Goal: Task Accomplishment & Management: Complete application form

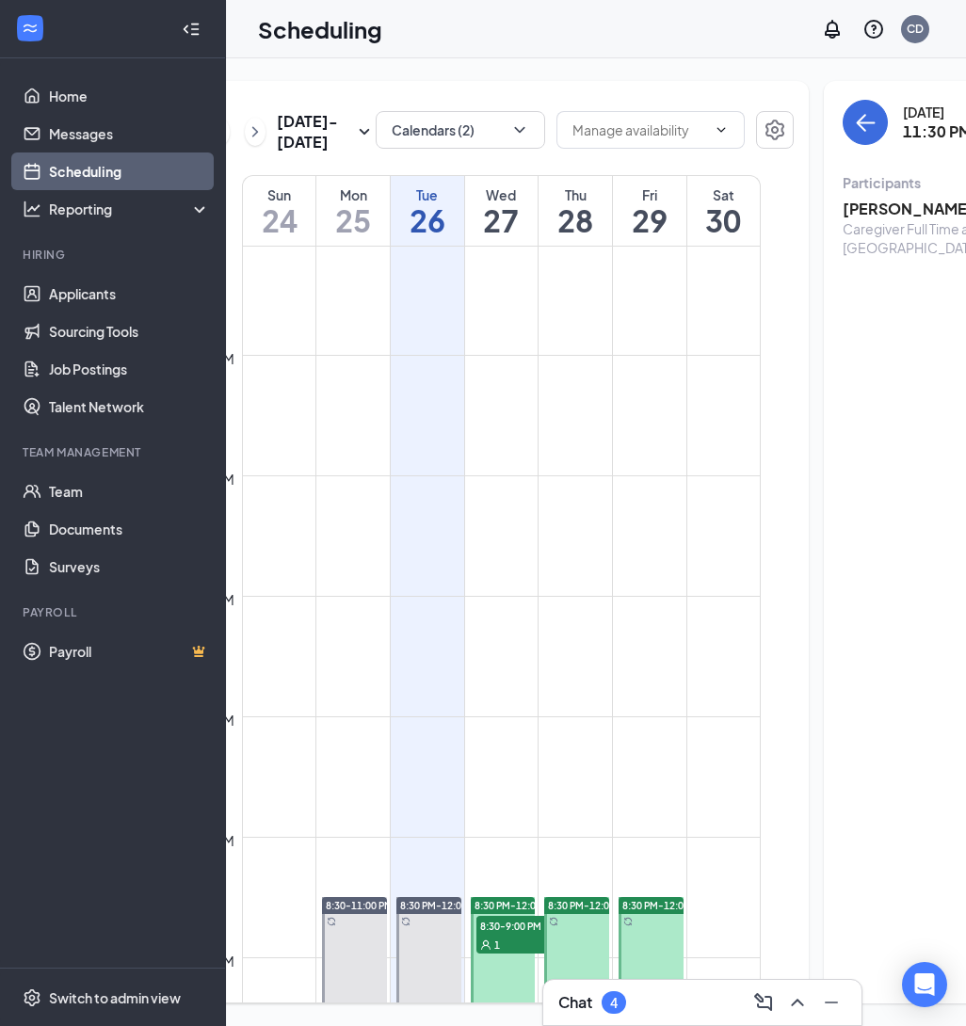
scroll to position [2175, 0]
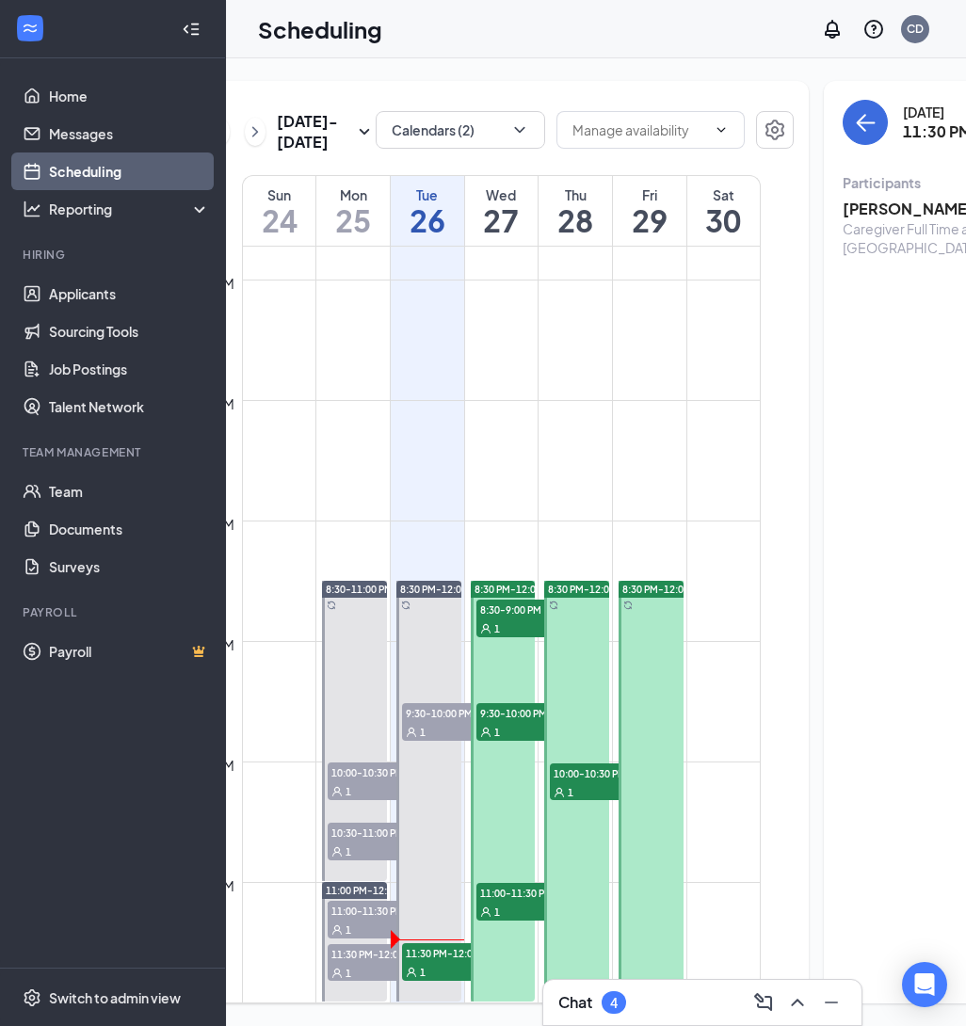
click at [593, 1004] on div "Chat 4" at bounding box center [592, 1002] width 68 height 23
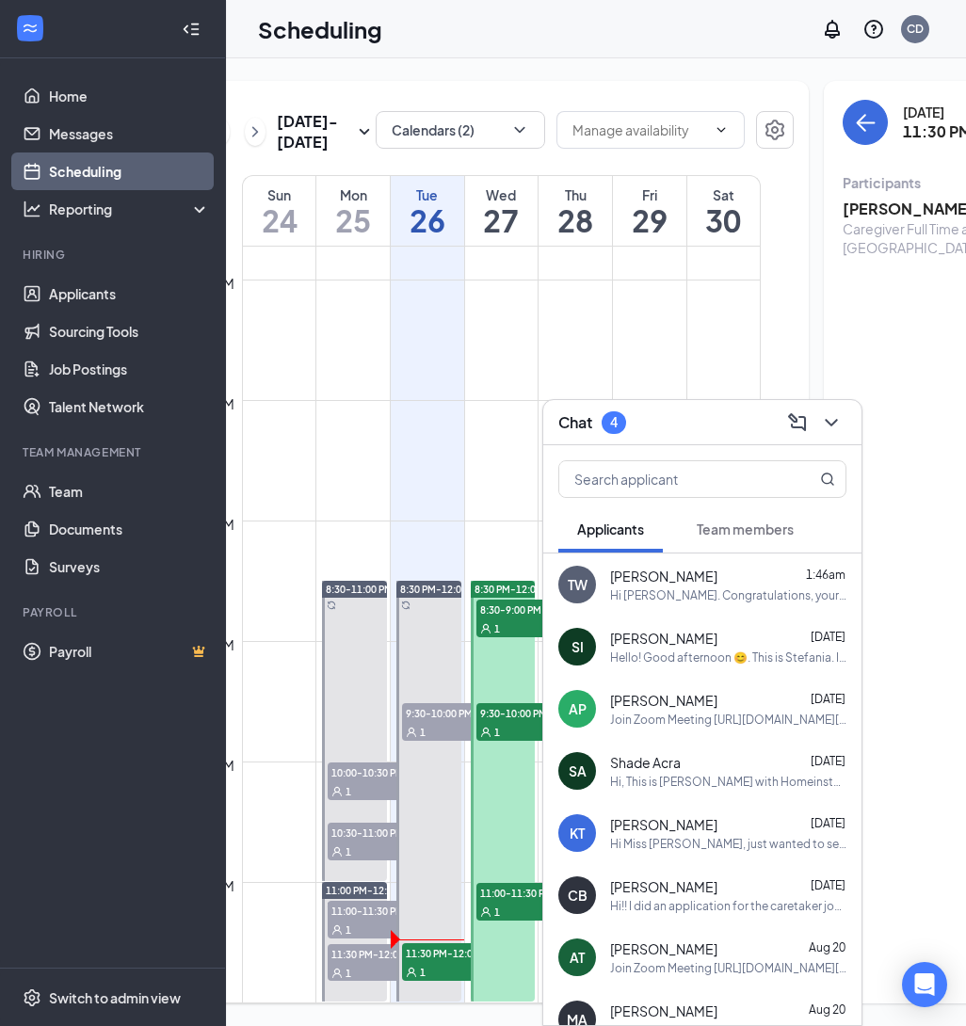
click at [432, 515] on td at bounding box center [501, 505] width 519 height 30
click at [618, 425] on div "4" at bounding box center [614, 422] width 8 height 16
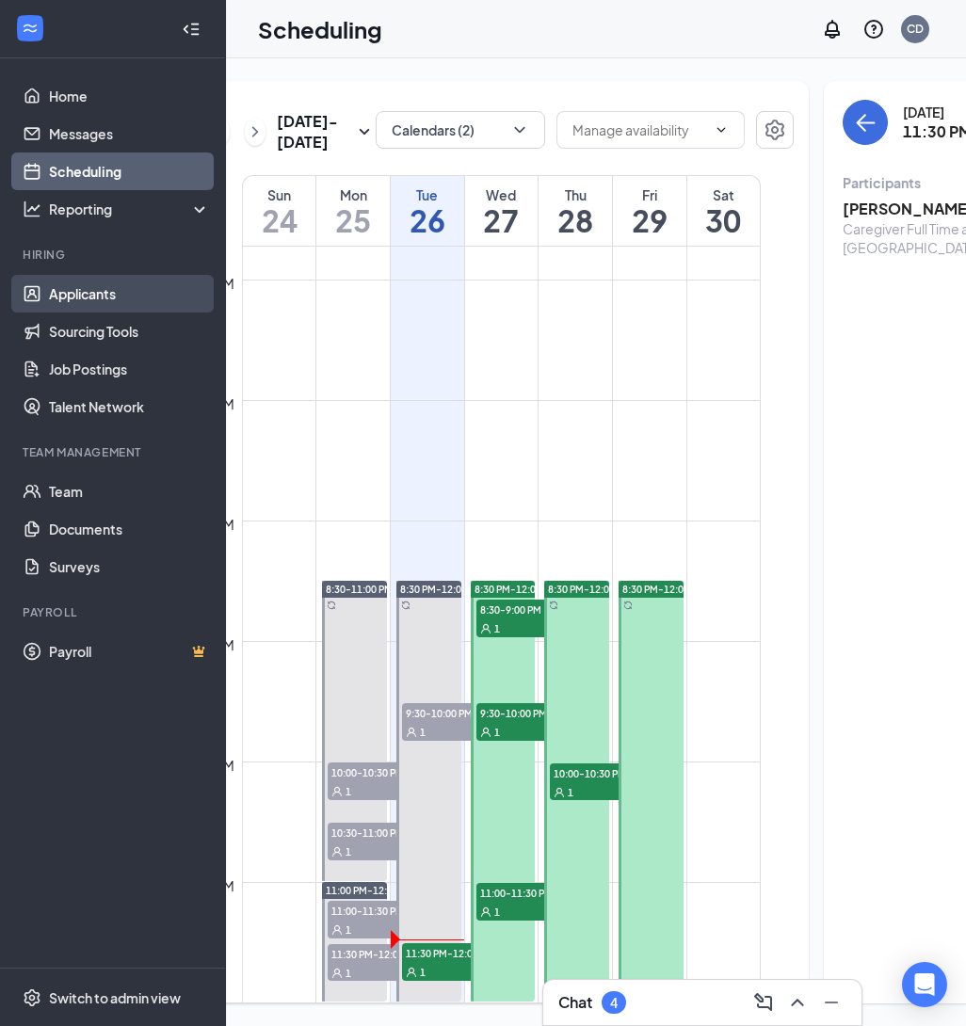
click at [117, 283] on link "Applicants" at bounding box center [129, 294] width 161 height 38
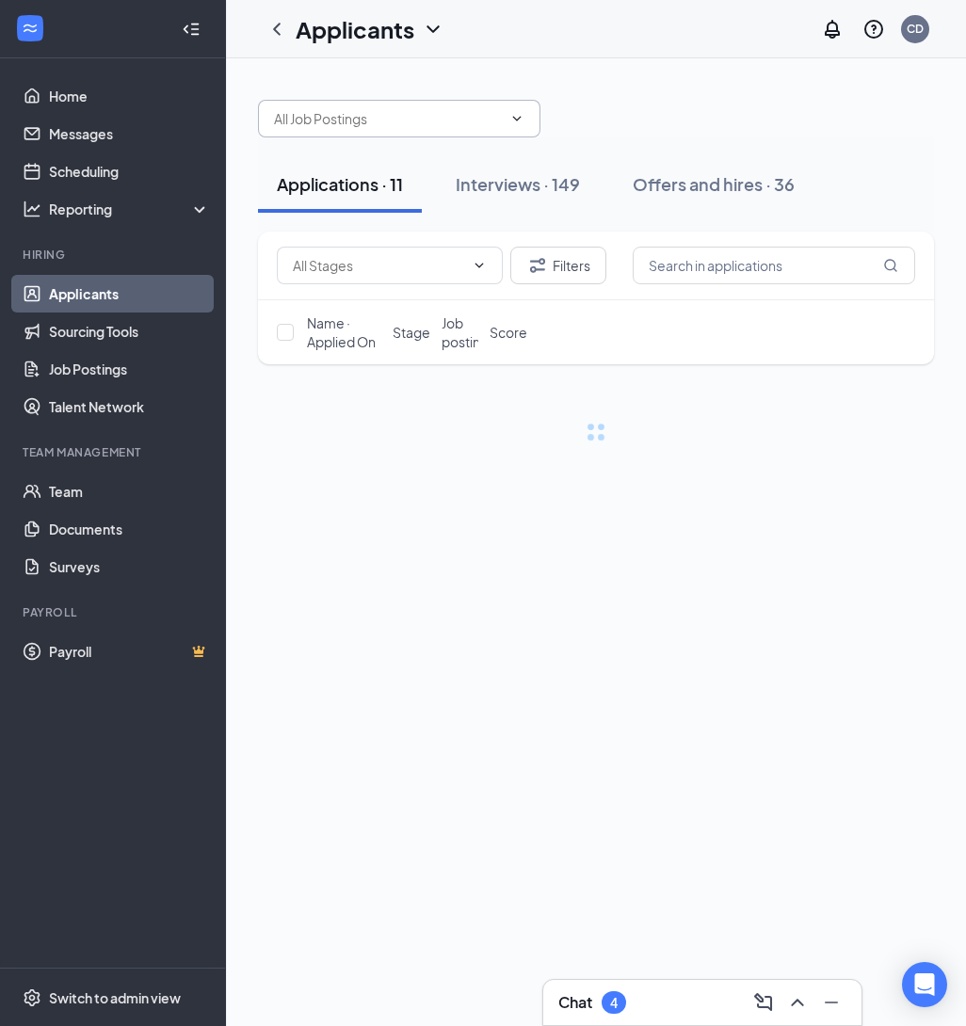
click at [490, 124] on input "text" at bounding box center [388, 118] width 228 height 21
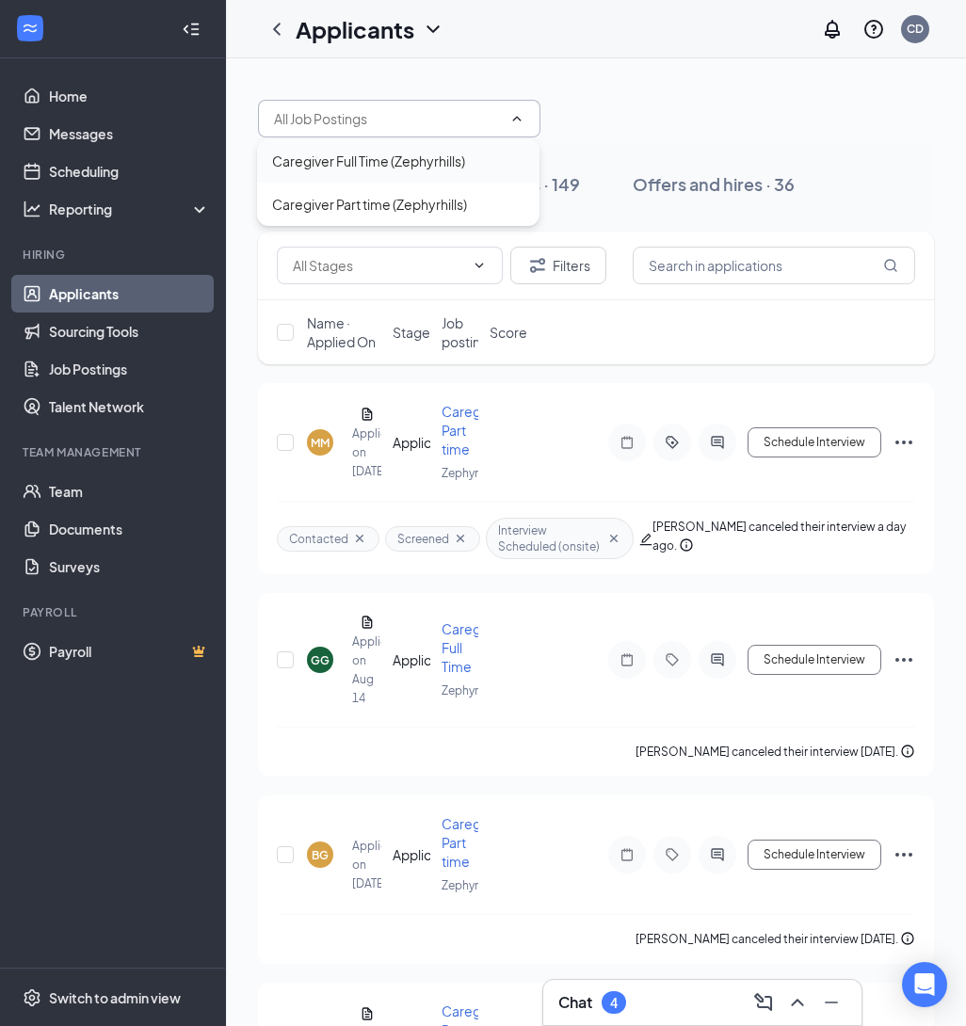
click at [404, 162] on div "Caregiver Full Time (Zephyrhills)" at bounding box center [368, 161] width 193 height 21
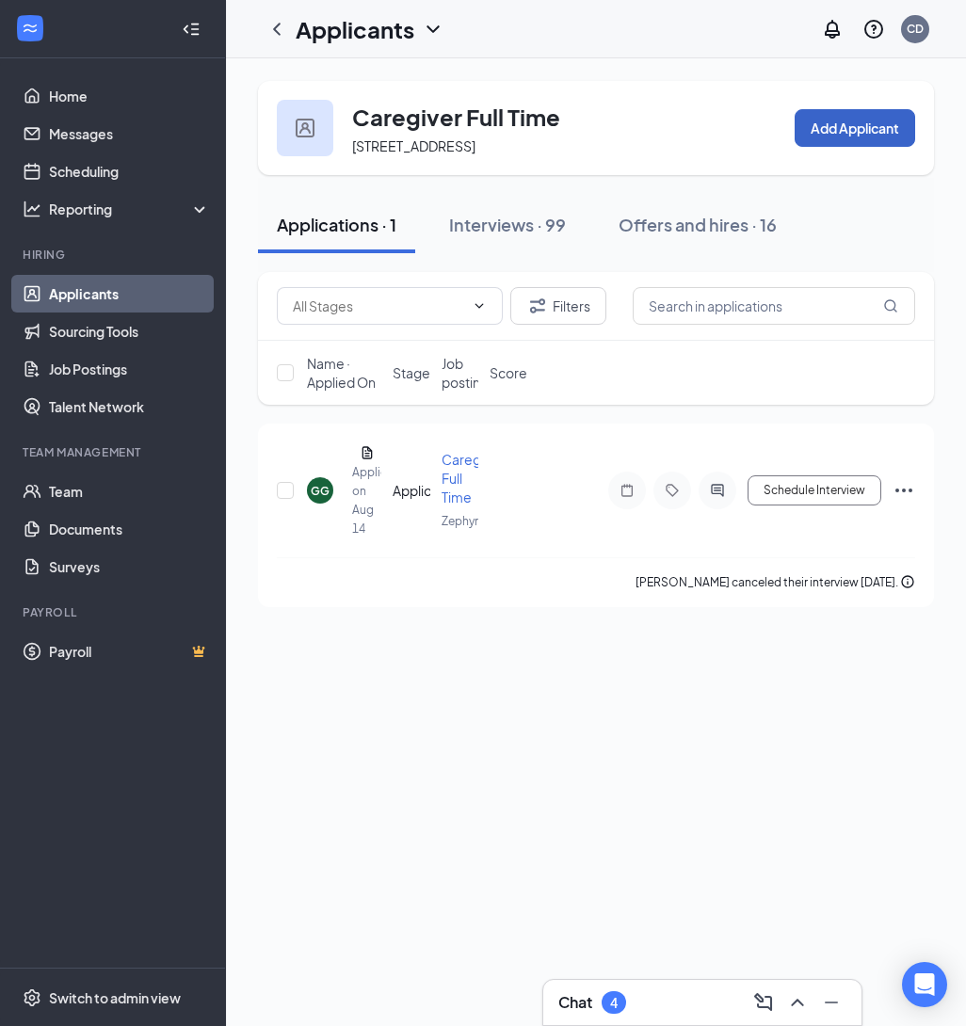
click at [859, 142] on button "Add Applicant" at bounding box center [855, 128] width 120 height 38
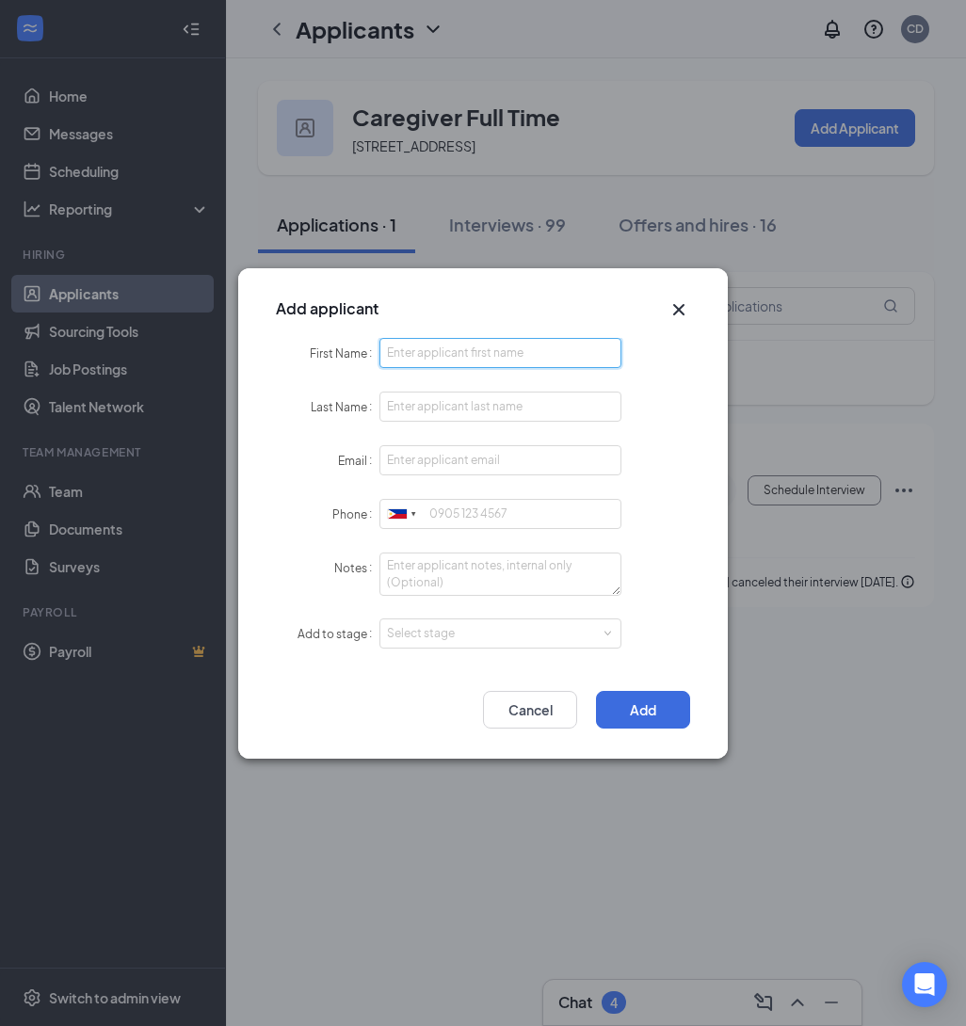
click at [453, 348] on input "First Name" at bounding box center [500, 353] width 242 height 30
type input "Mary Jane"
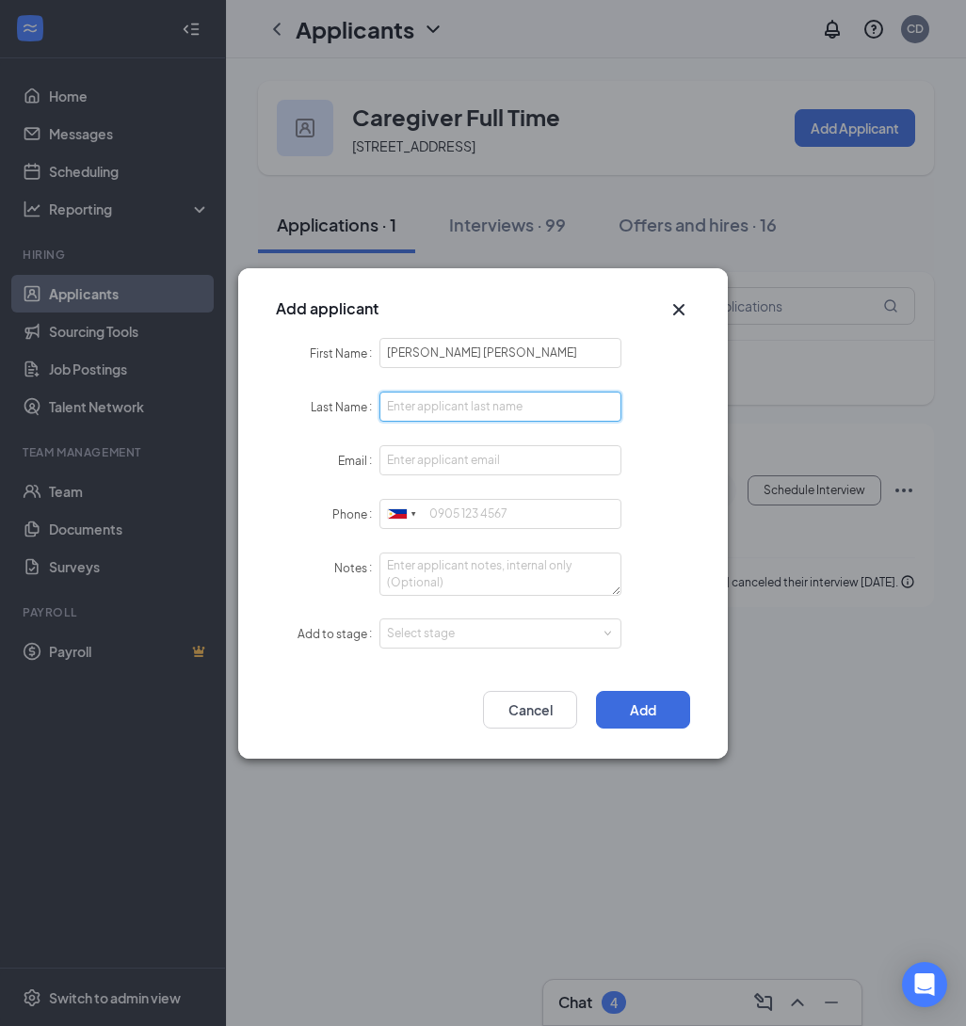
click at [469, 409] on input "Last Name" at bounding box center [500, 407] width 242 height 30
type input "Liberatore"
click at [434, 451] on input "Email" at bounding box center [500, 460] width 242 height 30
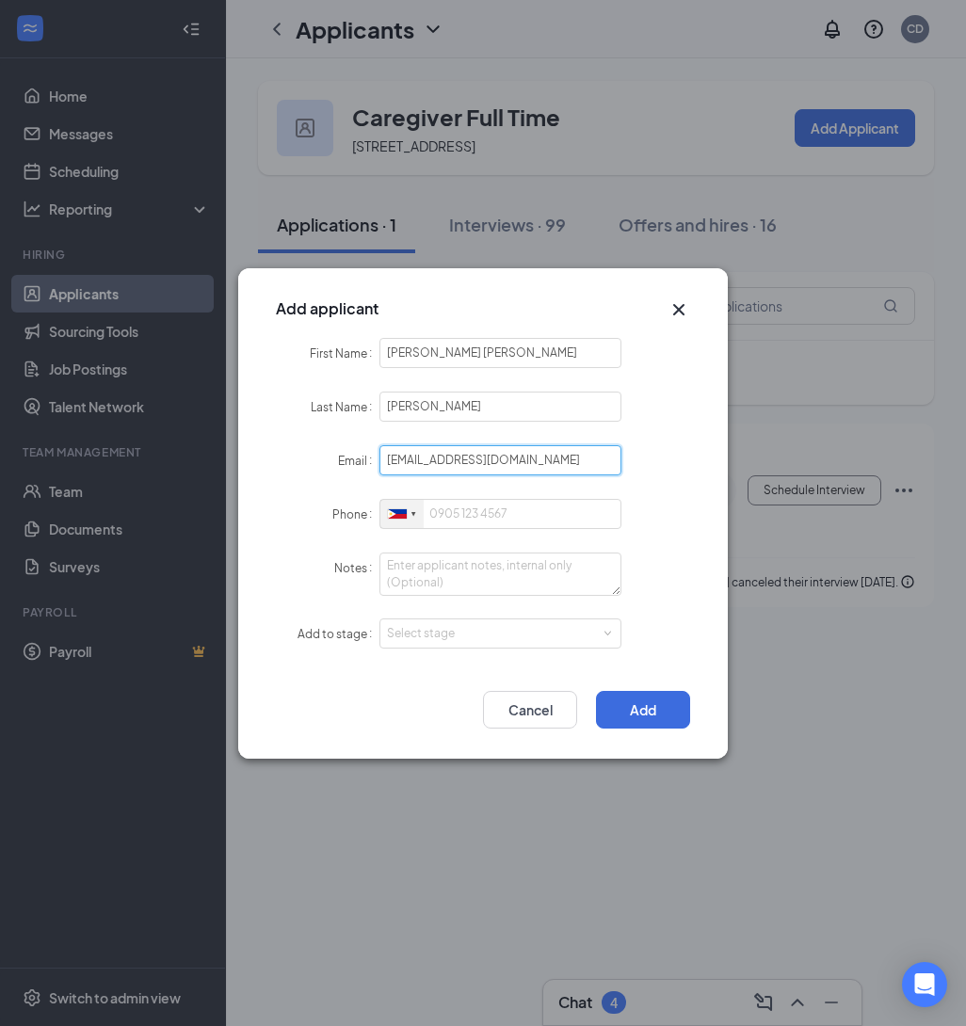
type input "maryjaneliberatore@gmail.com"
click at [383, 509] on div at bounding box center [401, 514] width 43 height 29
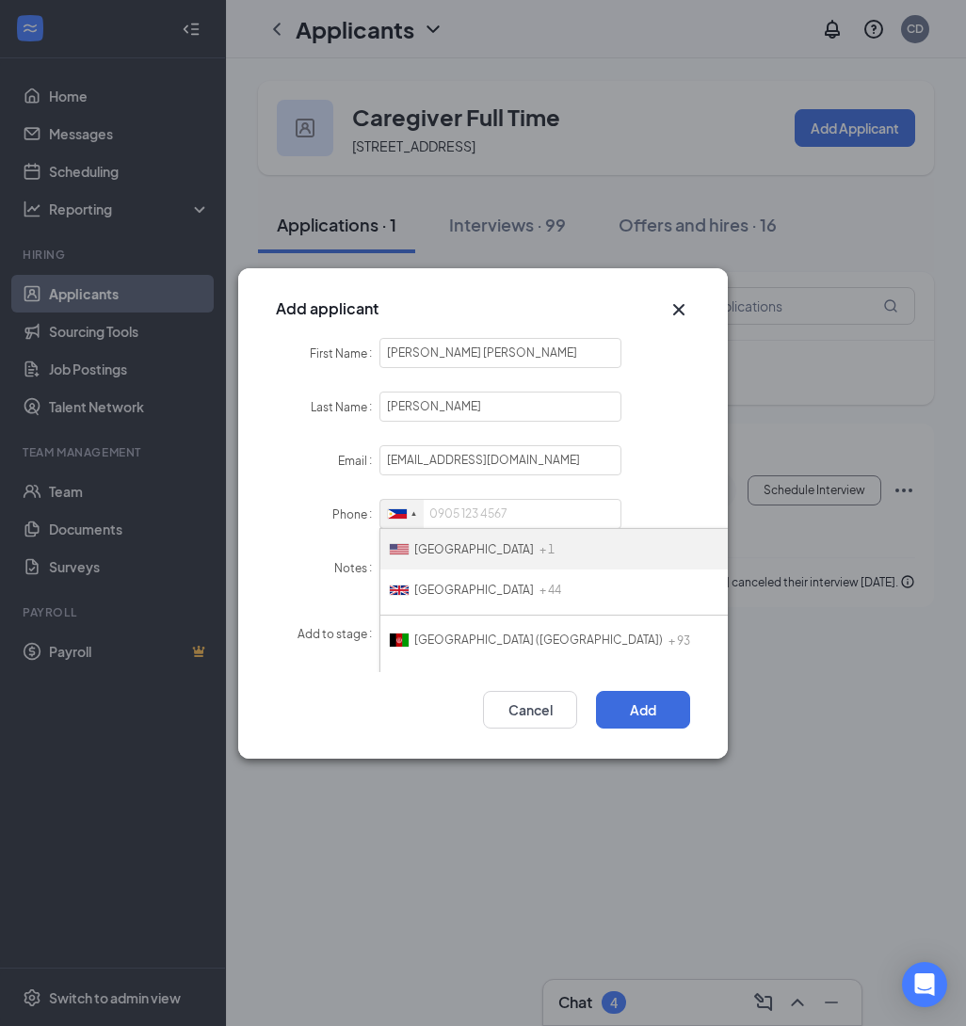
click at [452, 558] on li "United States + 1" at bounding box center [639, 549] width 518 height 40
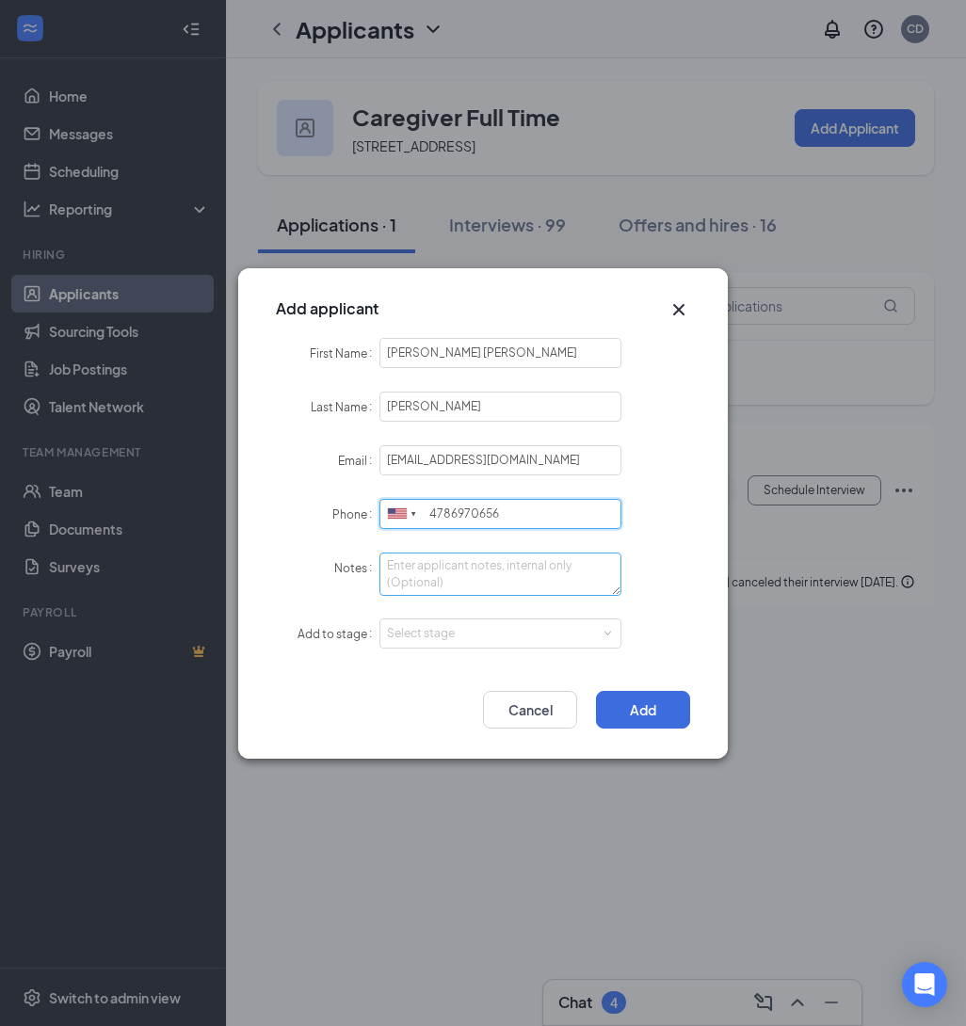
type input "4786970656"
click at [405, 577] on textarea "Notes" at bounding box center [500, 574] width 242 height 43
click at [541, 632] on div "Select stage" at bounding box center [496, 633] width 218 height 19
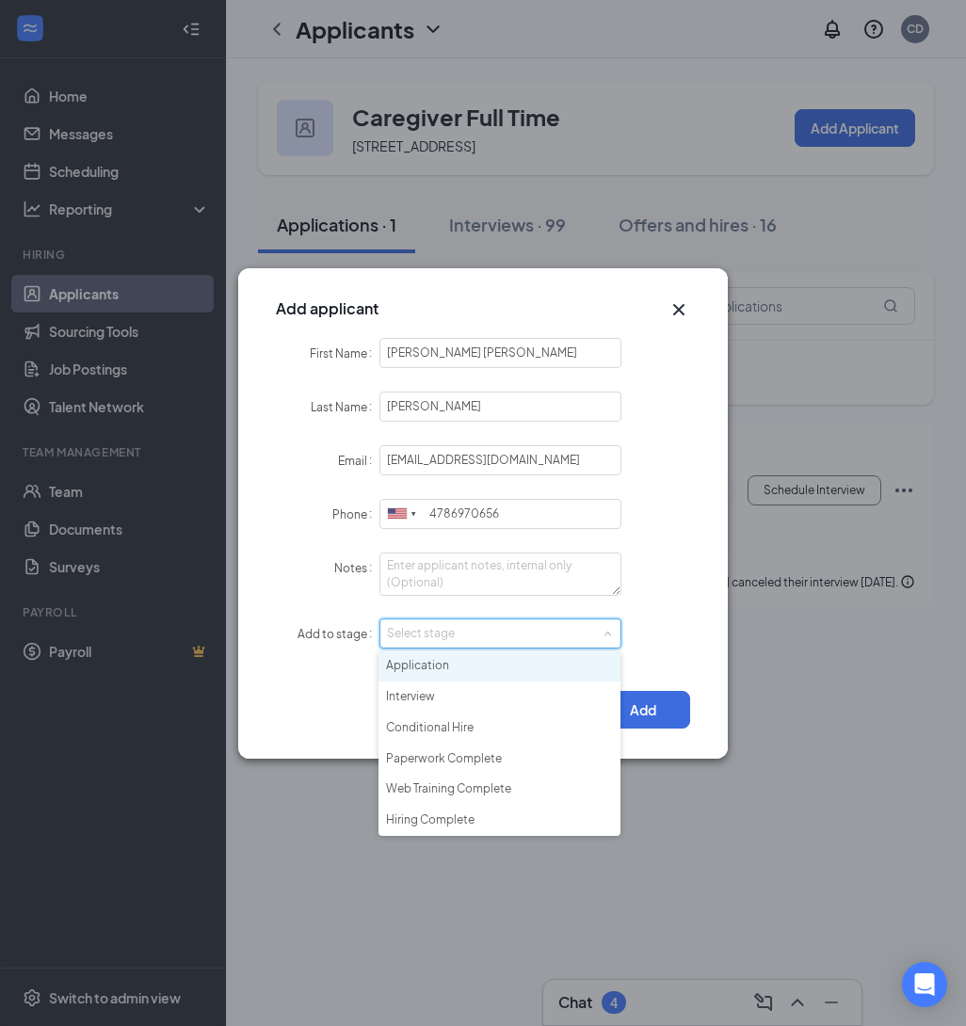
click at [498, 656] on li "Application" at bounding box center [499, 665] width 242 height 31
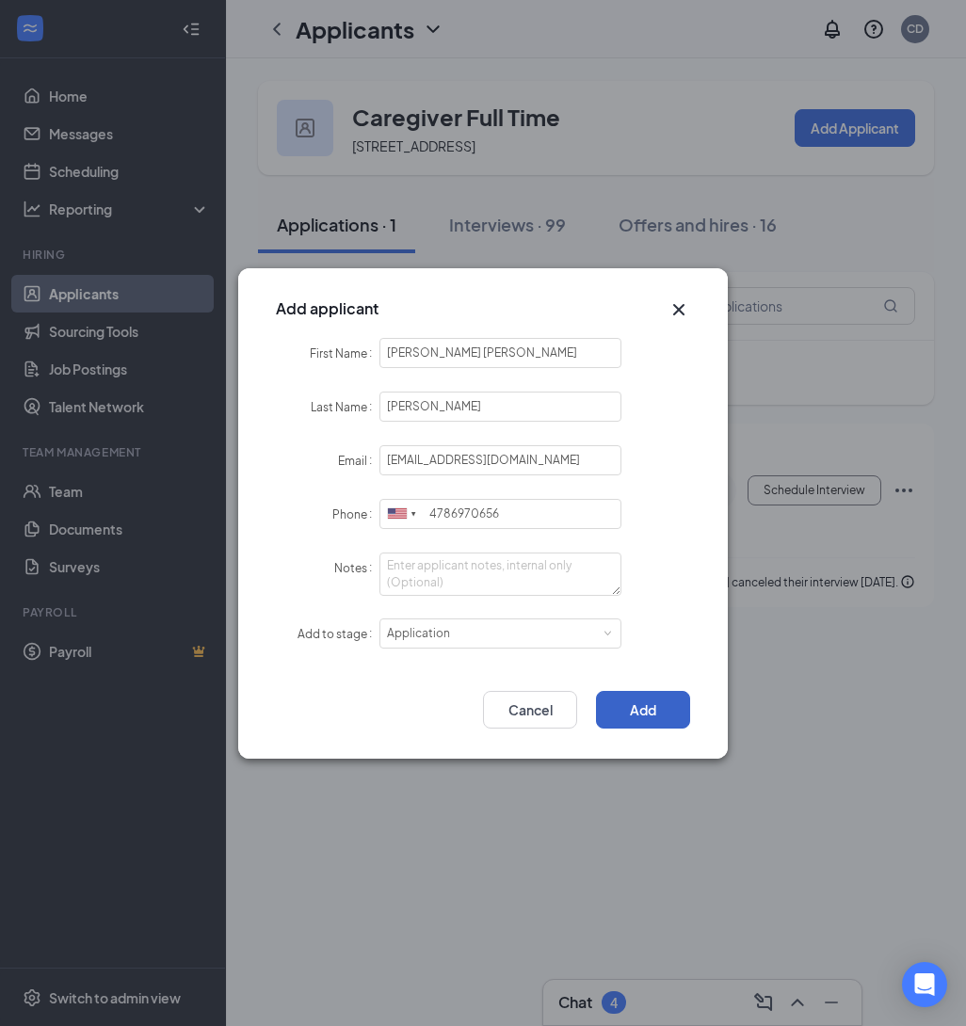
click at [654, 715] on button "Add" at bounding box center [643, 710] width 94 height 38
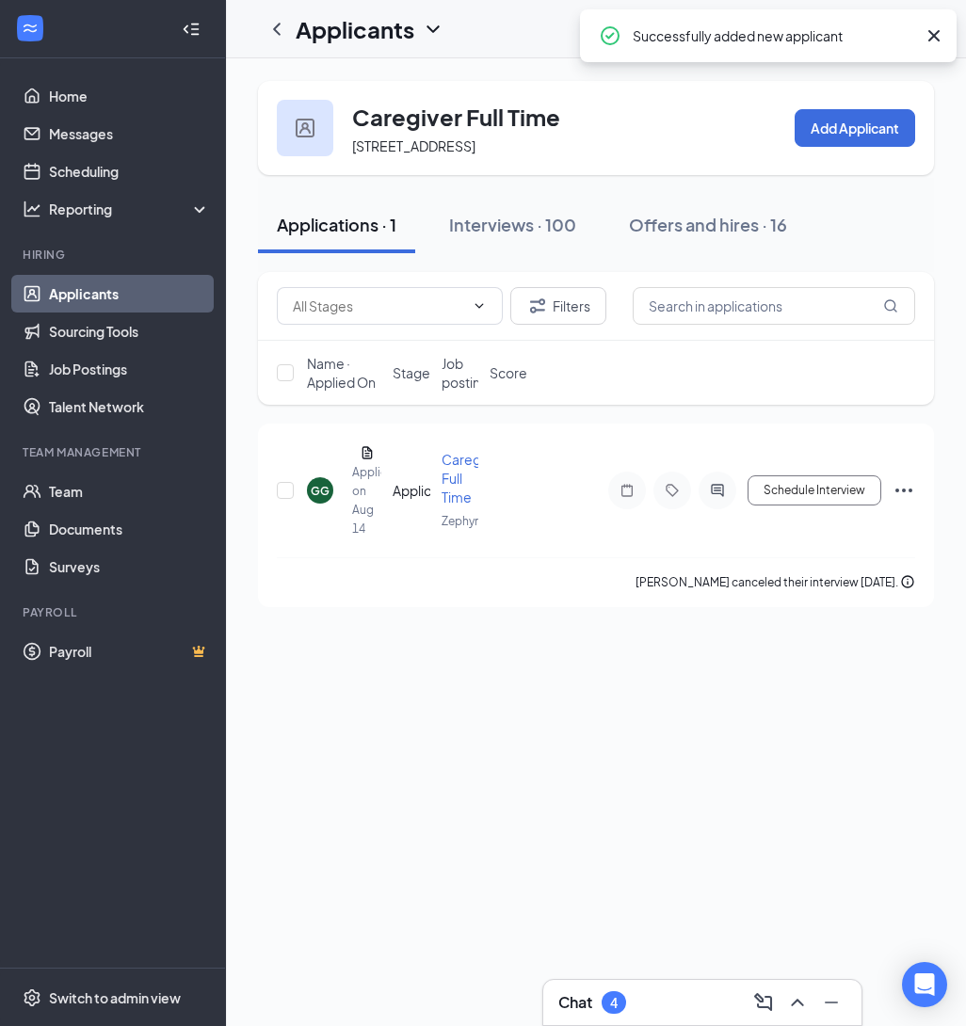
click at [365, 236] on div "Applications · 1" at bounding box center [337, 225] width 120 height 24
click at [280, 43] on div at bounding box center [277, 29] width 38 height 38
click at [101, 281] on link "Applicants" at bounding box center [129, 294] width 161 height 38
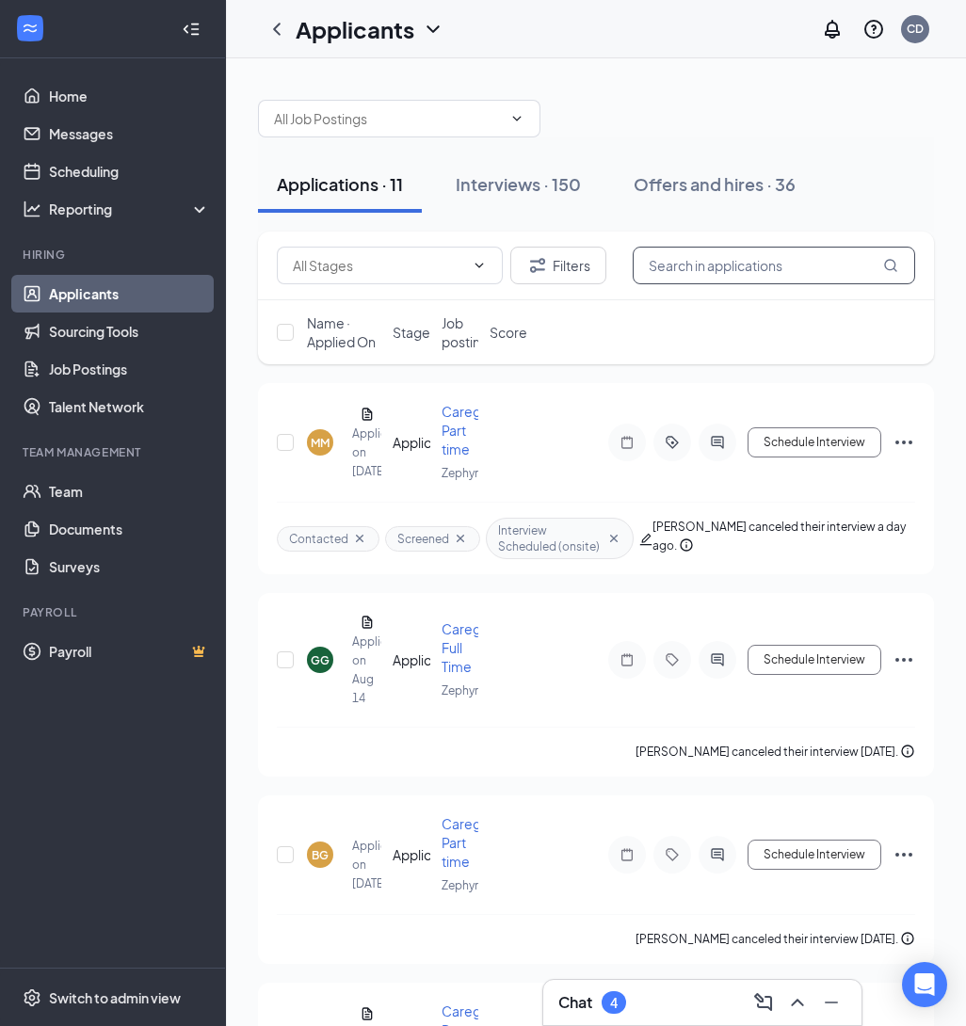
click at [736, 269] on input "text" at bounding box center [774, 266] width 282 height 38
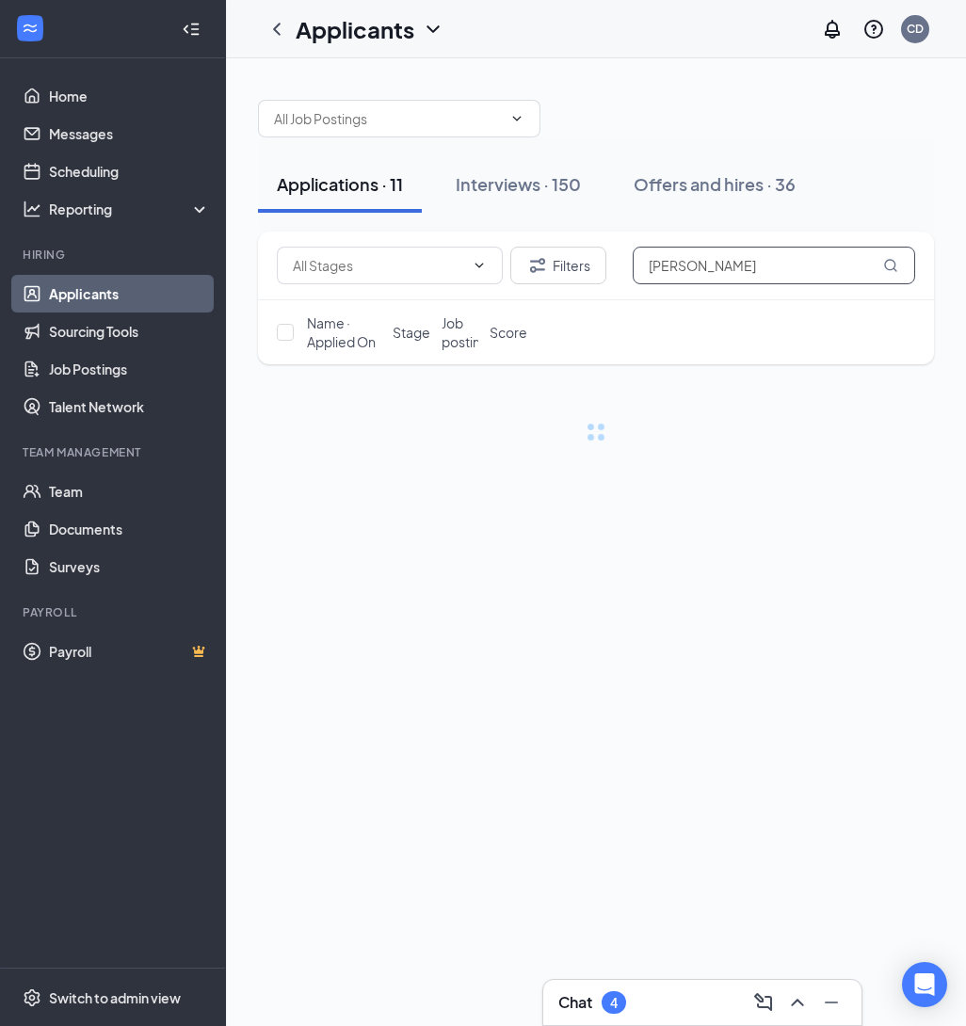
type input "mary"
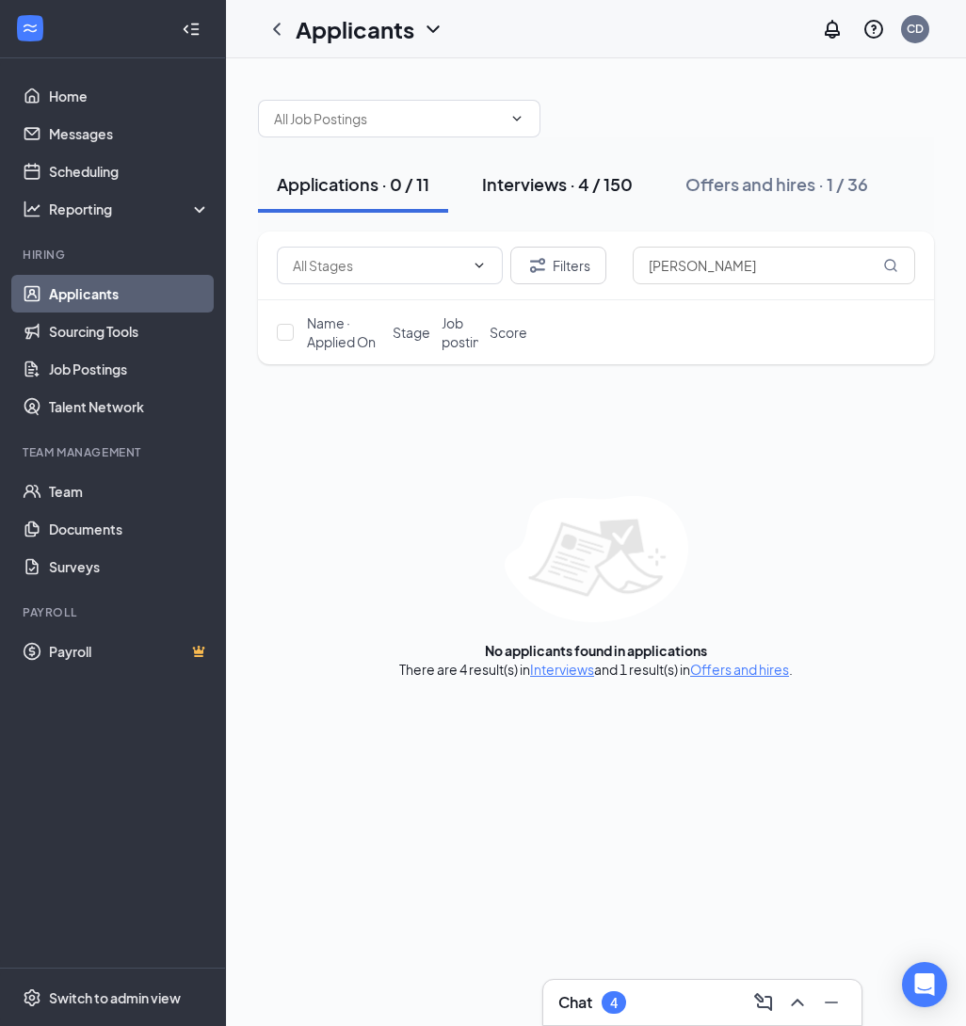
click at [522, 194] on div "Interviews · 4 / 150" at bounding box center [557, 184] width 151 height 24
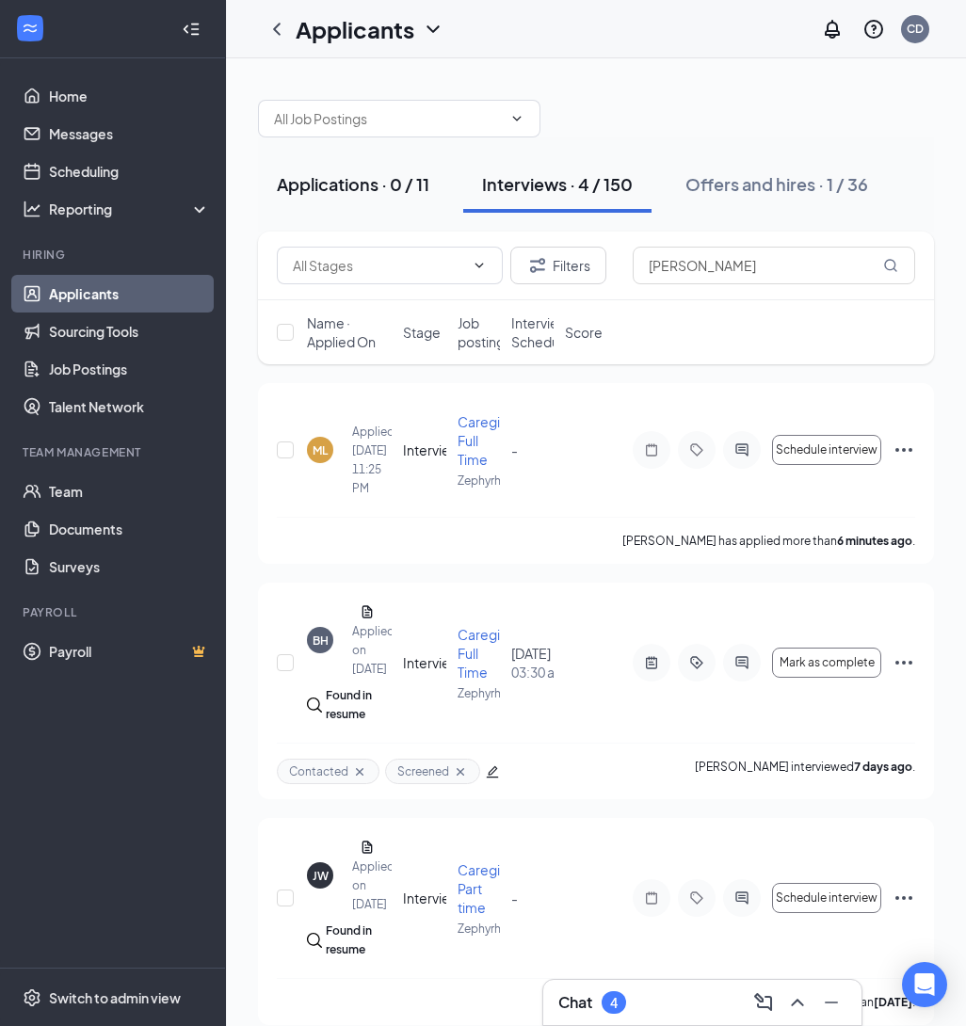
click at [360, 200] on button "Applications · 0 / 11" at bounding box center [353, 184] width 190 height 56
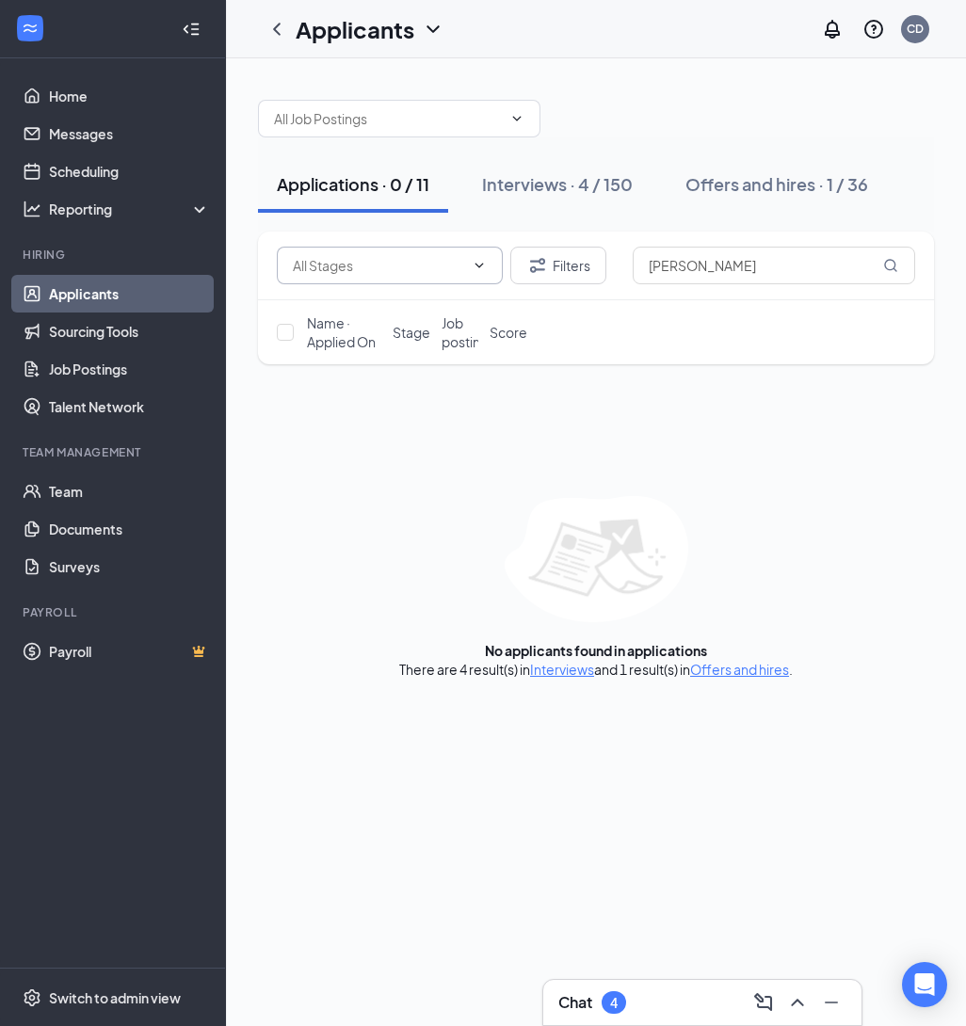
click at [398, 268] on input "text" at bounding box center [378, 265] width 171 height 21
click at [394, 313] on div "Application (11)" at bounding box center [389, 307] width 196 height 21
type input "Application (11)"
click at [589, 196] on button "Interviews · 0 / 150" at bounding box center [557, 184] width 189 height 56
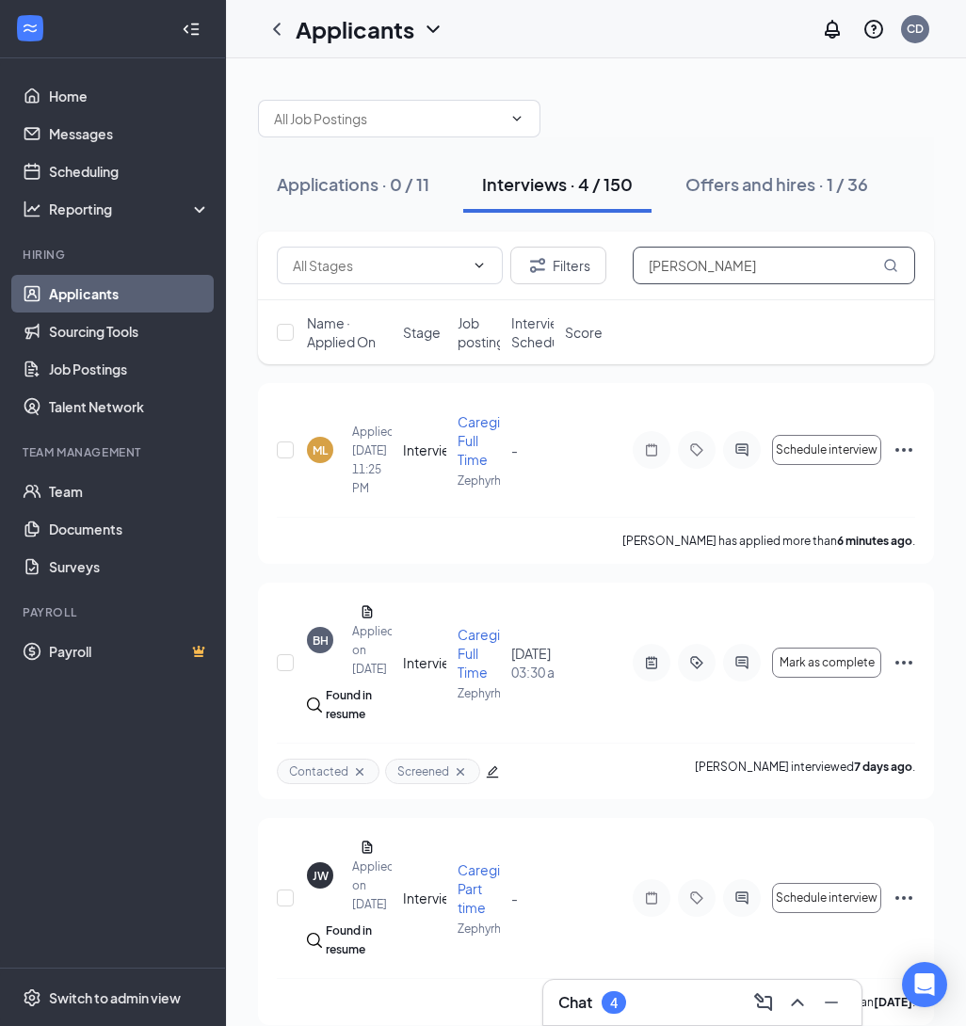
click at [712, 272] on input "mary" at bounding box center [774, 266] width 282 height 38
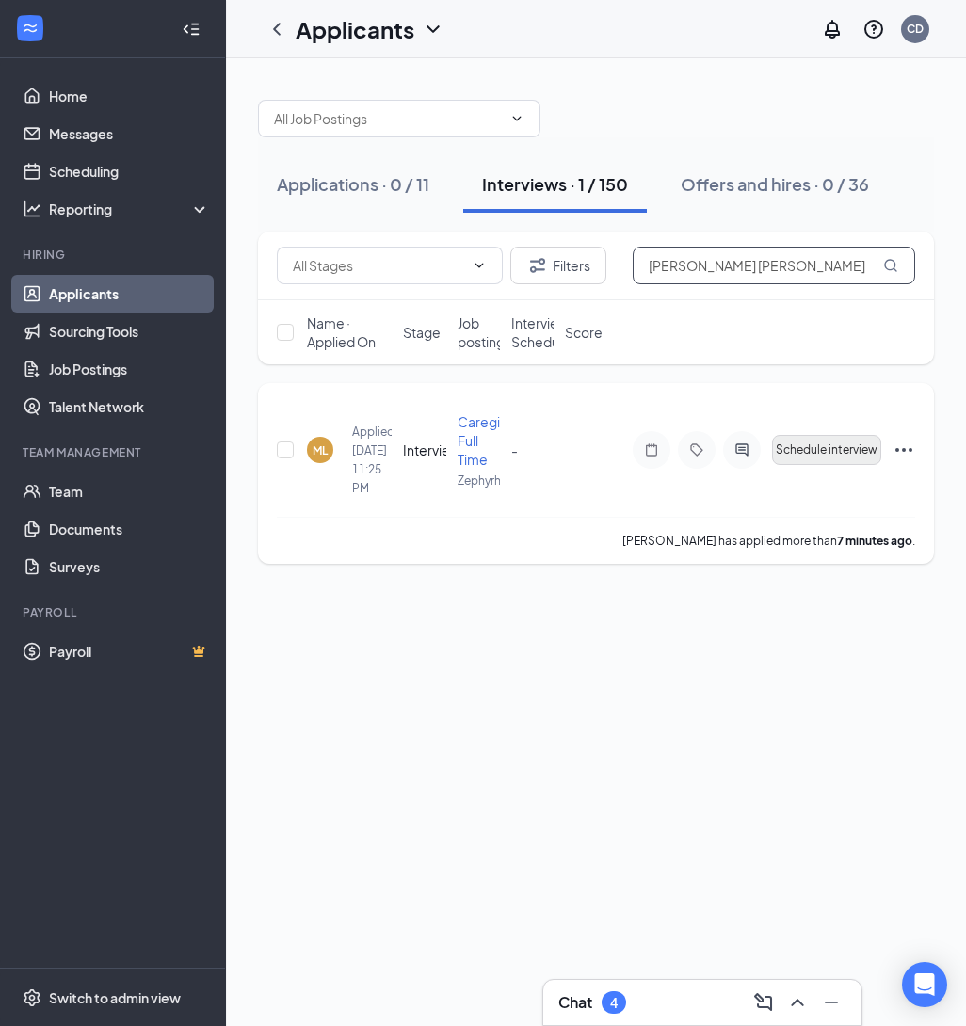
type input "mary jane"
click at [845, 445] on span "Schedule interview" at bounding box center [827, 449] width 102 height 13
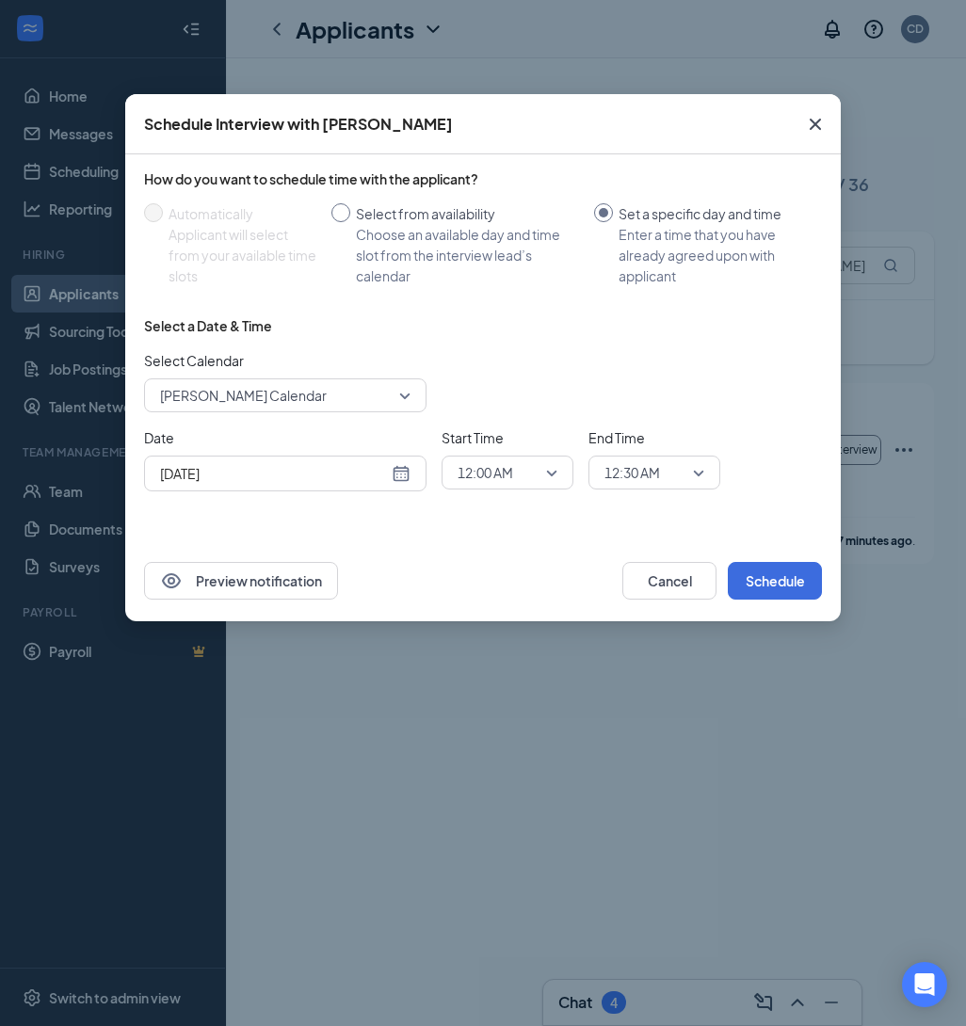
click at [344, 211] on input "Select from availability Choose an available day and time slot from the intervi…" at bounding box center [340, 212] width 19 height 19
radio input "true"
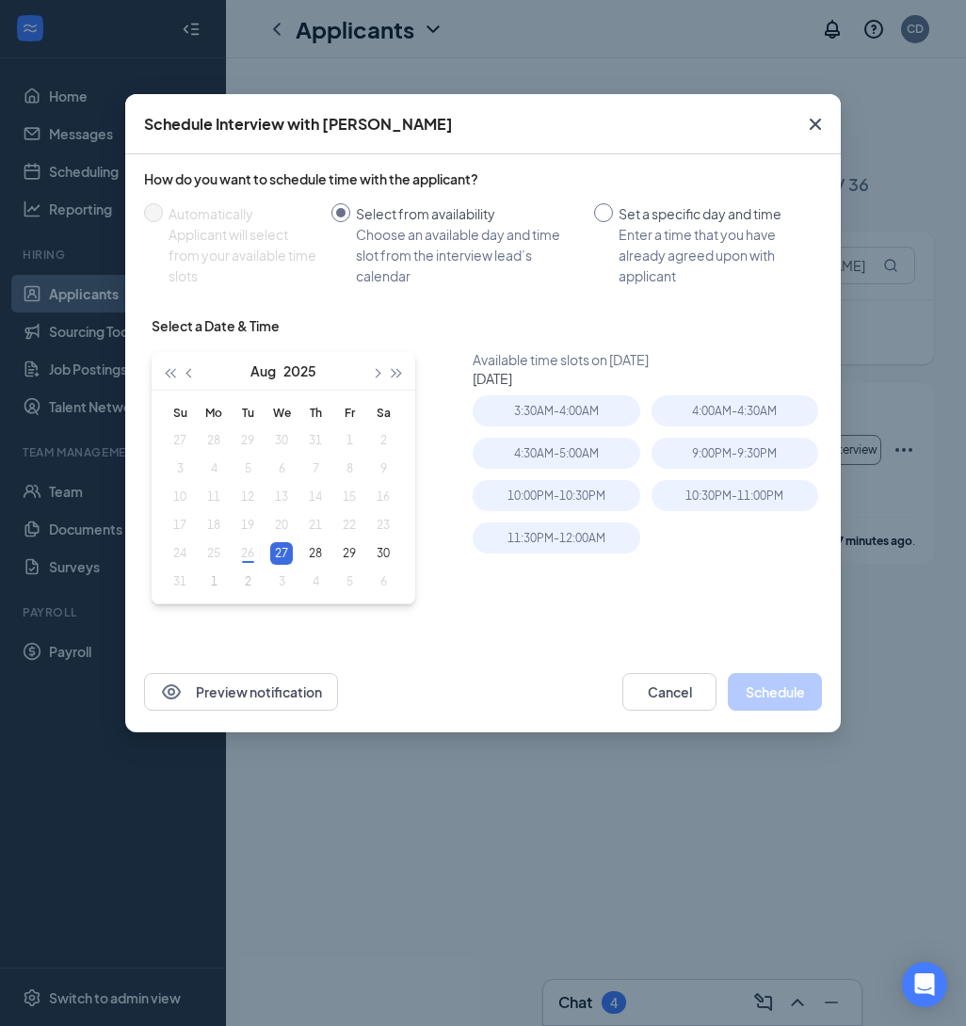
click at [608, 207] on input "Set a specific day and time Enter a time that you have already agreed upon with…" at bounding box center [603, 212] width 19 height 19
radio input "true"
radio input "false"
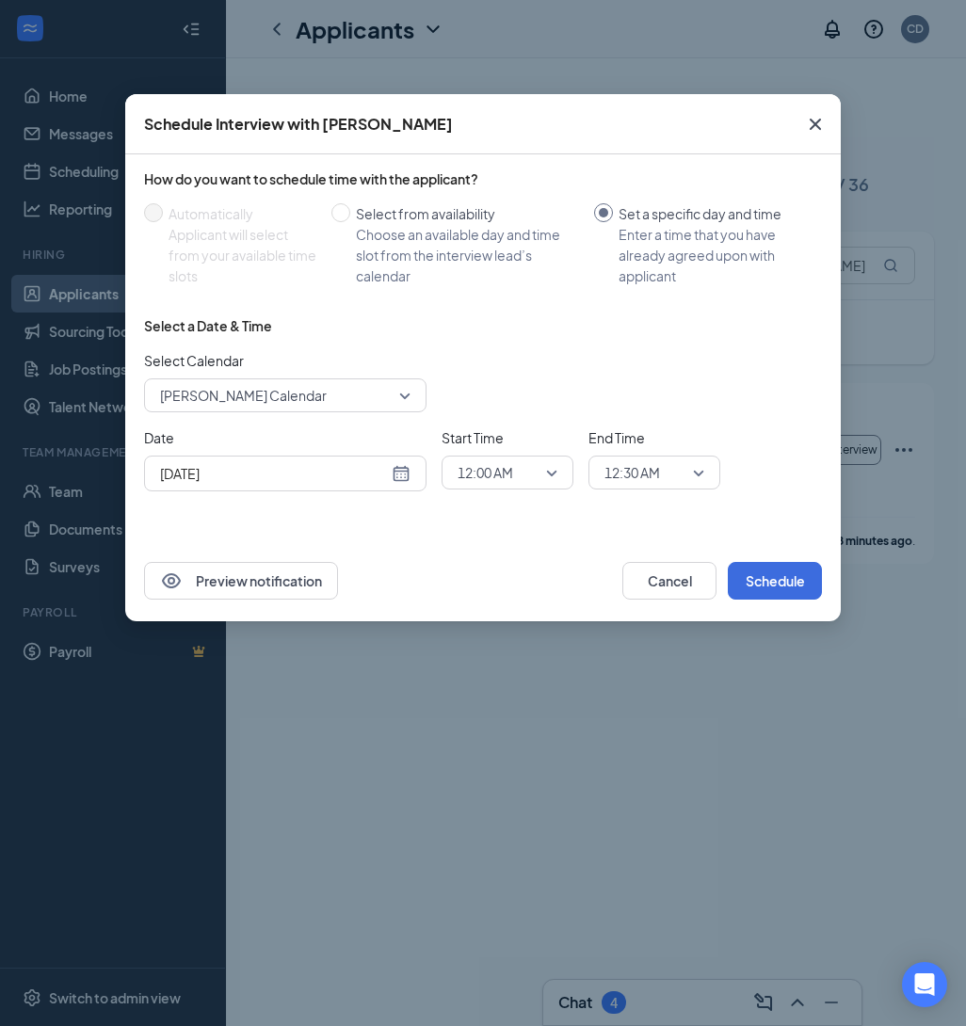
click at [669, 468] on span "12:30 AM" at bounding box center [645, 472] width 83 height 28
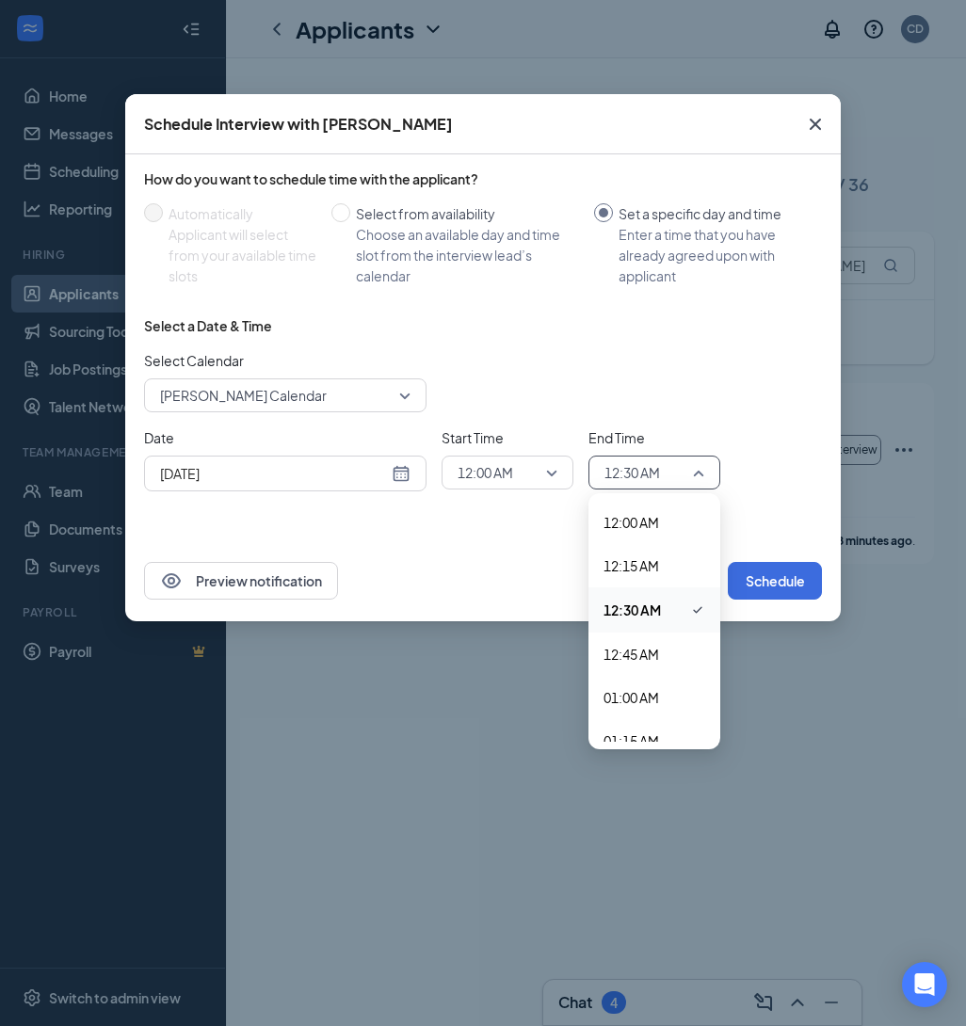
click at [688, 402] on div "Select Calendar Catherine Desingano's Calendar" at bounding box center [483, 381] width 678 height 62
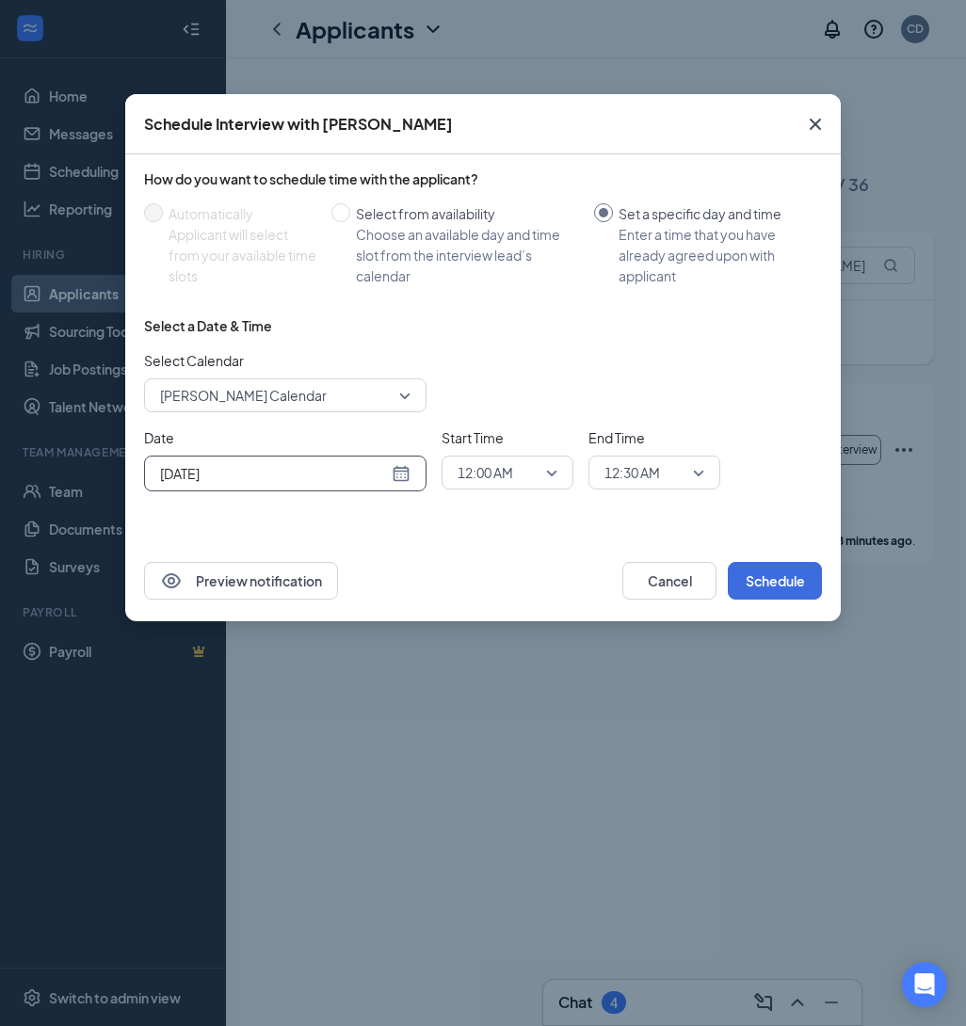
click at [393, 474] on div "Aug 27, 2025" at bounding box center [285, 473] width 250 height 21
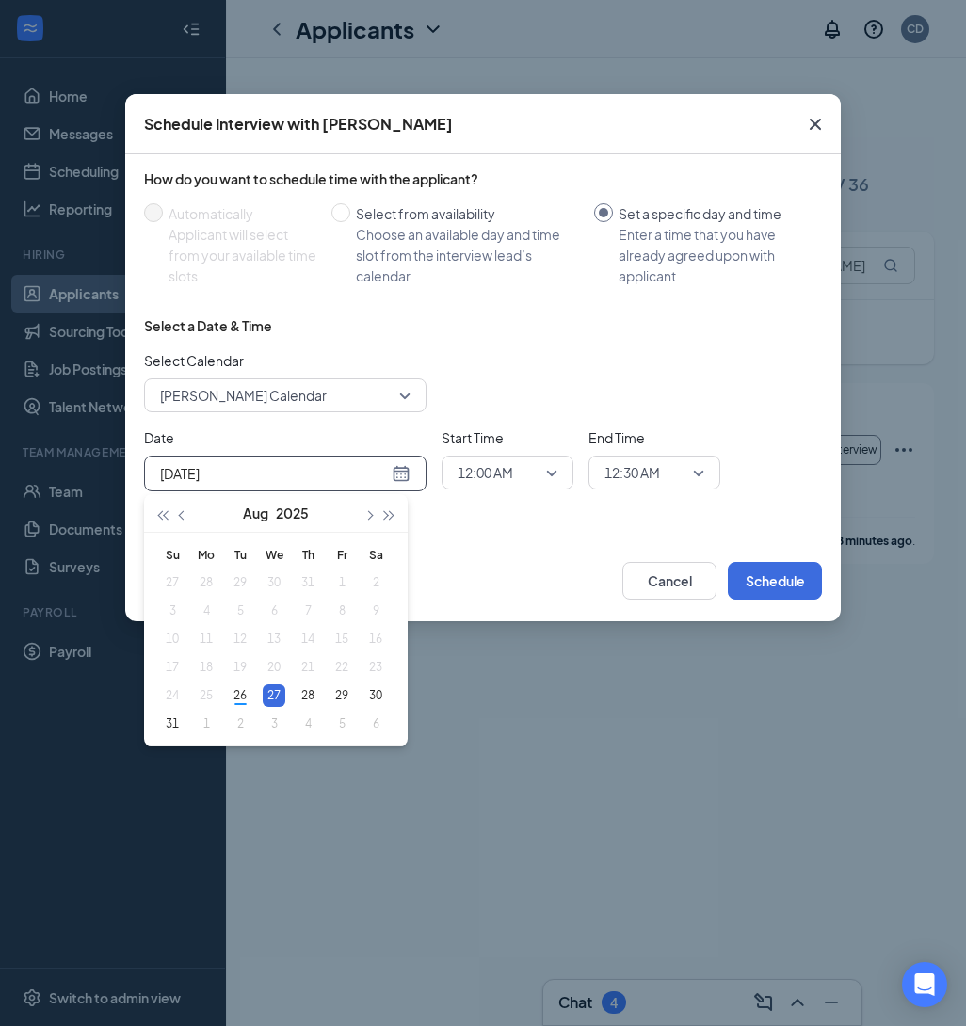
click at [393, 471] on div "Aug 27, 2025" at bounding box center [285, 473] width 250 height 21
click at [466, 393] on div "Select Calendar Catherine Desingano's Calendar" at bounding box center [483, 381] width 678 height 62
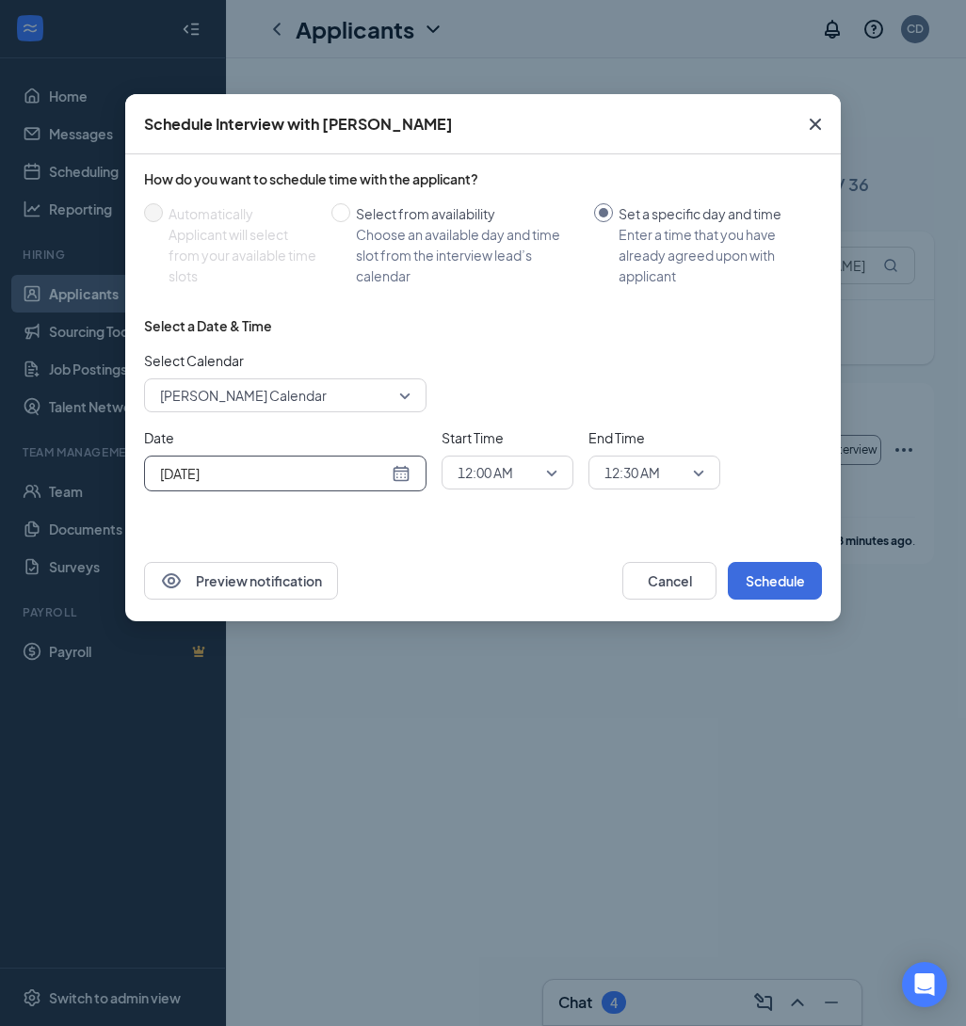
click at [400, 481] on div "Aug 27, 2025" at bounding box center [285, 473] width 250 height 21
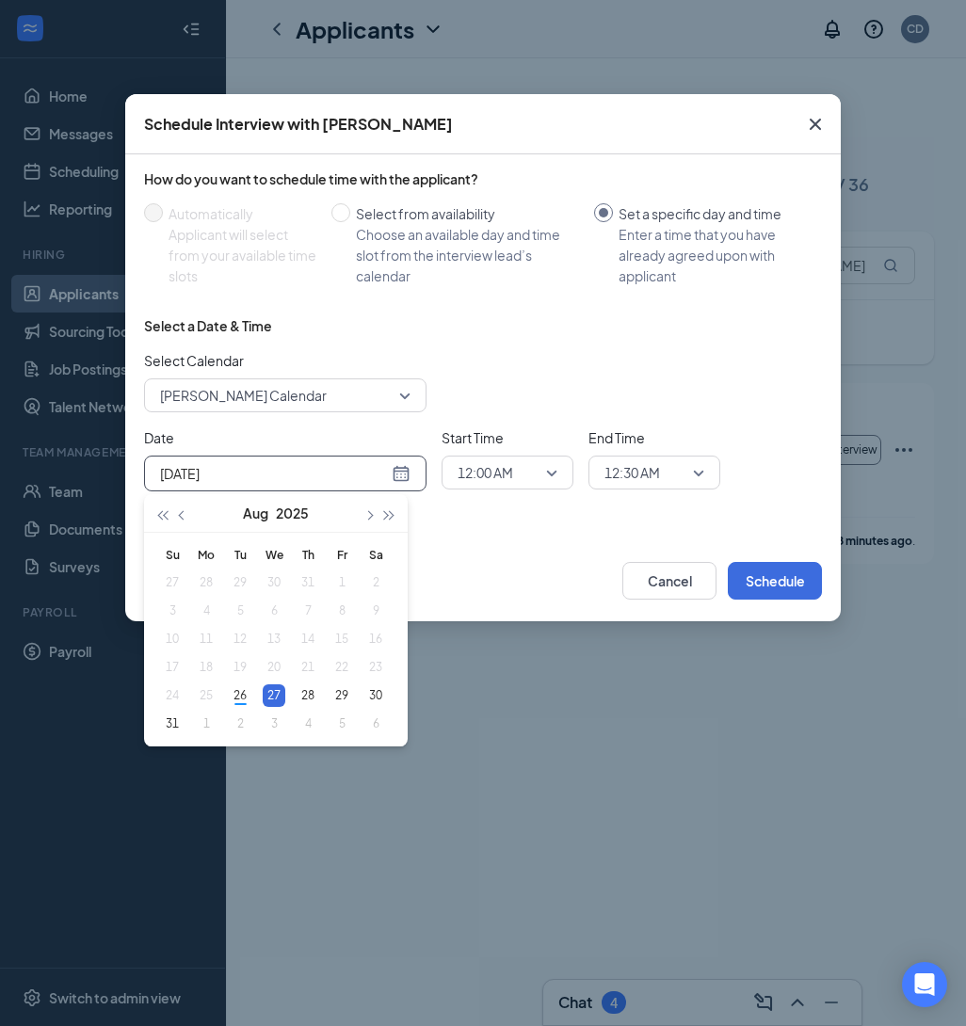
click at [400, 481] on div "Aug 27, 2025" at bounding box center [285, 473] width 250 height 21
click at [541, 373] on div "Select Calendar Catherine Desingano's Calendar" at bounding box center [483, 381] width 678 height 62
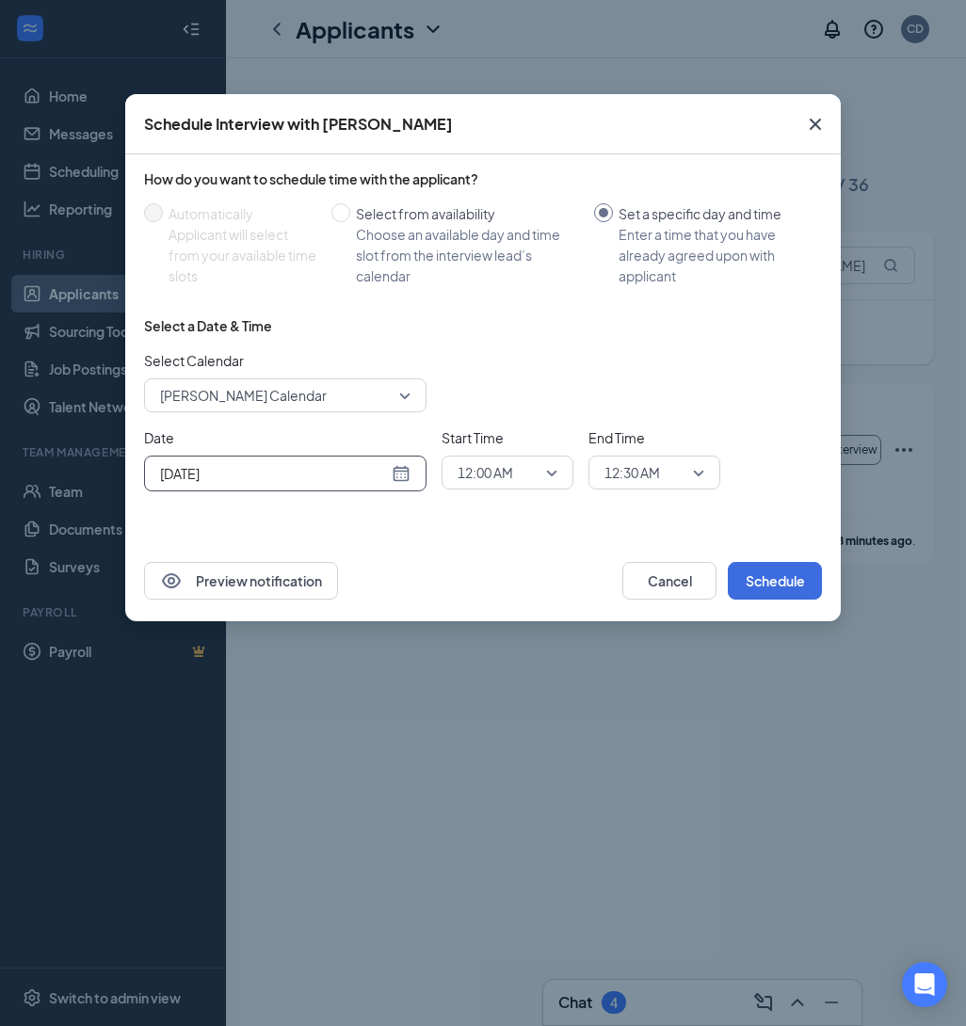
click at [413, 464] on div "Aug 27, 2025" at bounding box center [285, 474] width 282 height 36
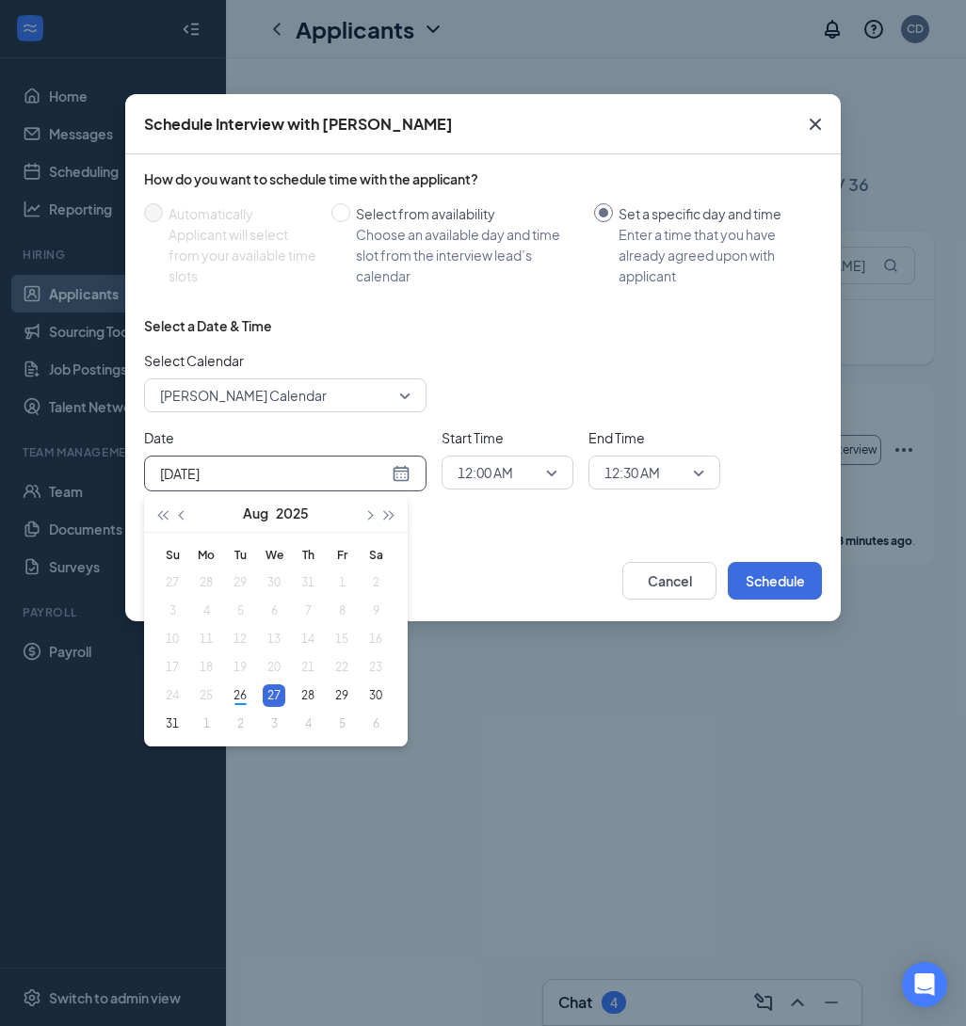
click at [522, 382] on div "Select Calendar Catherine Desingano's Calendar" at bounding box center [483, 381] width 678 height 62
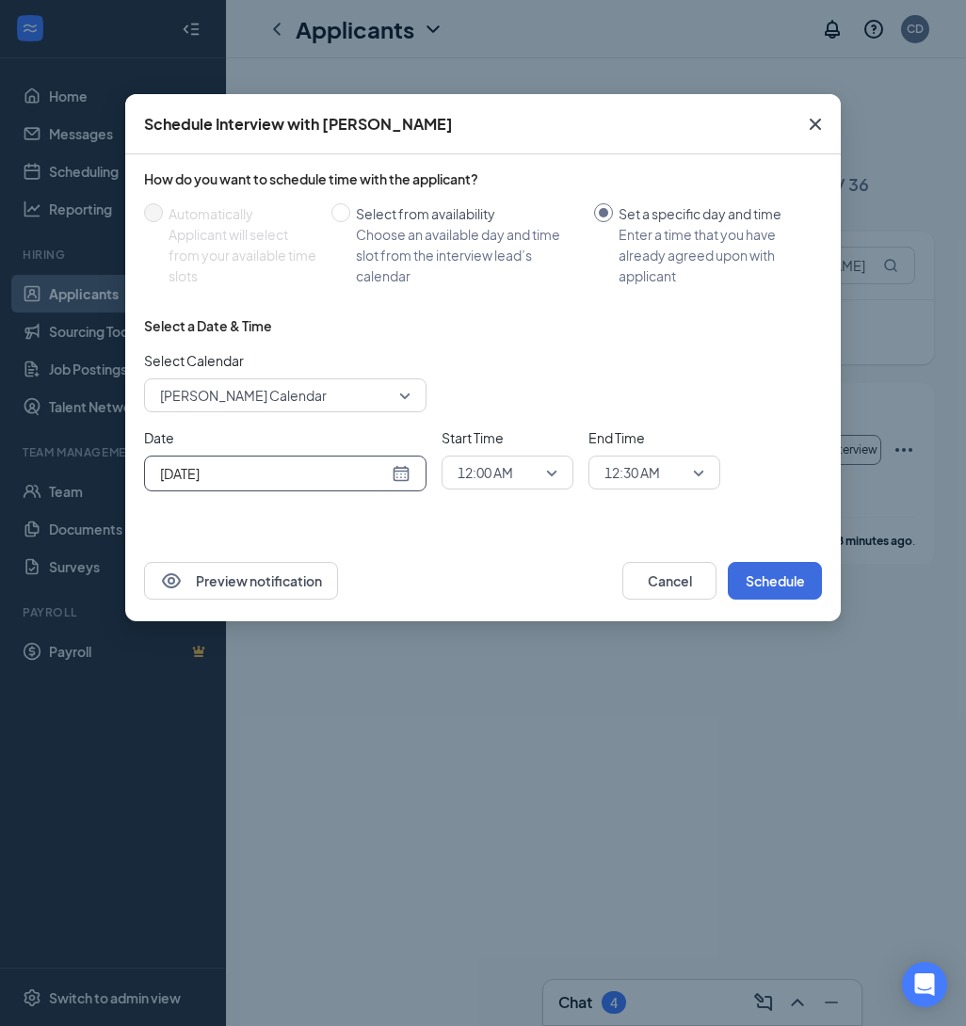
click at [407, 475] on div "Aug 27, 2025" at bounding box center [285, 473] width 250 height 21
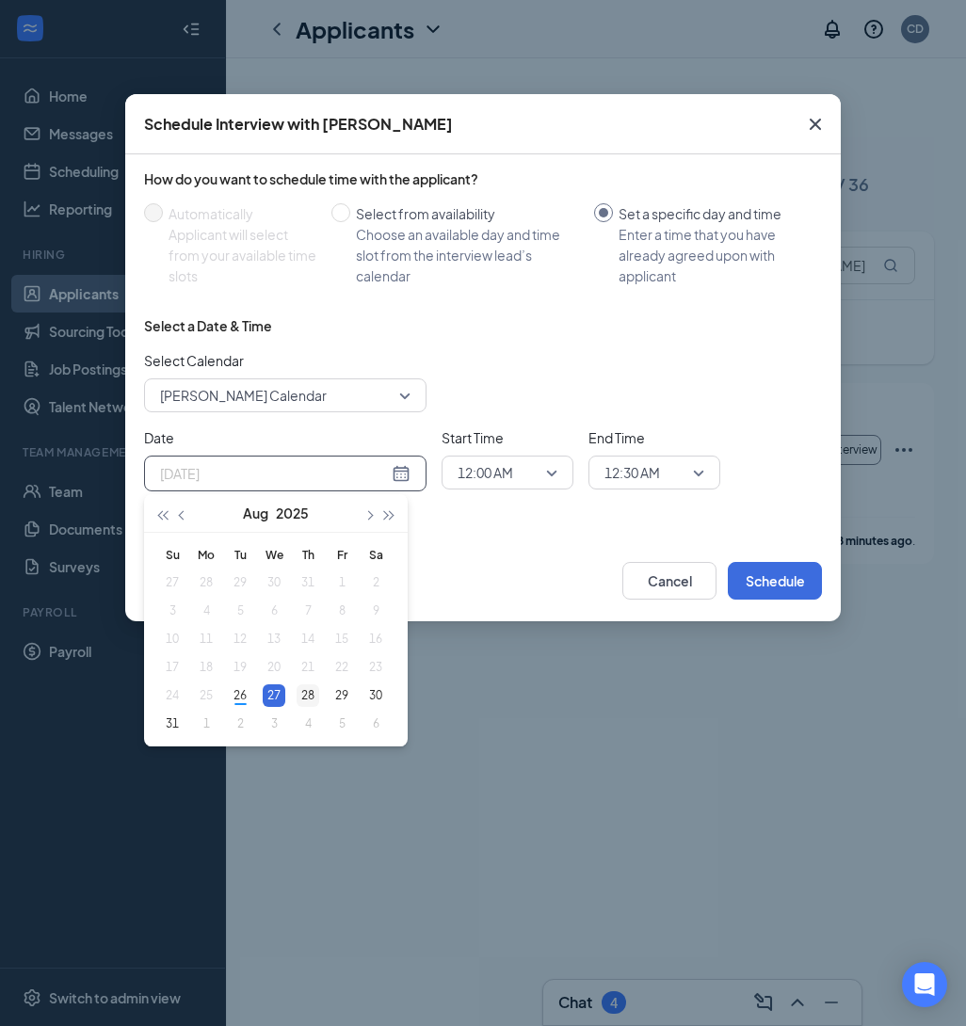
click at [311, 695] on div "28" at bounding box center [308, 695] width 23 height 23
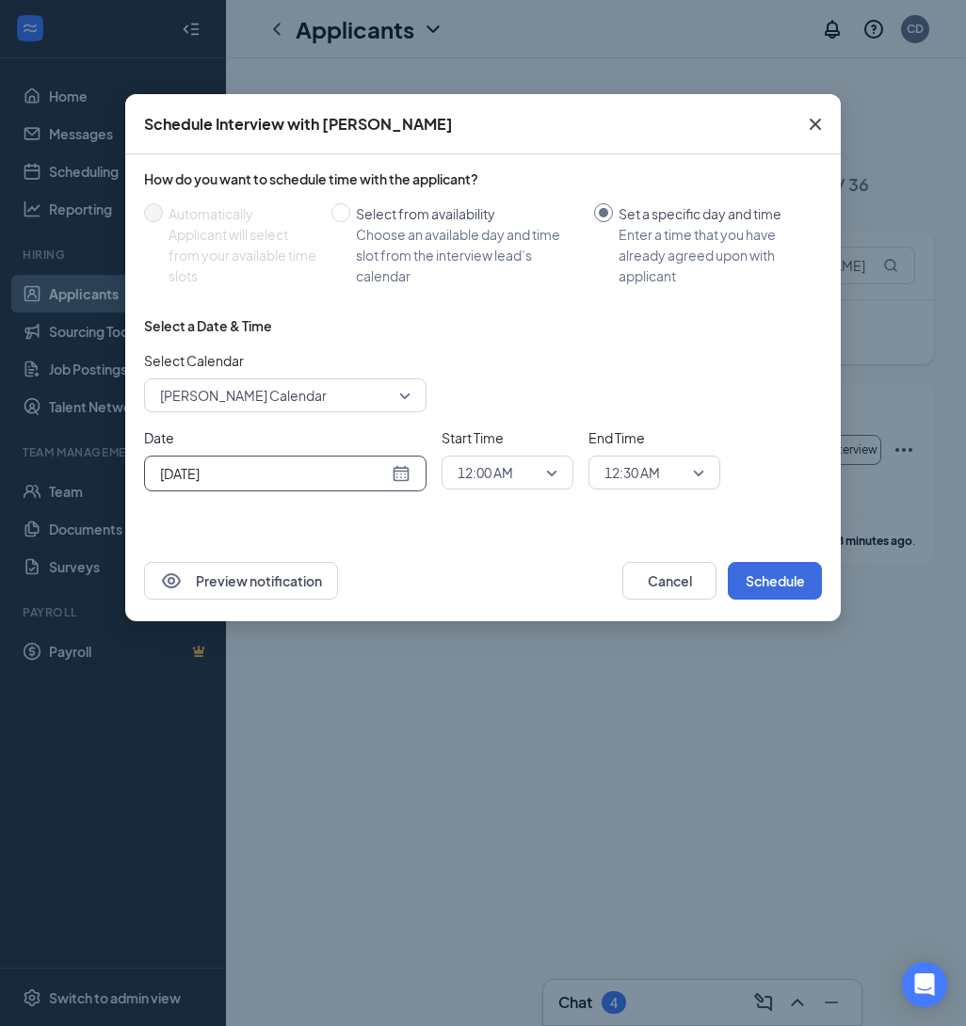
click at [560, 463] on div "12:00 AM" at bounding box center [507, 473] width 132 height 34
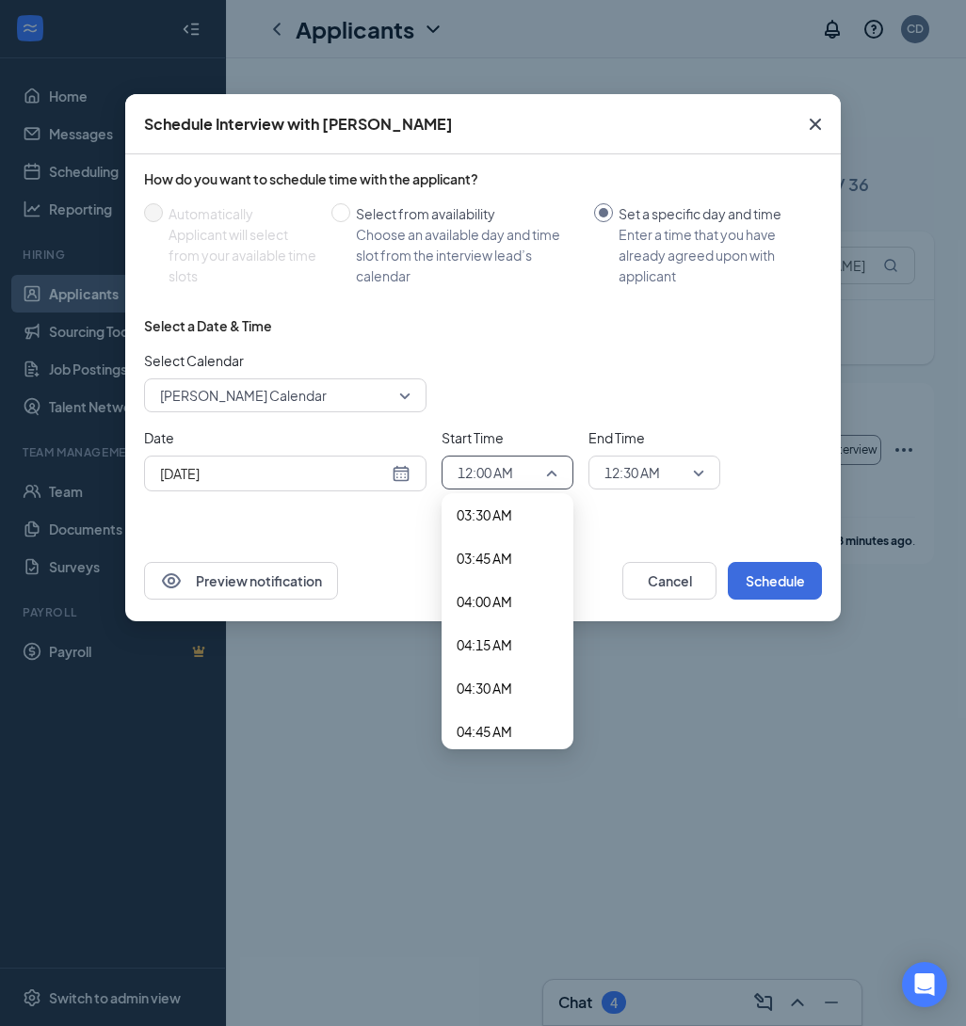
scroll to position [639, 0]
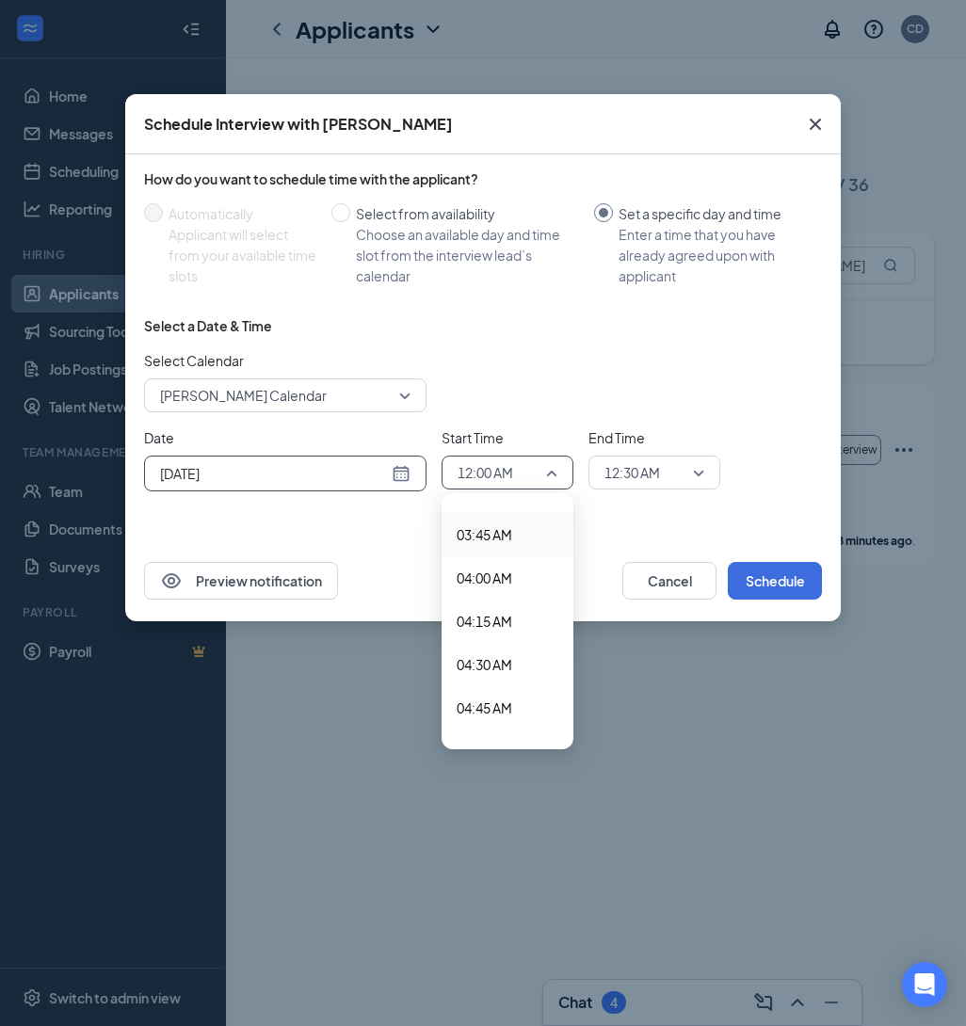
click at [402, 479] on div "Aug 28, 2025" at bounding box center [285, 473] width 250 height 21
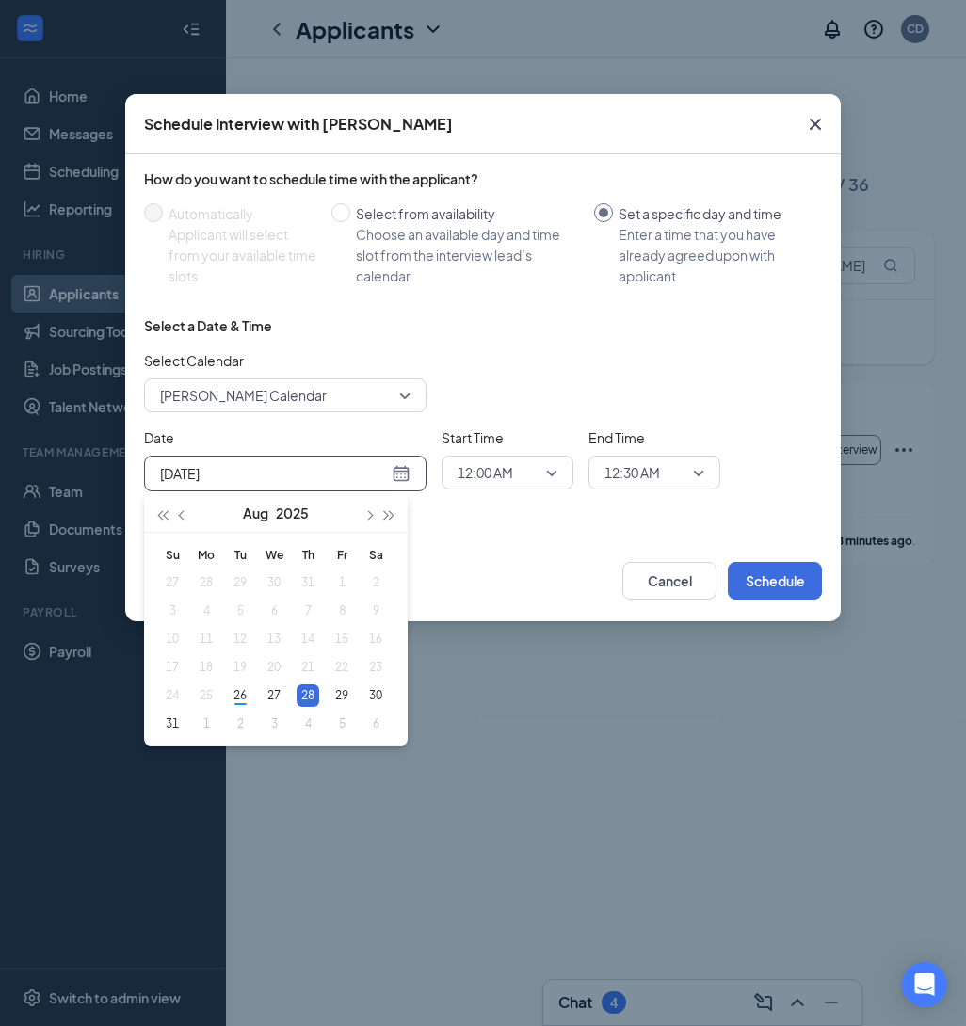
click at [404, 476] on div "Aug 28, 2025" at bounding box center [285, 473] width 250 height 21
type input "Aug 29, 2025"
click at [345, 694] on div "29" at bounding box center [341, 695] width 23 height 23
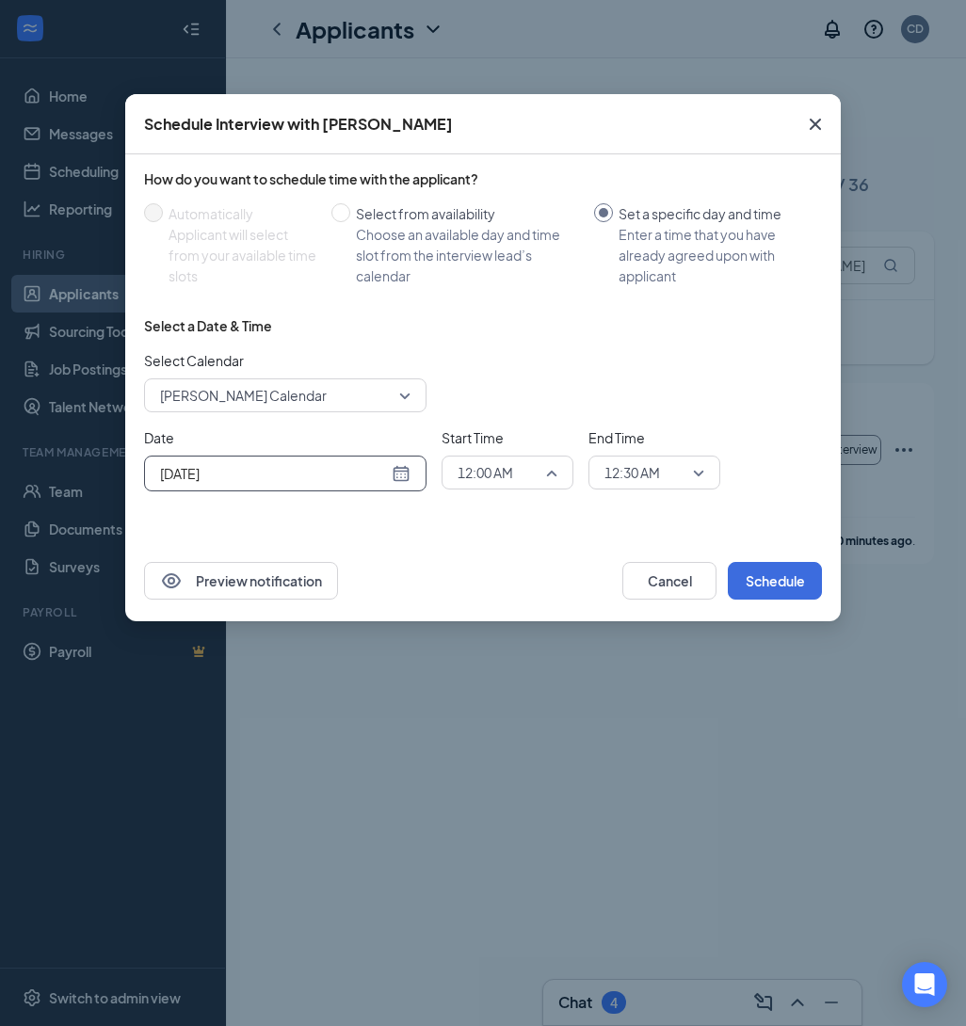
click at [540, 469] on span "12:00 AM" at bounding box center [508, 472] width 100 height 28
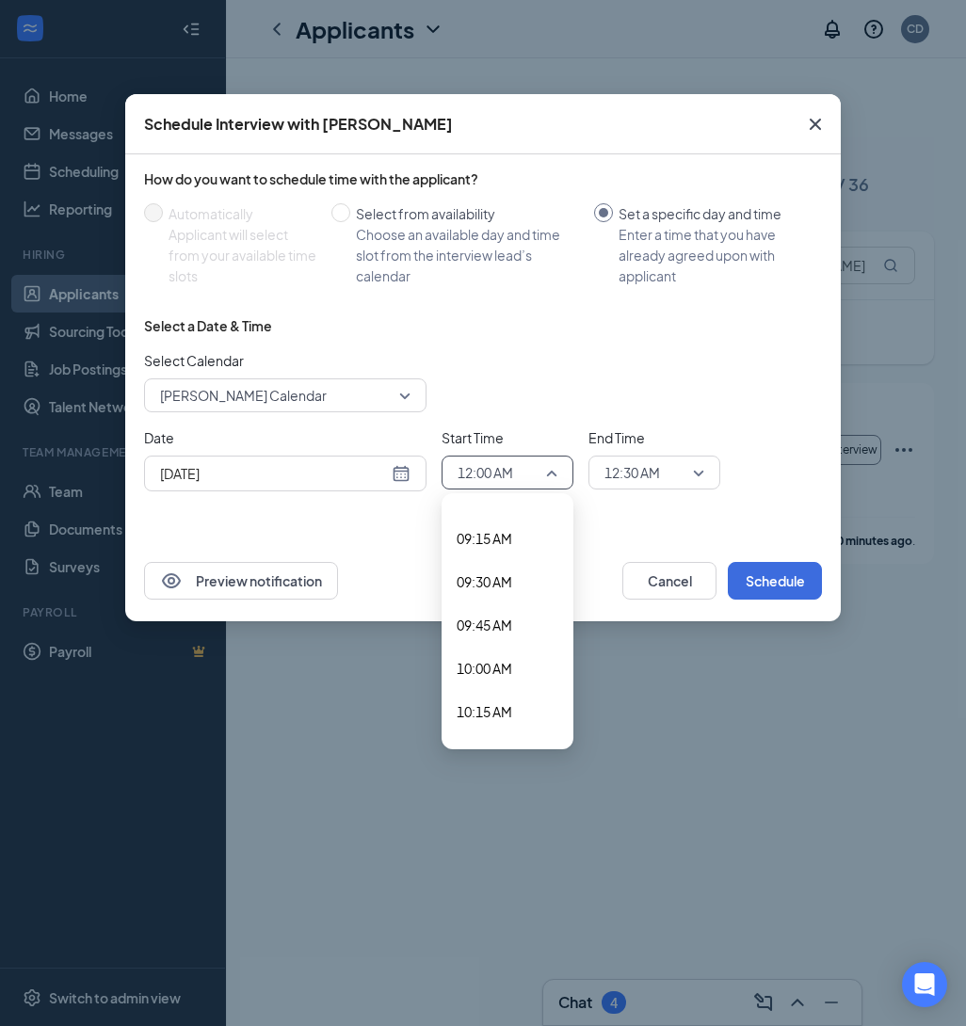
scroll to position [1590, 0]
click at [498, 666] on span "10:00 AM" at bounding box center [485, 666] width 56 height 21
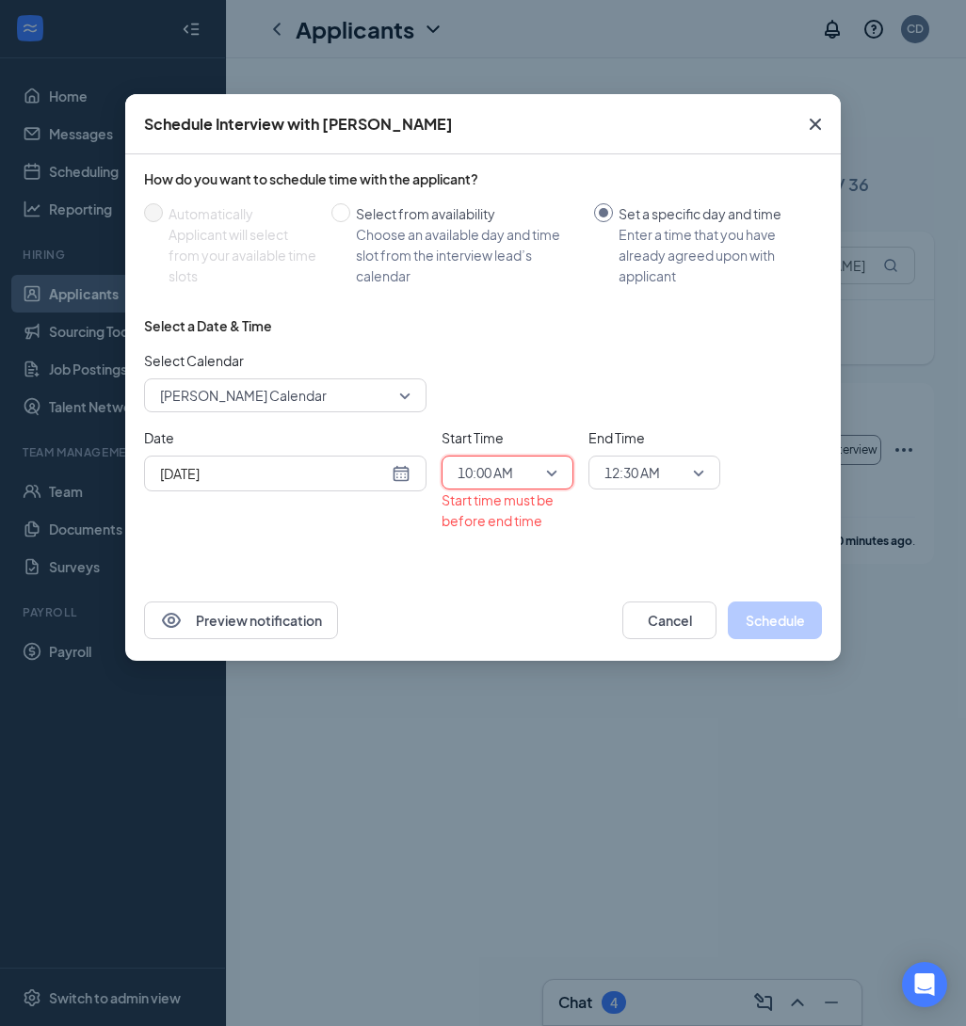
click at [683, 479] on span "12:30 AM" at bounding box center [645, 472] width 83 height 28
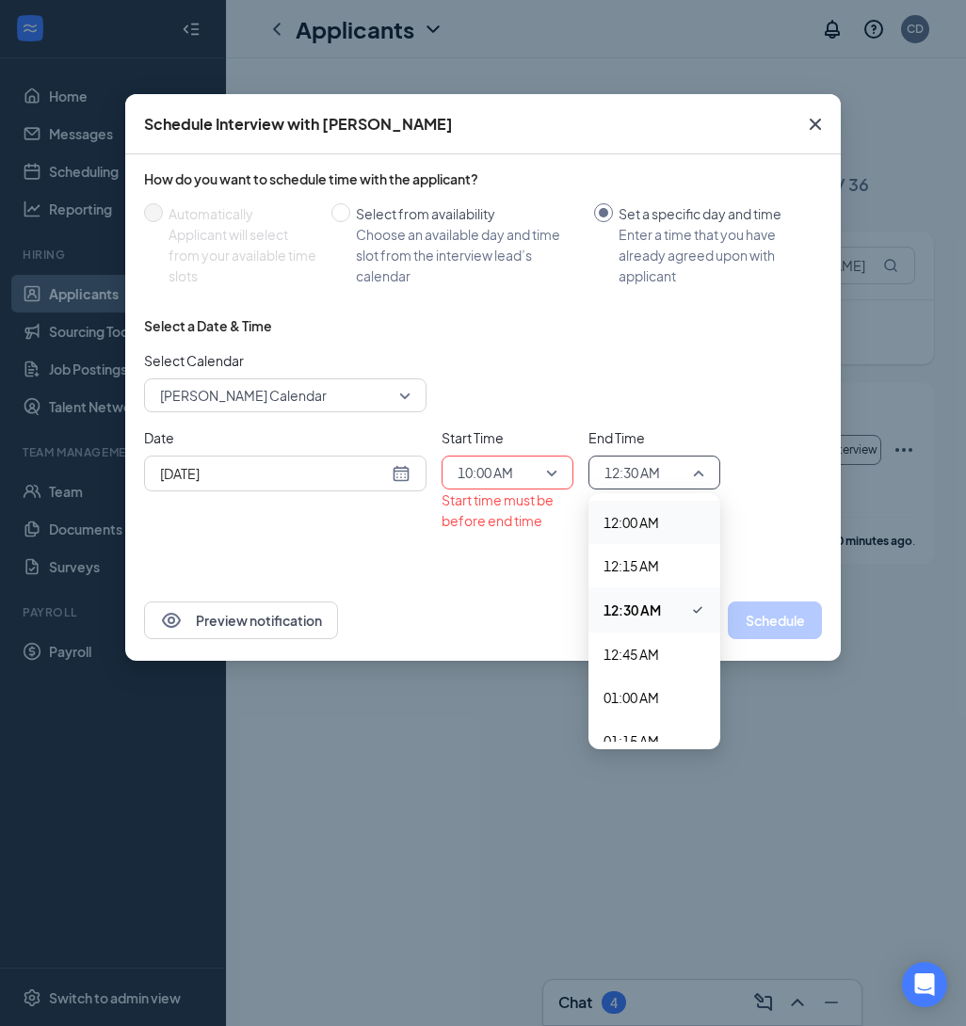
click at [541, 460] on span "10:00 AM" at bounding box center [508, 472] width 100 height 28
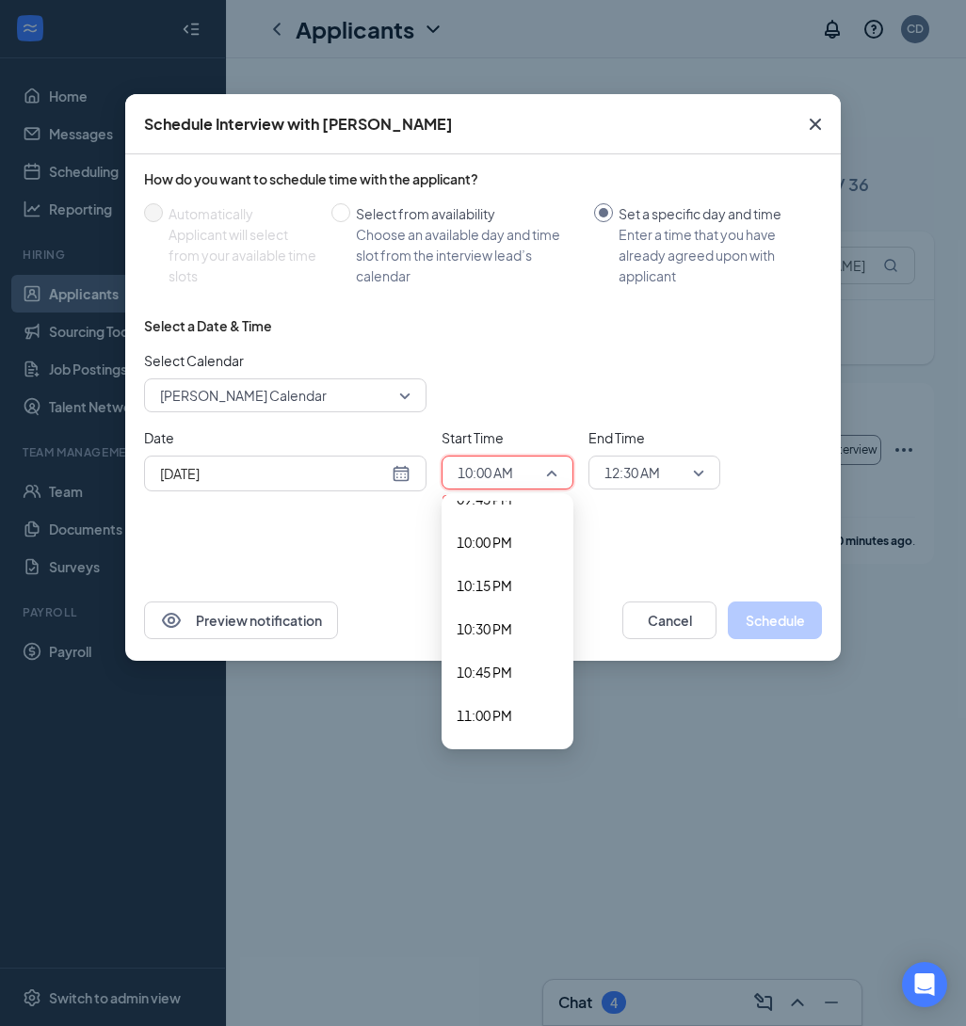
scroll to position [3799, 0]
click at [494, 534] on span "10:00 PM" at bounding box center [485, 535] width 56 height 21
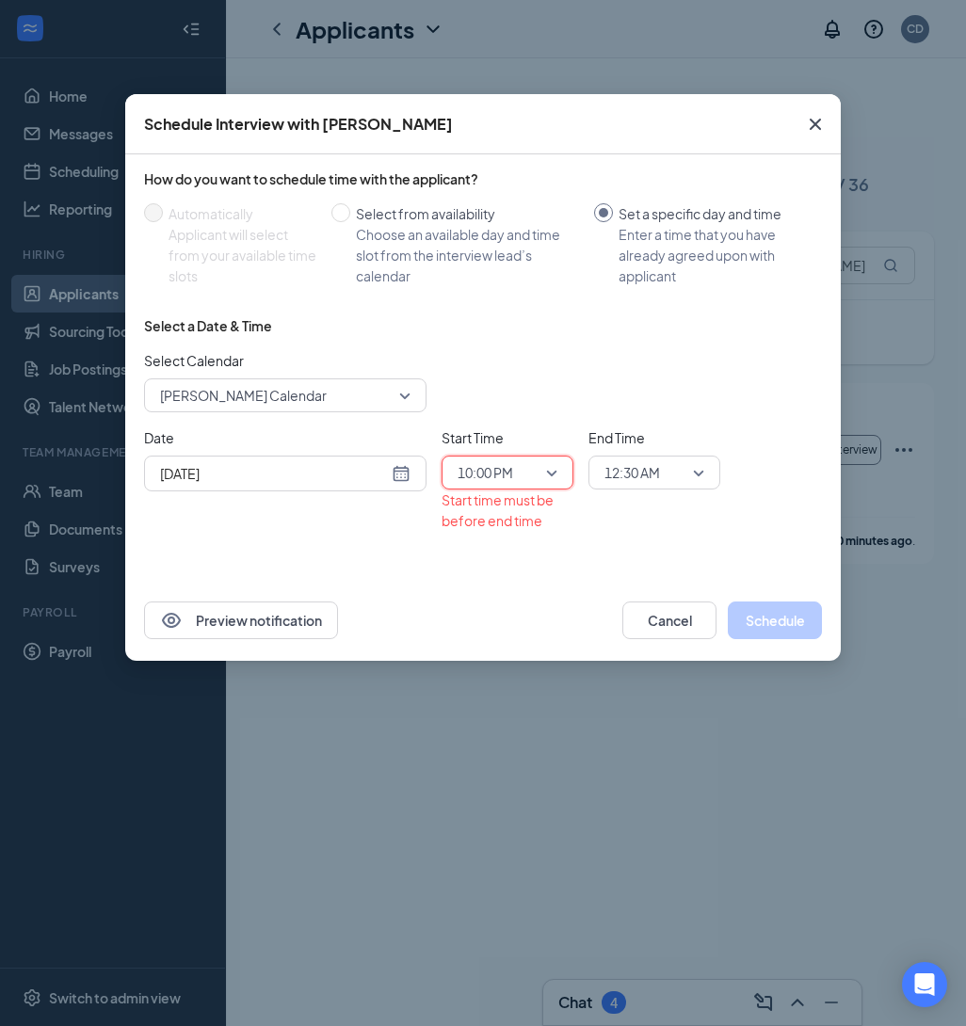
click at [678, 461] on span "12:30 AM" at bounding box center [645, 472] width 83 height 28
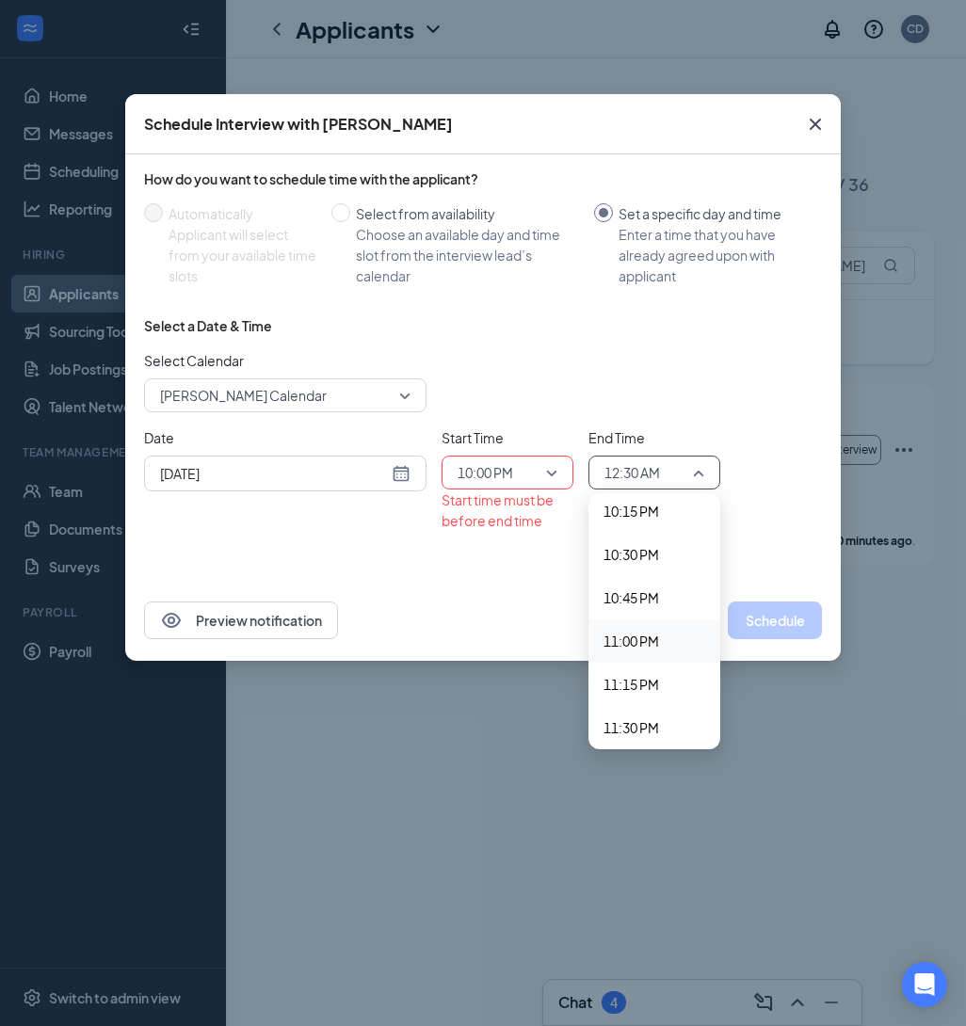
scroll to position [3866, 0]
click at [653, 555] on span "10:30 PM" at bounding box center [631, 555] width 56 height 21
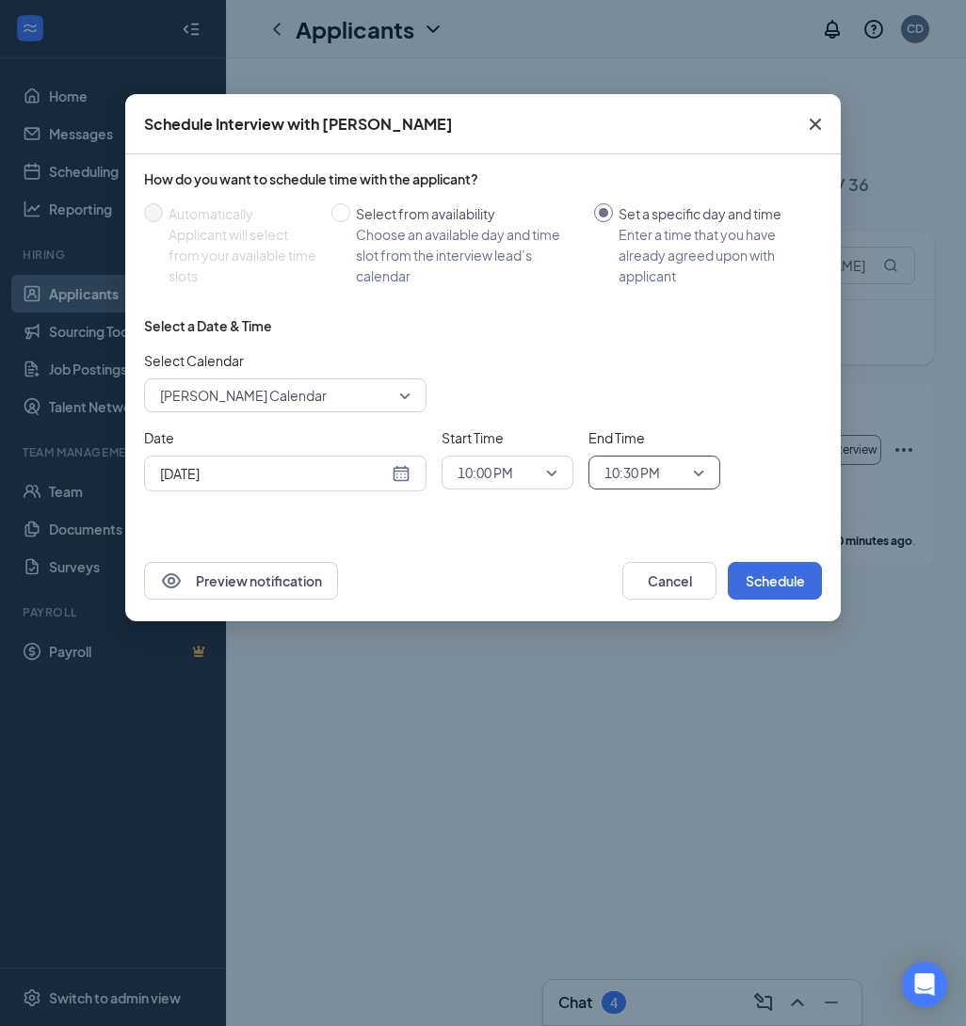
click at [394, 399] on span "Catherine Desingano's Calendar" at bounding box center [285, 395] width 250 height 28
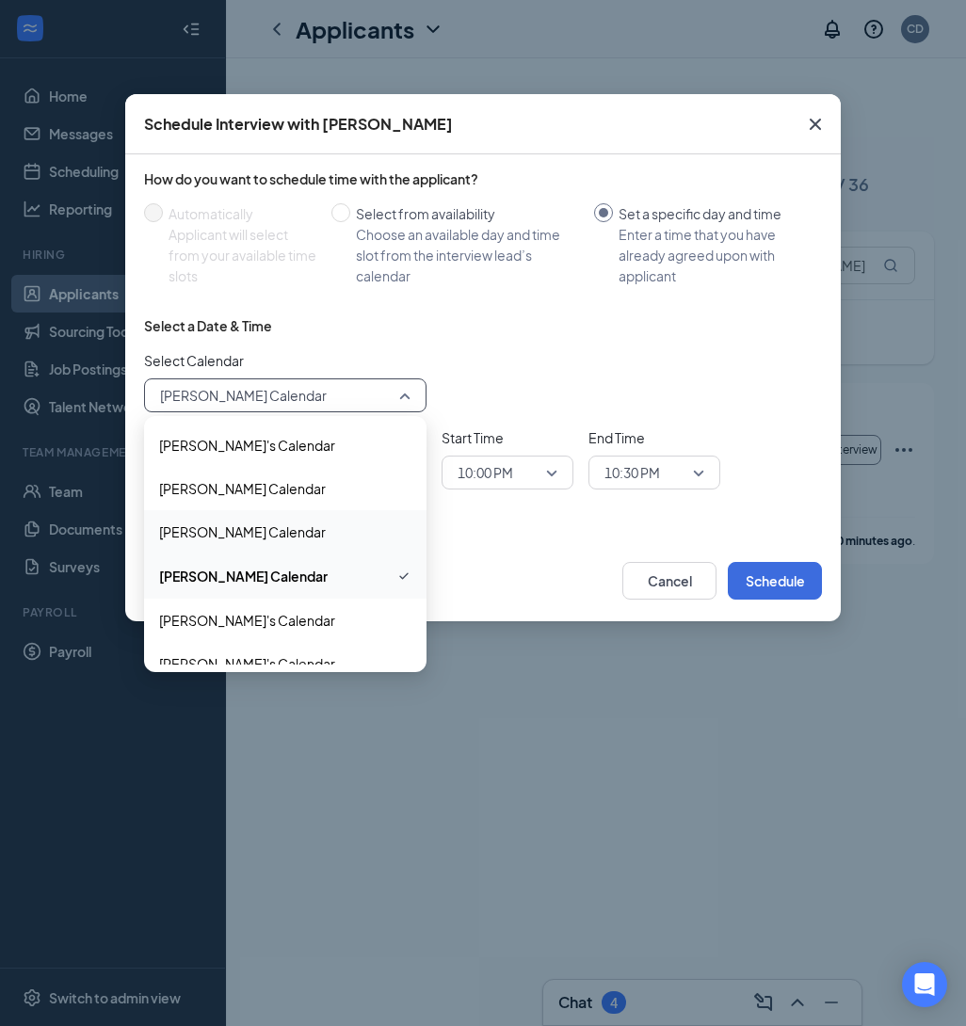
click at [305, 523] on span "Aylin Rayo's Calendar" at bounding box center [285, 532] width 252 height 21
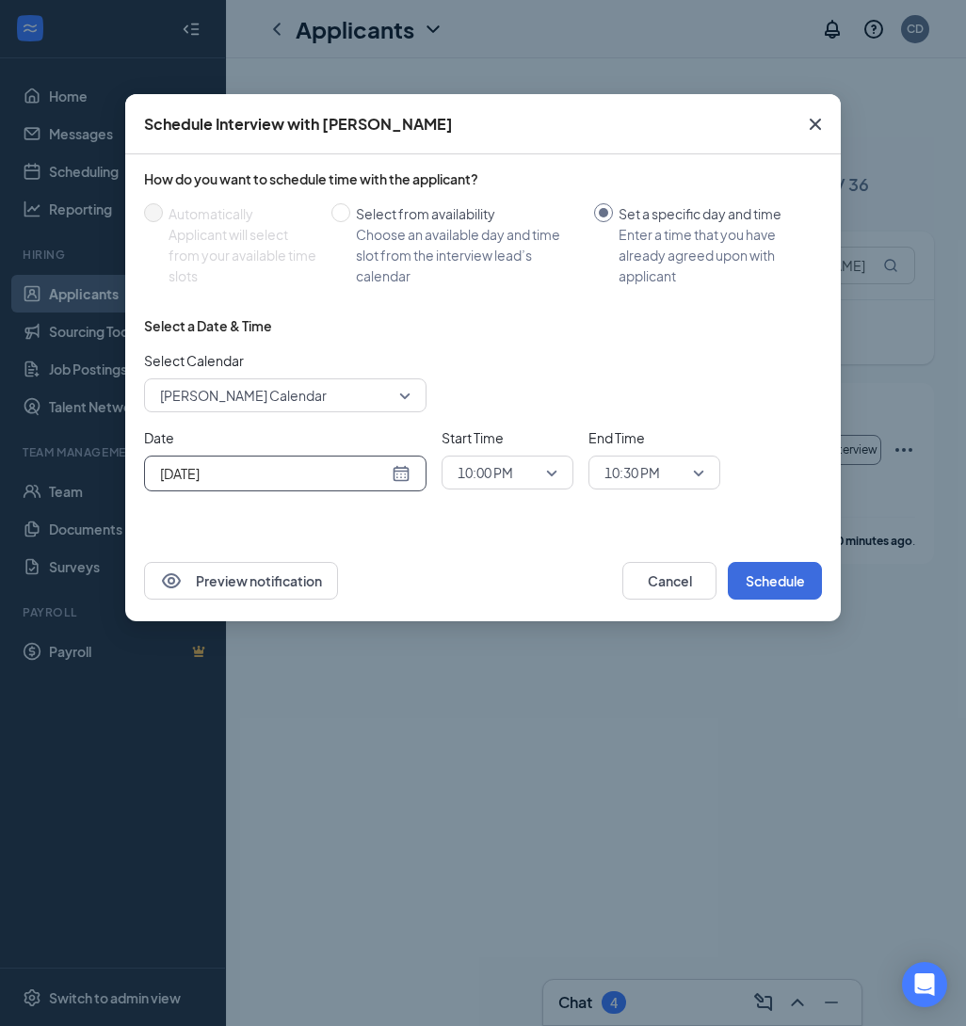
click at [402, 483] on div "Aug 29, 2025" at bounding box center [285, 473] width 250 height 21
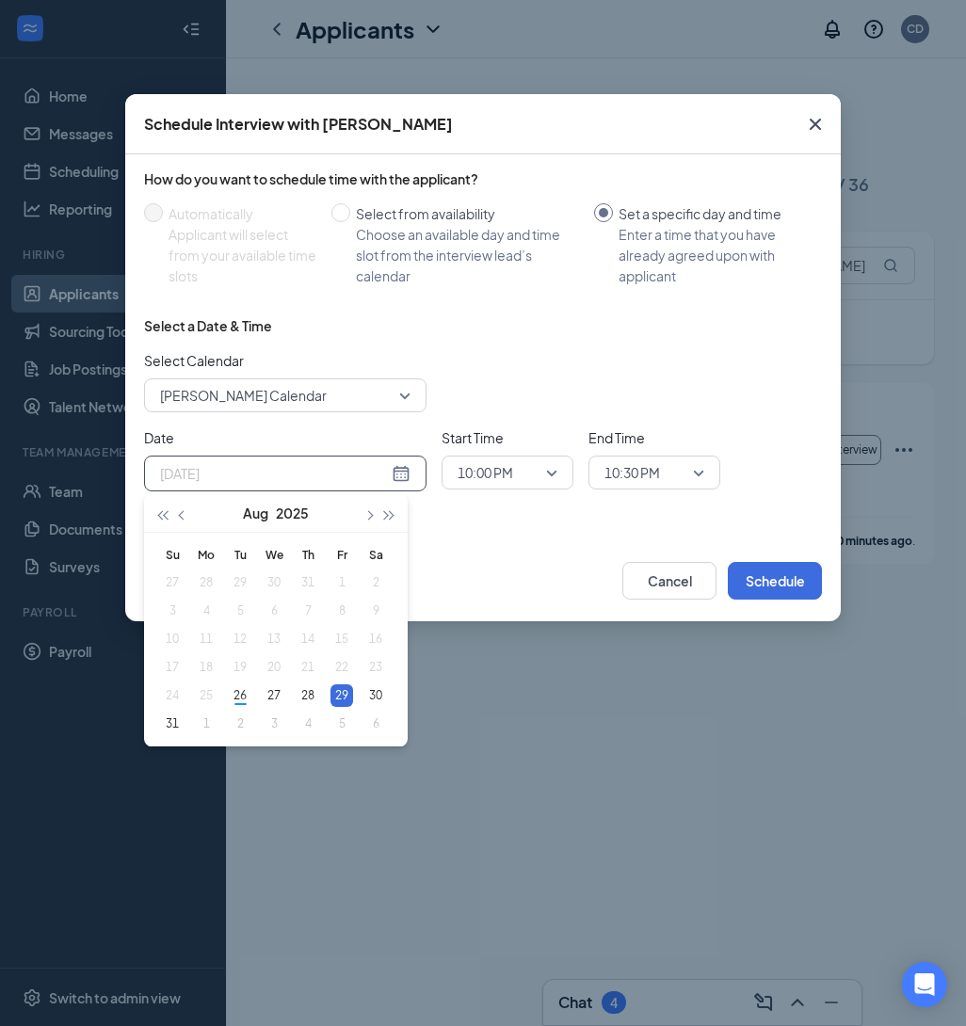
click at [345, 694] on div "29" at bounding box center [341, 695] width 23 height 23
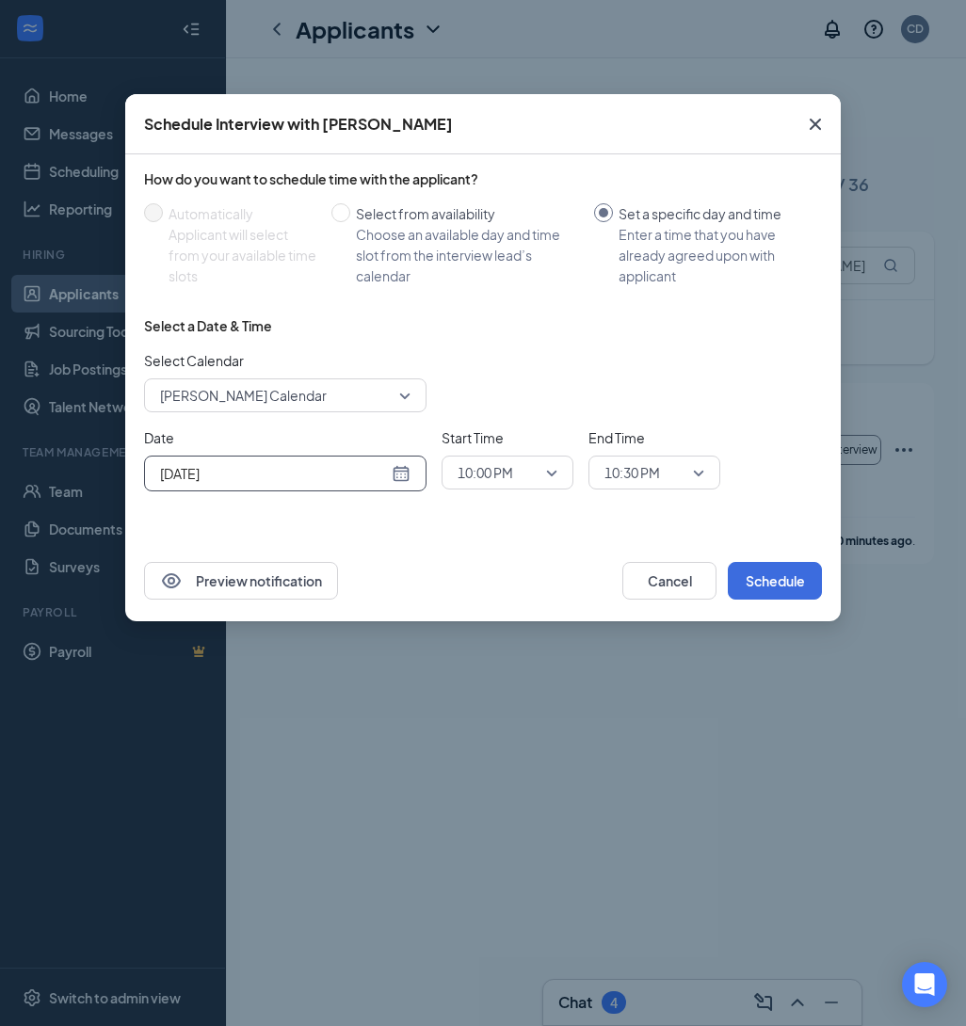
click at [544, 517] on div "How do you want to schedule time with the applicant? Automatically Applicant wi…" at bounding box center [482, 347] width 715 height 386
click at [784, 576] on button "Schedule" at bounding box center [775, 581] width 94 height 38
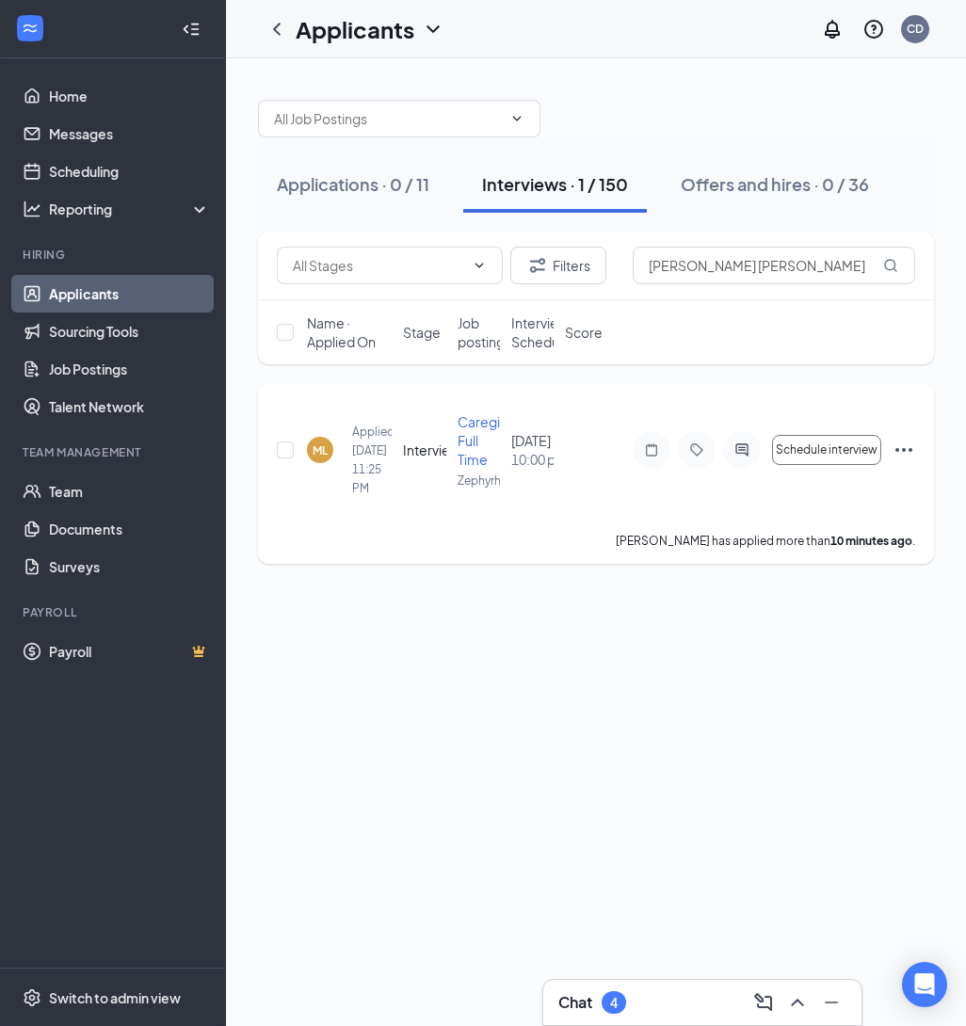
click at [320, 446] on div "ML" at bounding box center [320, 450] width 15 height 16
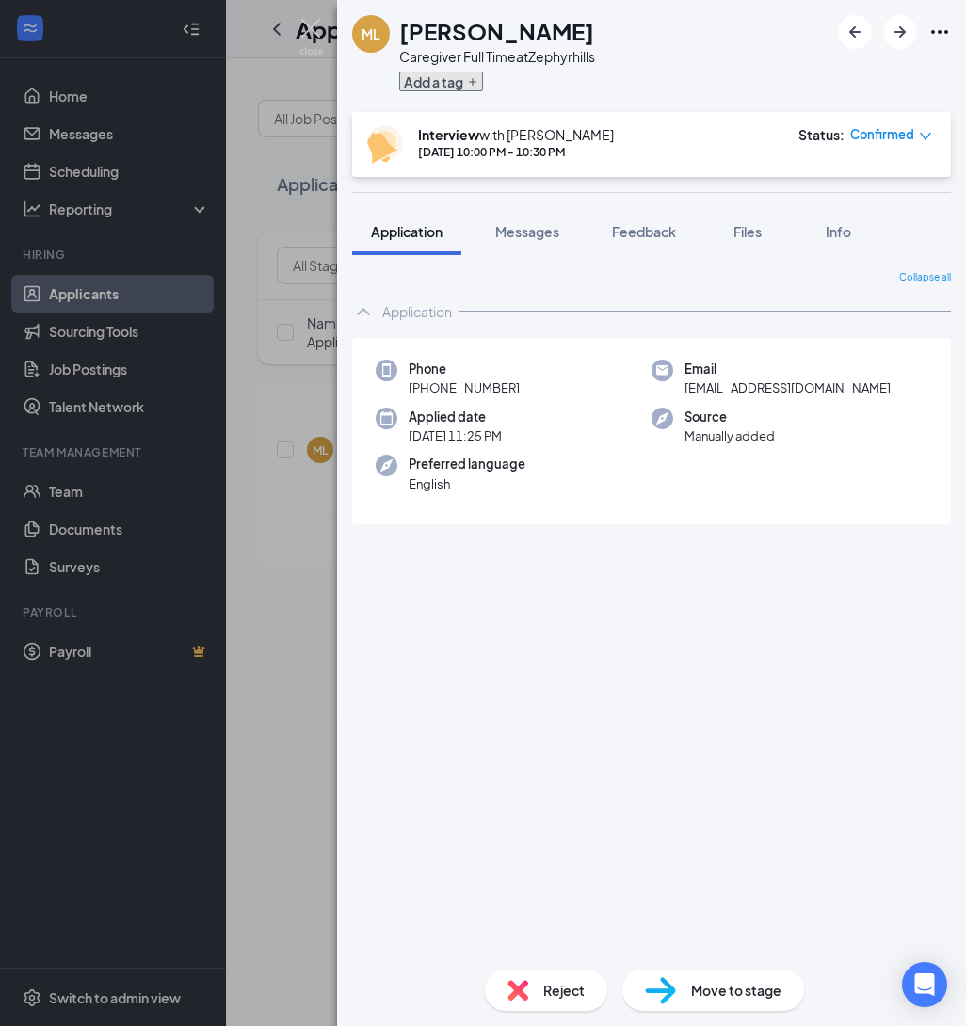
click at [474, 82] on icon "Plus" at bounding box center [472, 81] width 11 height 11
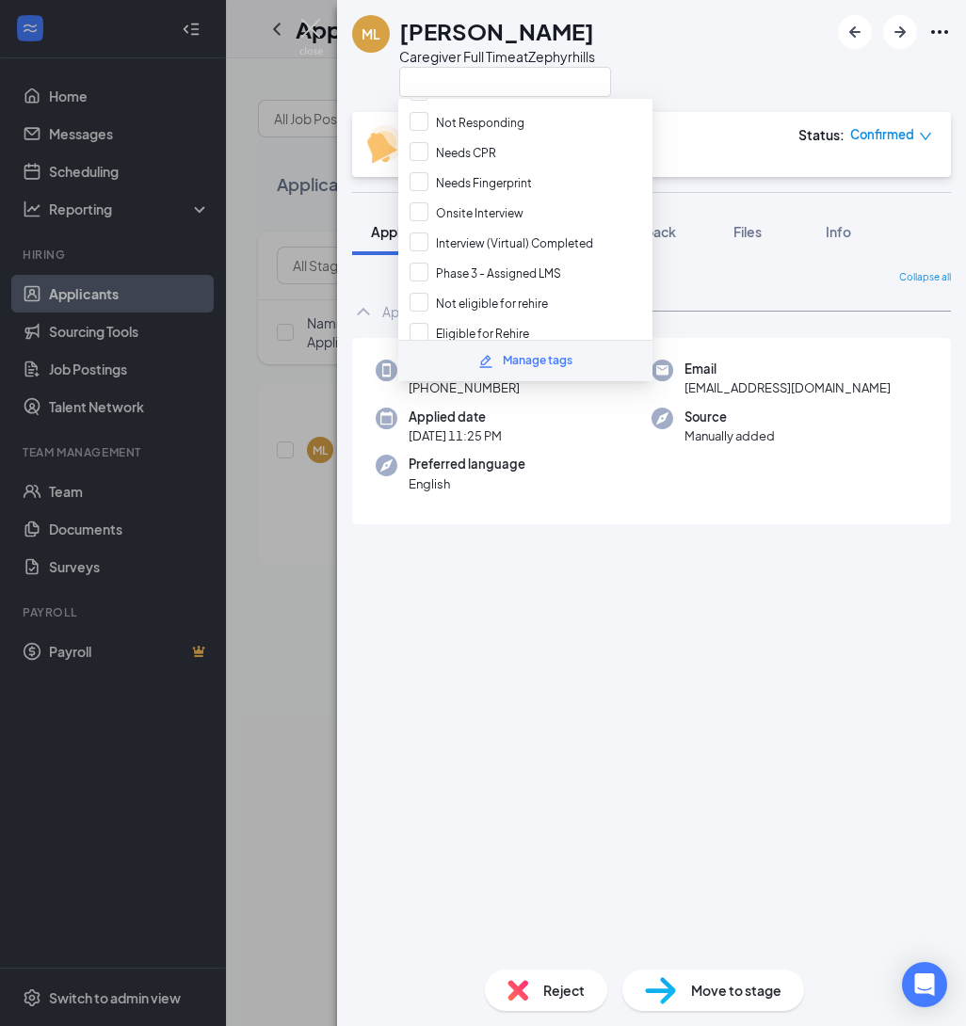
scroll to position [408, 0]
click at [414, 169] on input "Needs Fingerprint" at bounding box center [470, 179] width 122 height 21
checkbox input "true"
click at [420, 139] on input "Needs CPR" at bounding box center [452, 149] width 87 height 21
checkbox input "true"
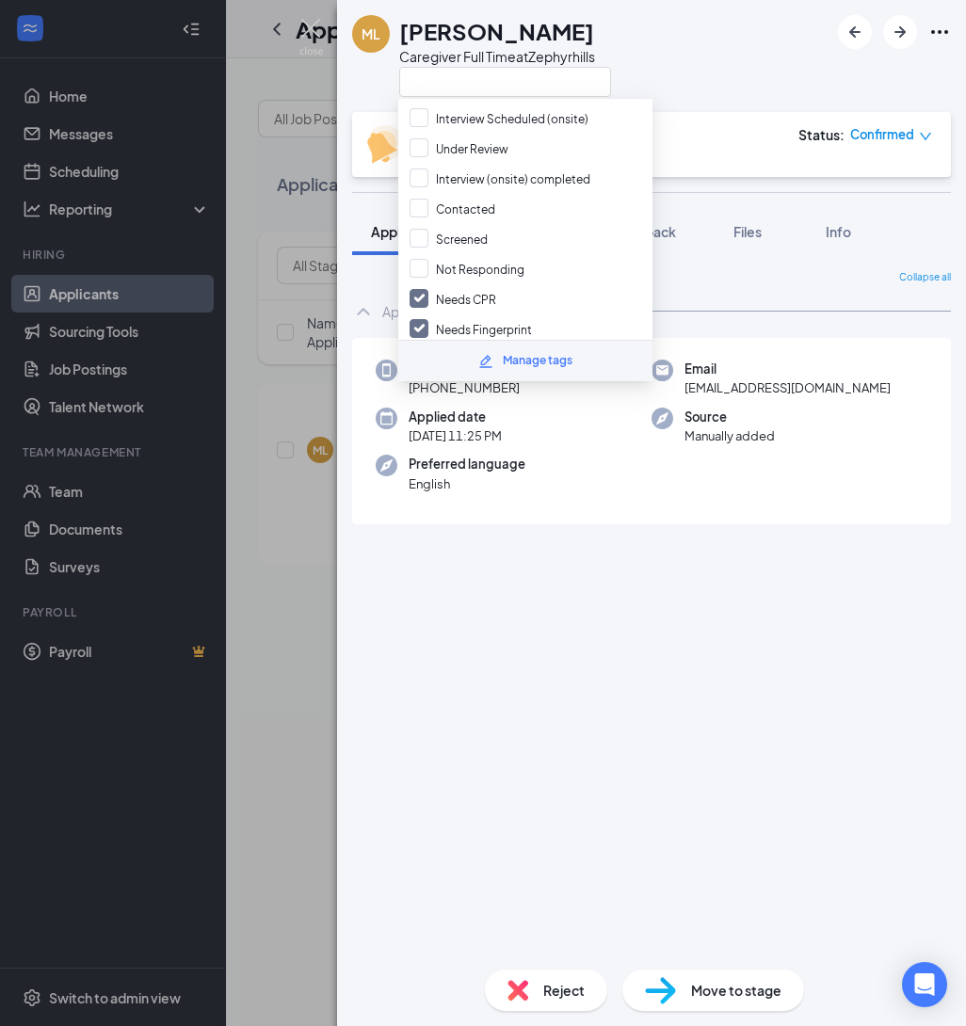
scroll to position [260, 0]
click at [411, 197] on input "Contacted" at bounding box center [452, 207] width 86 height 21
checkbox input "true"
click at [423, 227] on input "Screened" at bounding box center [448, 237] width 78 height 21
checkbox input "true"
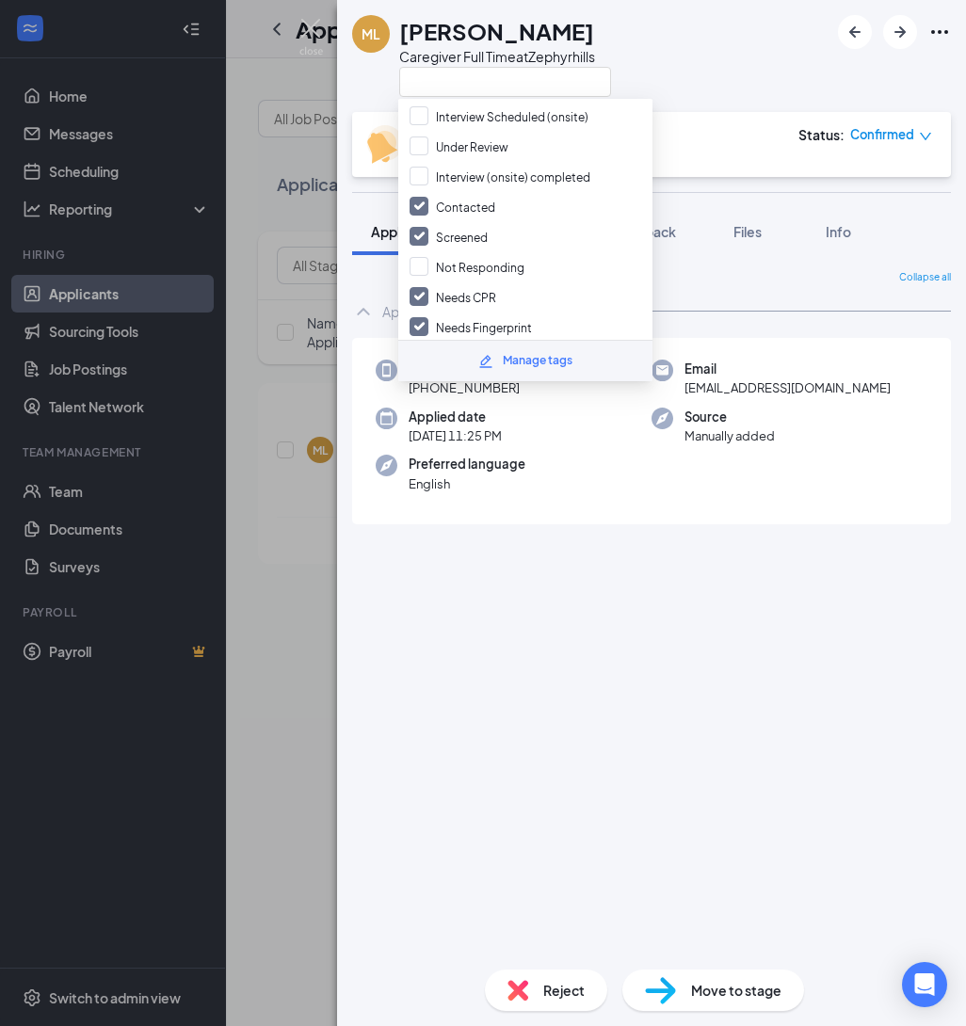
click at [777, 279] on div "Collapse all" at bounding box center [651, 277] width 599 height 15
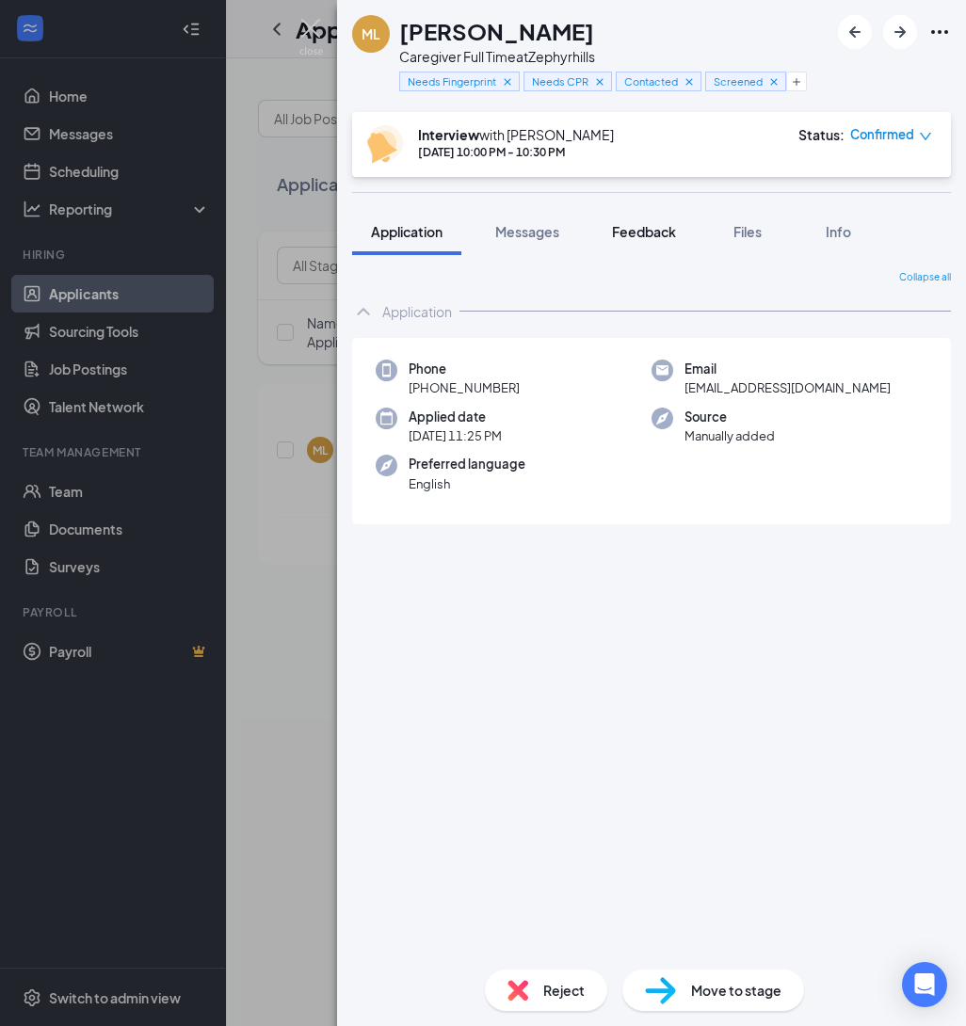
click at [659, 234] on span "Feedback" at bounding box center [644, 231] width 64 height 17
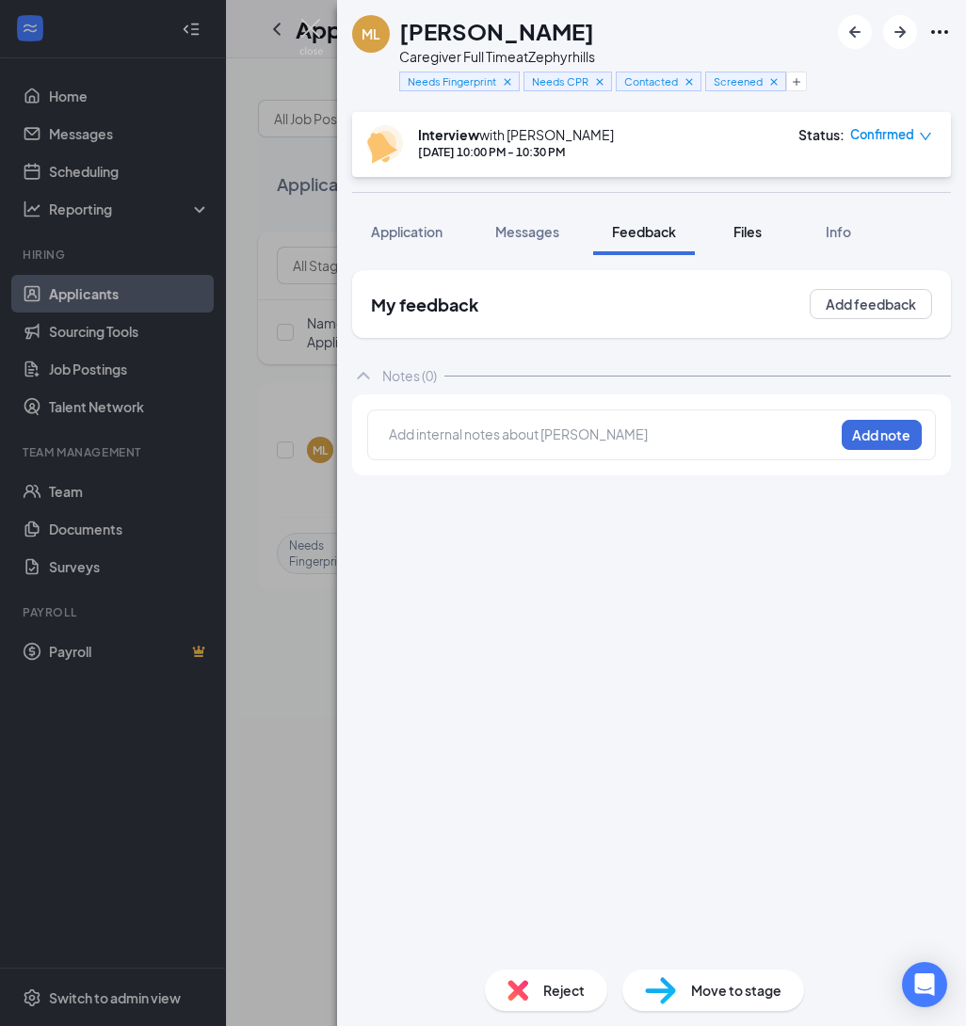
click at [750, 232] on span "Files" at bounding box center [747, 231] width 28 height 17
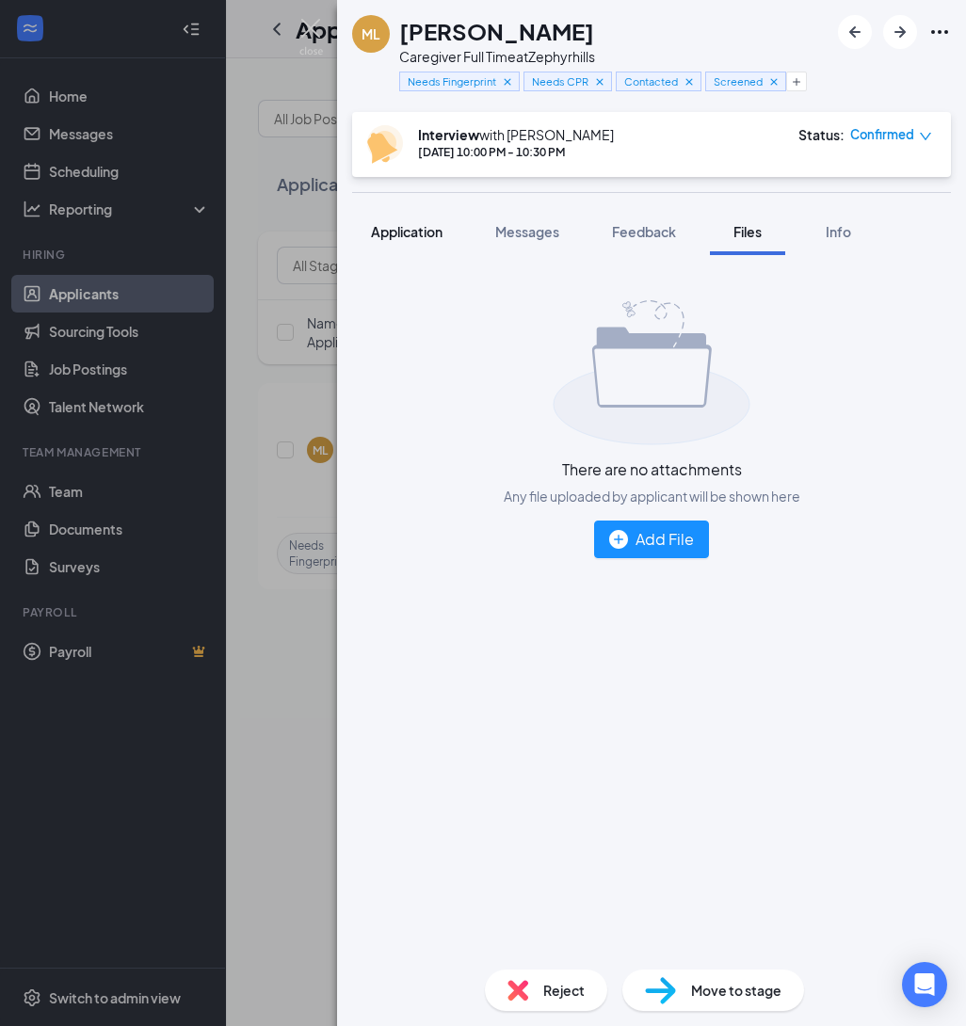
click at [431, 222] on div "Application" at bounding box center [407, 231] width 72 height 19
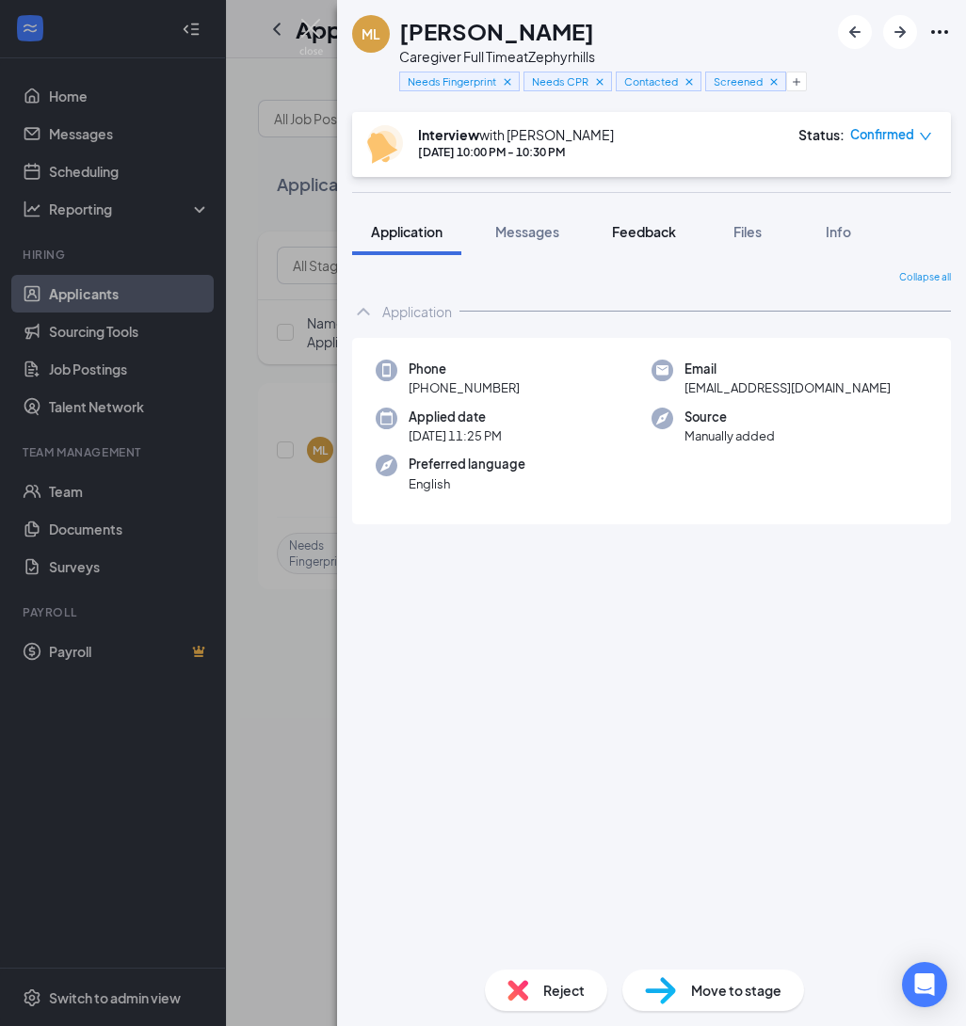
click at [644, 252] on button "Feedback" at bounding box center [644, 231] width 102 height 47
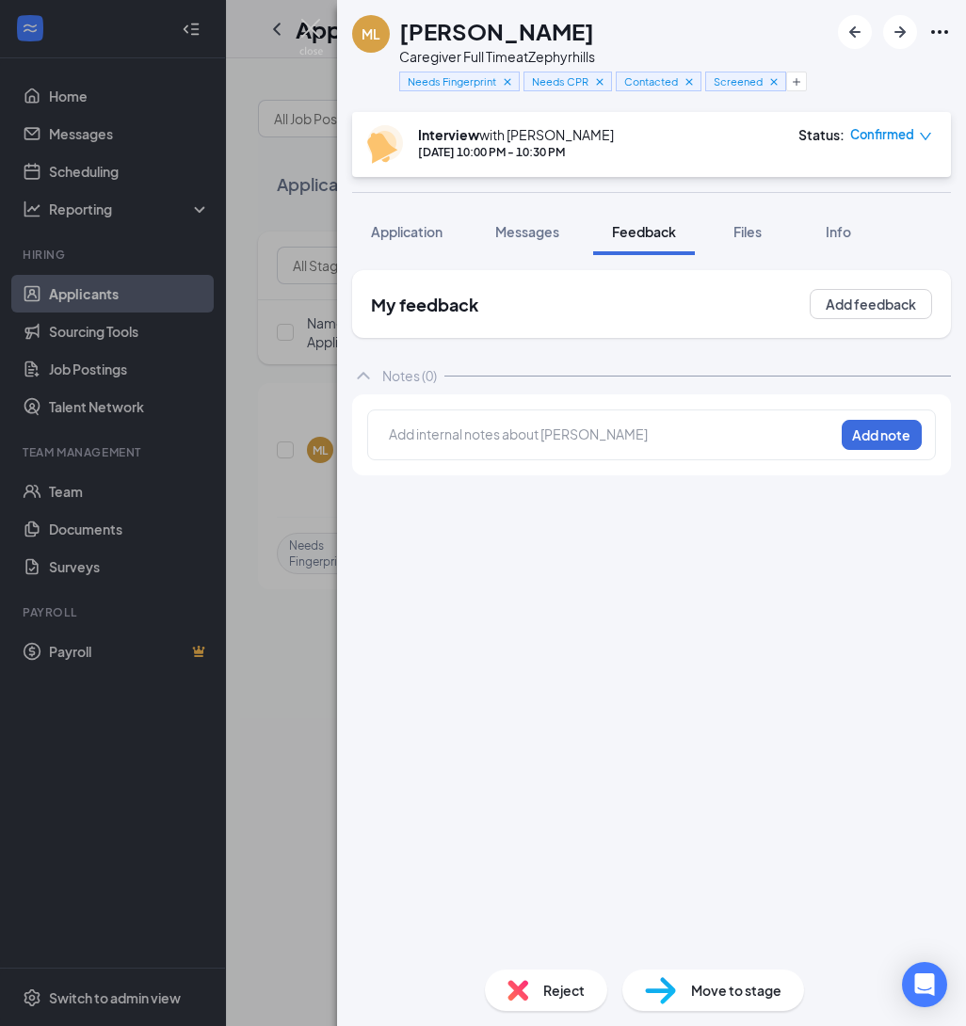
click at [586, 444] on div at bounding box center [611, 437] width 443 height 24
click at [872, 427] on button "Add note" at bounding box center [882, 435] width 80 height 30
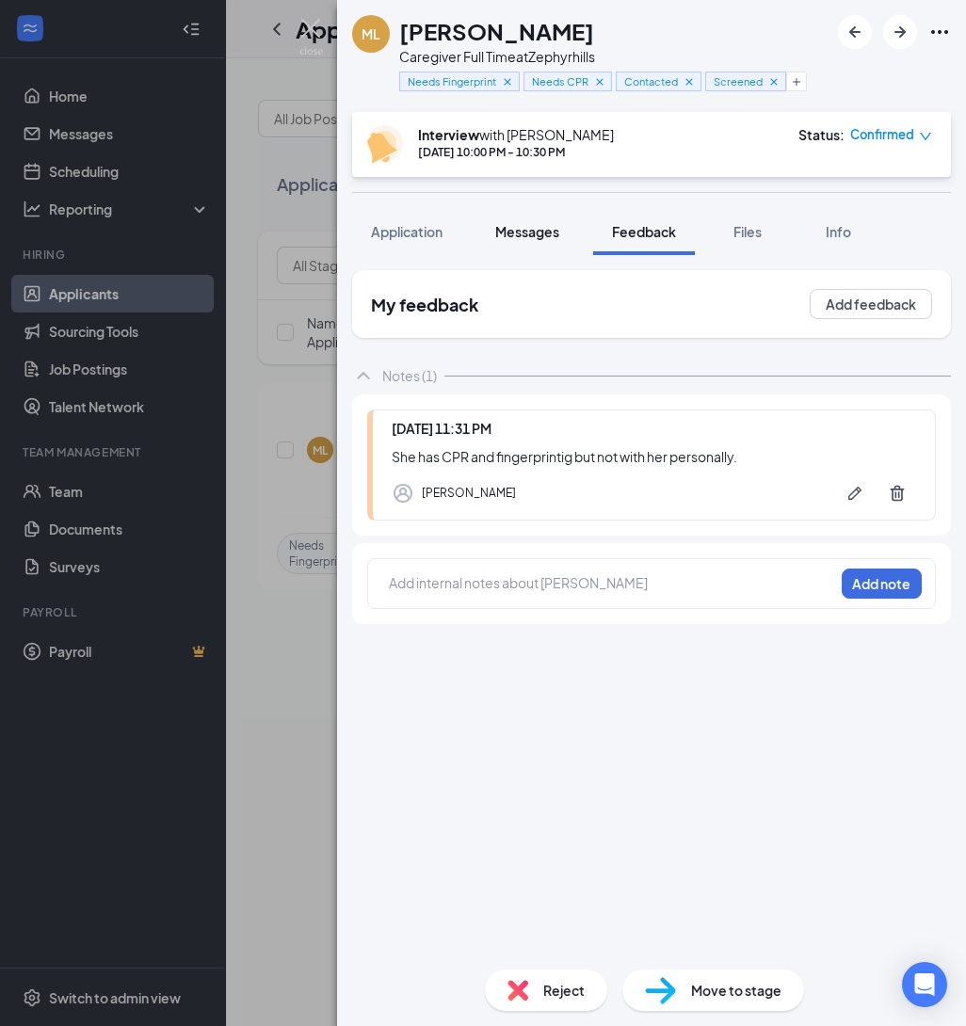
click at [543, 237] on span "Messages" at bounding box center [527, 231] width 64 height 17
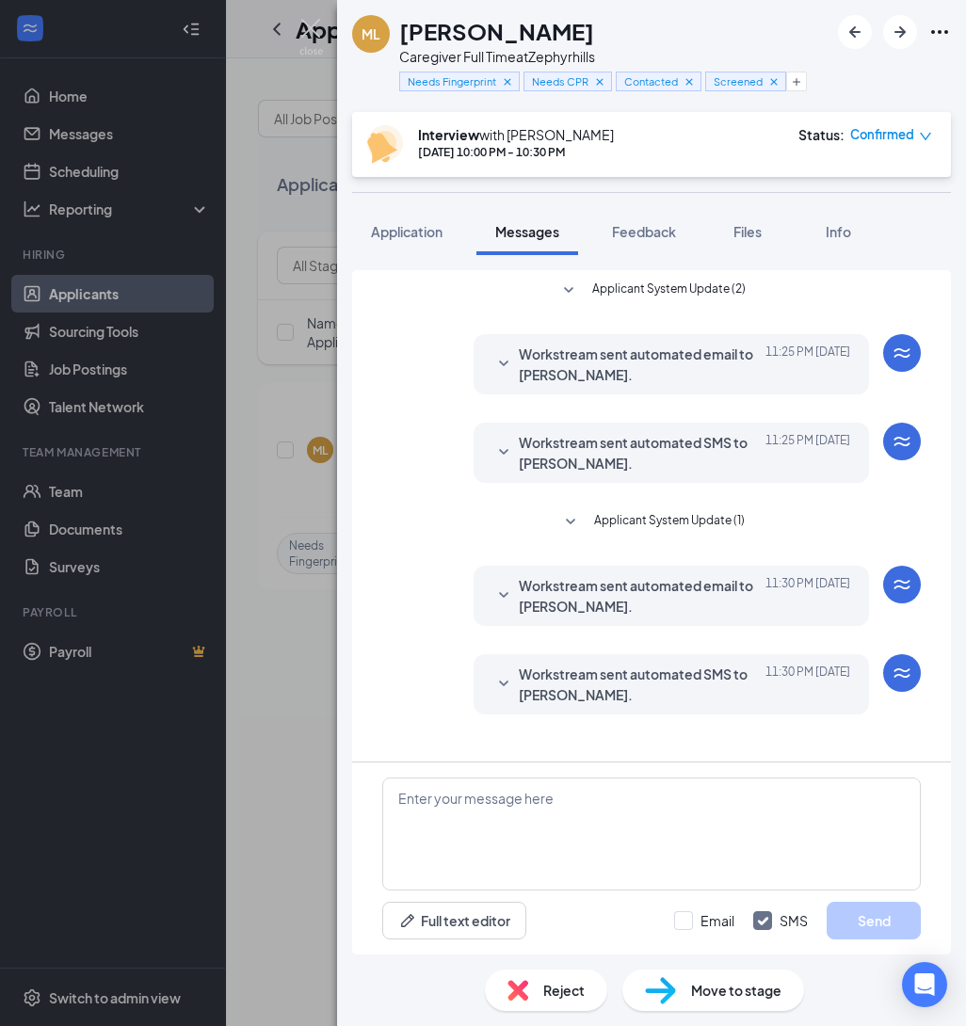
click at [510, 688] on icon "SmallChevronDown" at bounding box center [503, 684] width 23 height 23
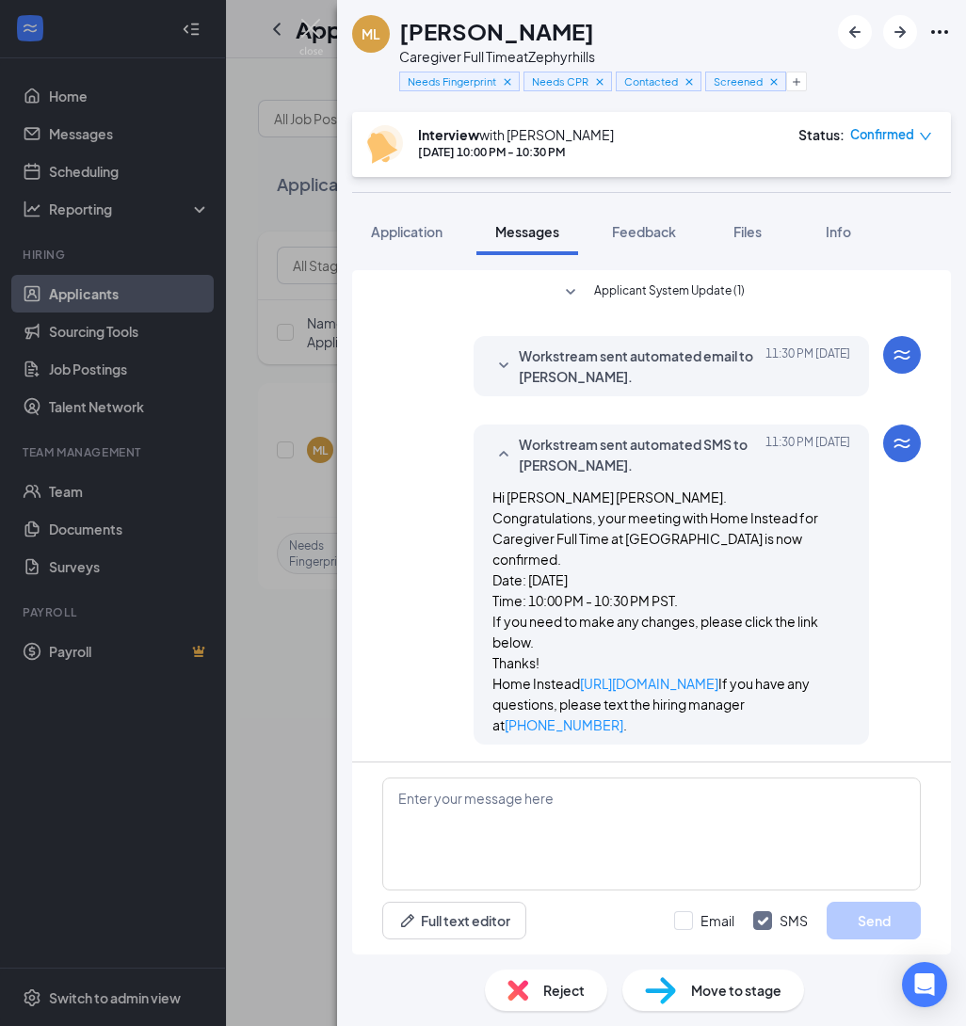
scroll to position [201, 0]
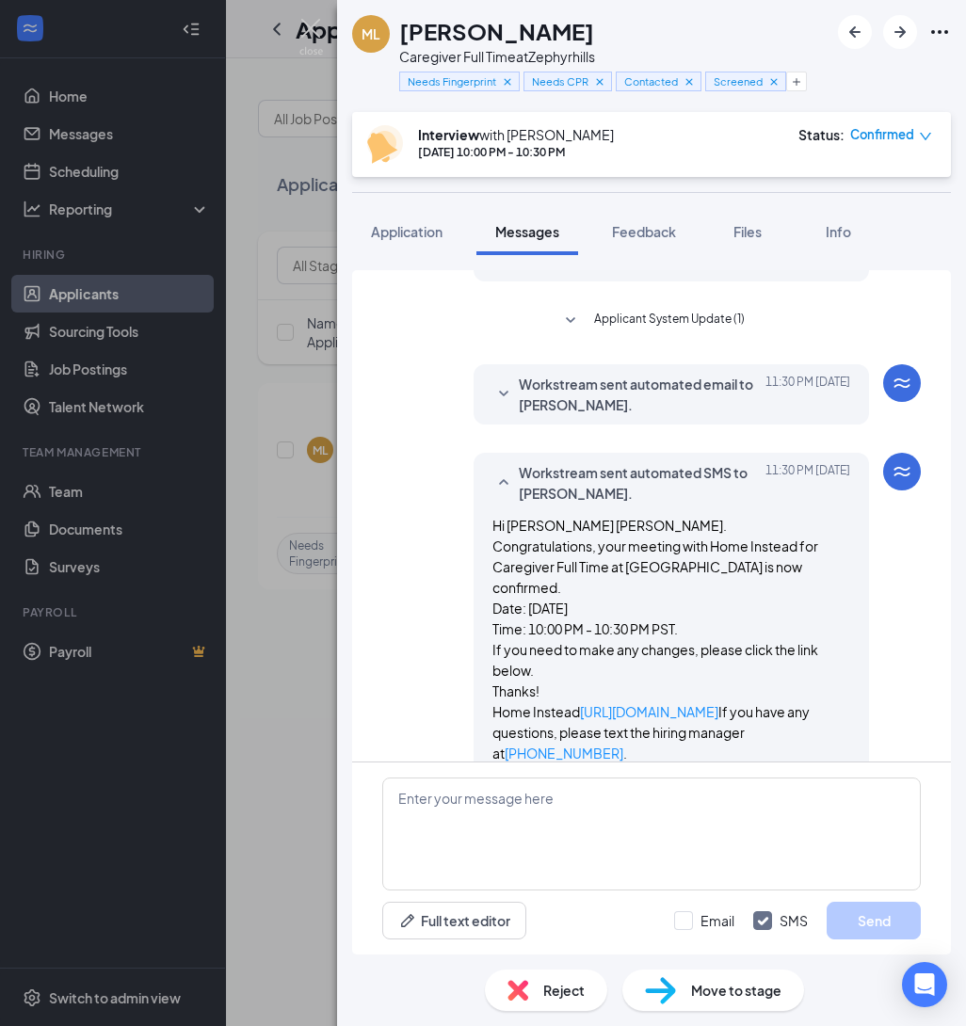
click at [501, 407] on div at bounding box center [503, 394] width 23 height 41
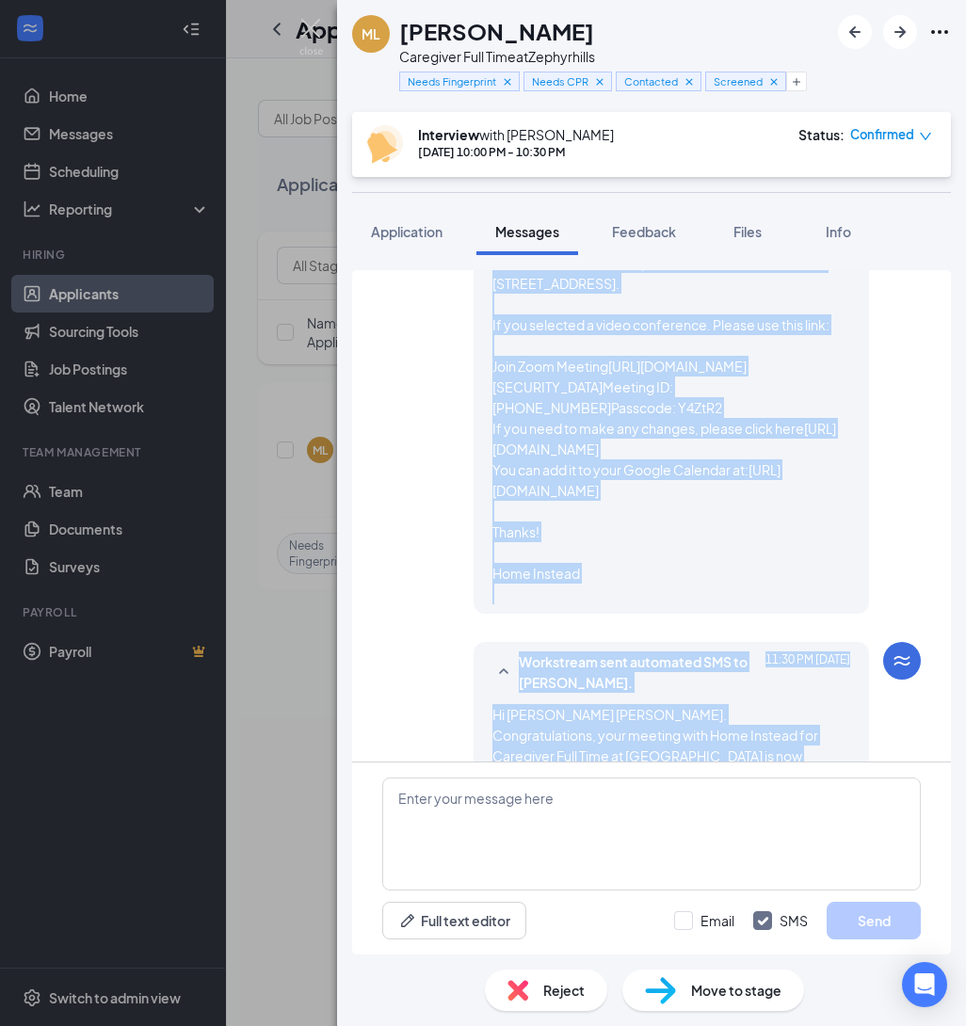
scroll to position [634, 0]
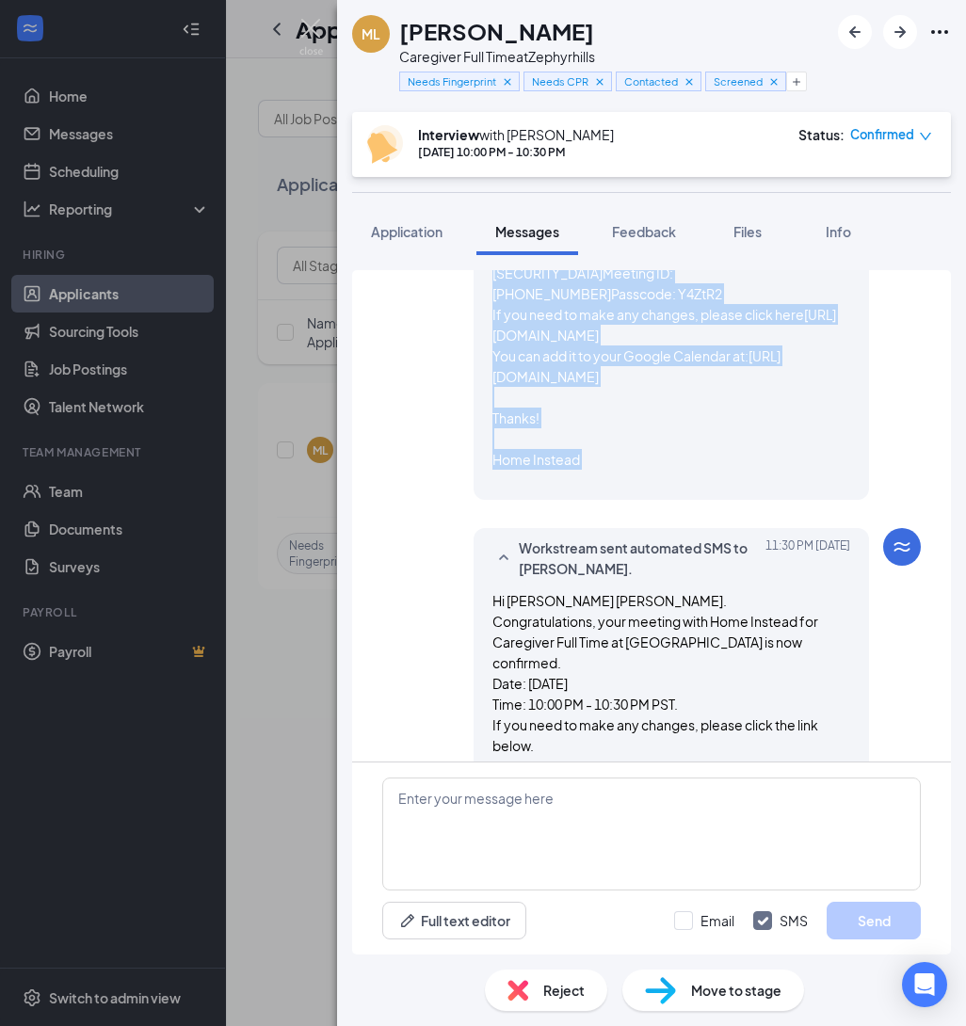
drag, startPoint x: 490, startPoint y: 343, endPoint x: 769, endPoint y: 567, distance: 358.3
click at [769, 500] on div "Workstream sent automated email to Mary Jane Liberatore. Today 11:30 PM Hi Mary…" at bounding box center [671, 215] width 395 height 569
copy span "Hi Mary Jane, Congratulations, your meeting with Home Instead for Caregiver Ful…"
click at [637, 815] on textarea at bounding box center [651, 834] width 538 height 113
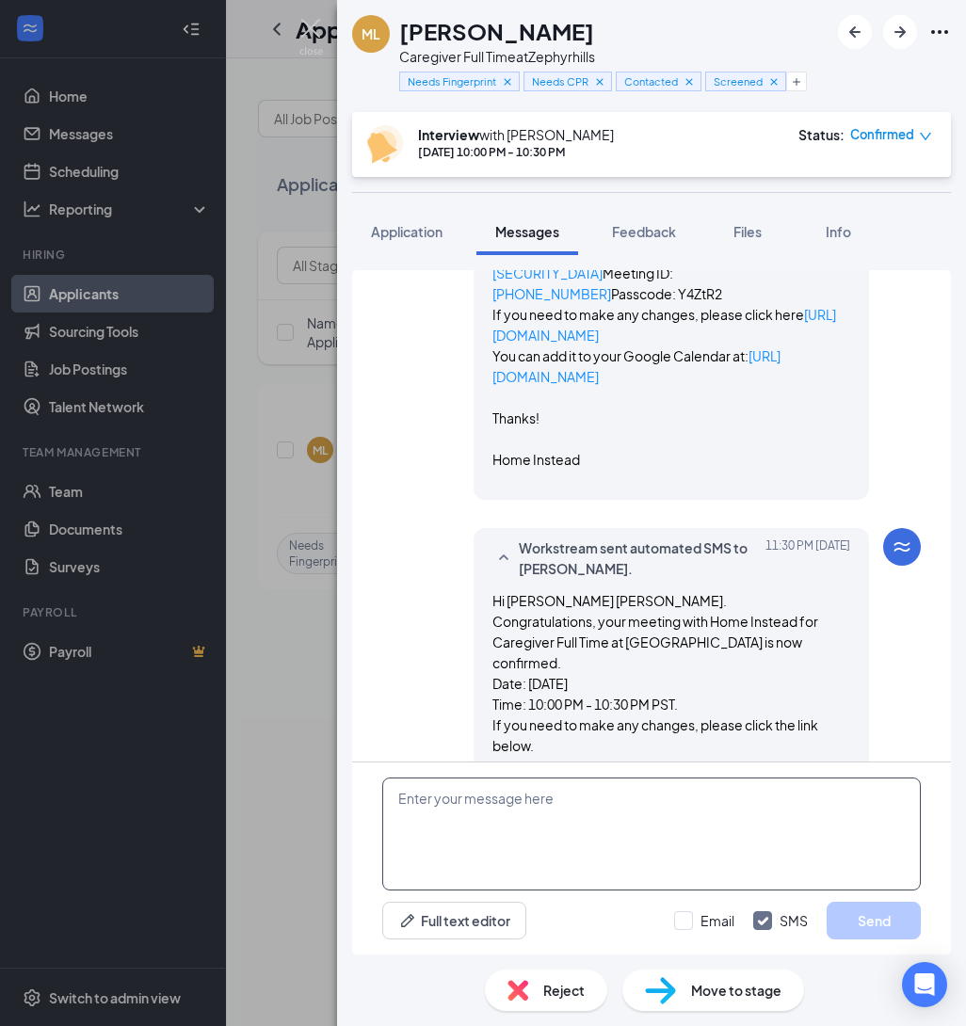
paste textarea "Hi Mary Jane, Congratulations, your meeting with Home Instead for Caregiver Ful…"
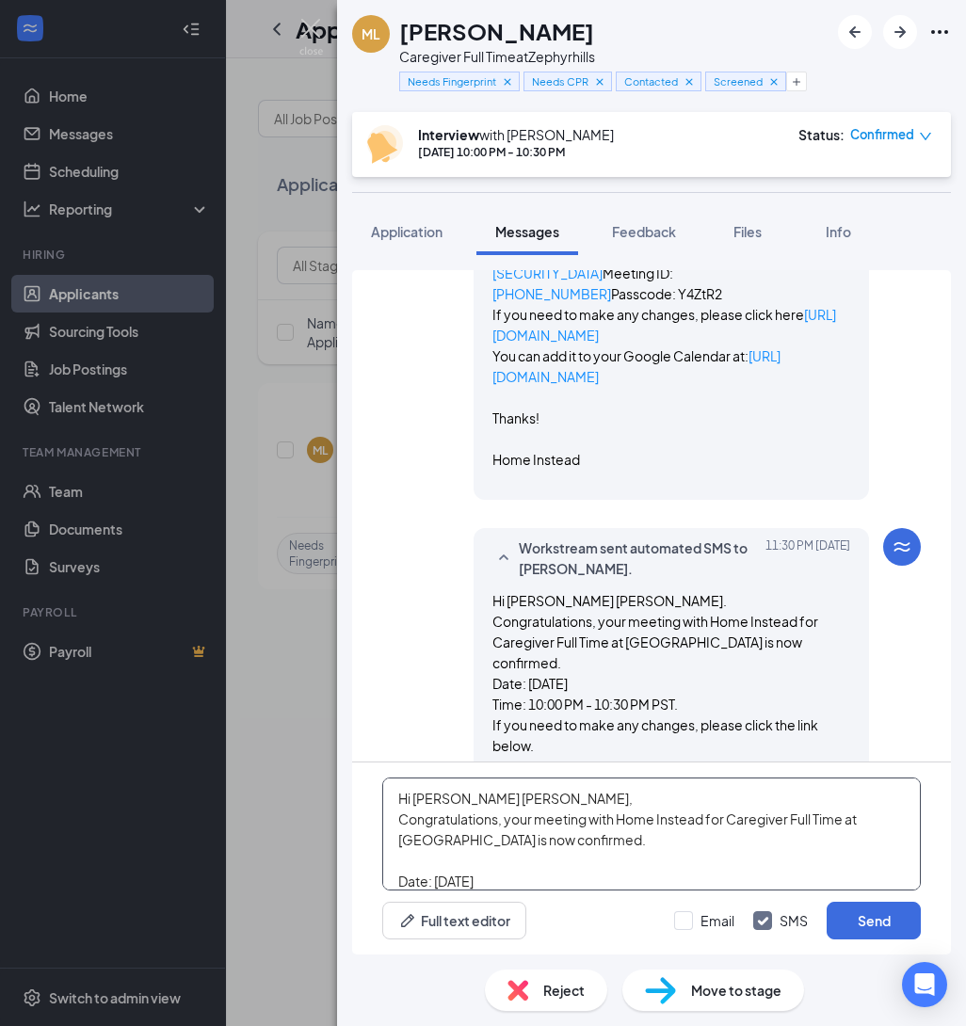
scroll to position [641, 0]
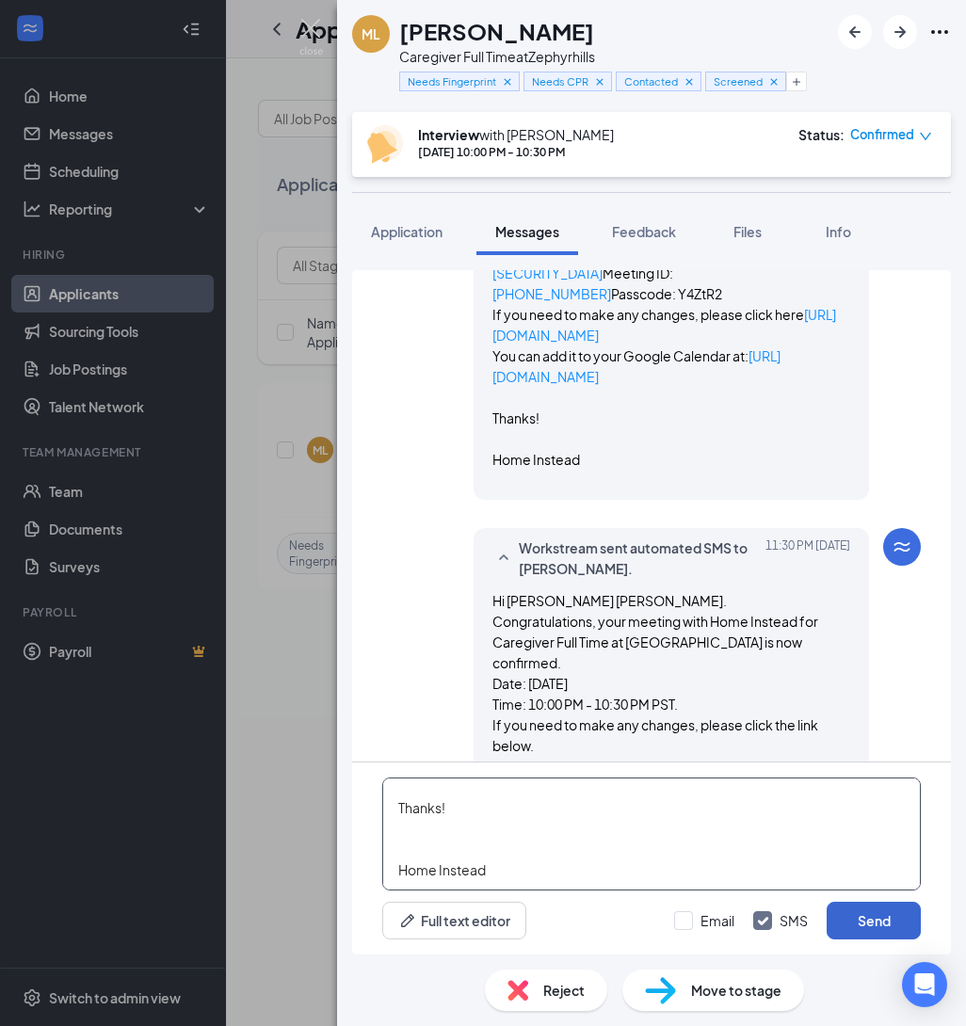
type textarea "Hi Mary Jane, Congratulations, your meeting with Home Instead for Caregiver Ful…"
click at [872, 914] on button "Send" at bounding box center [874, 921] width 94 height 38
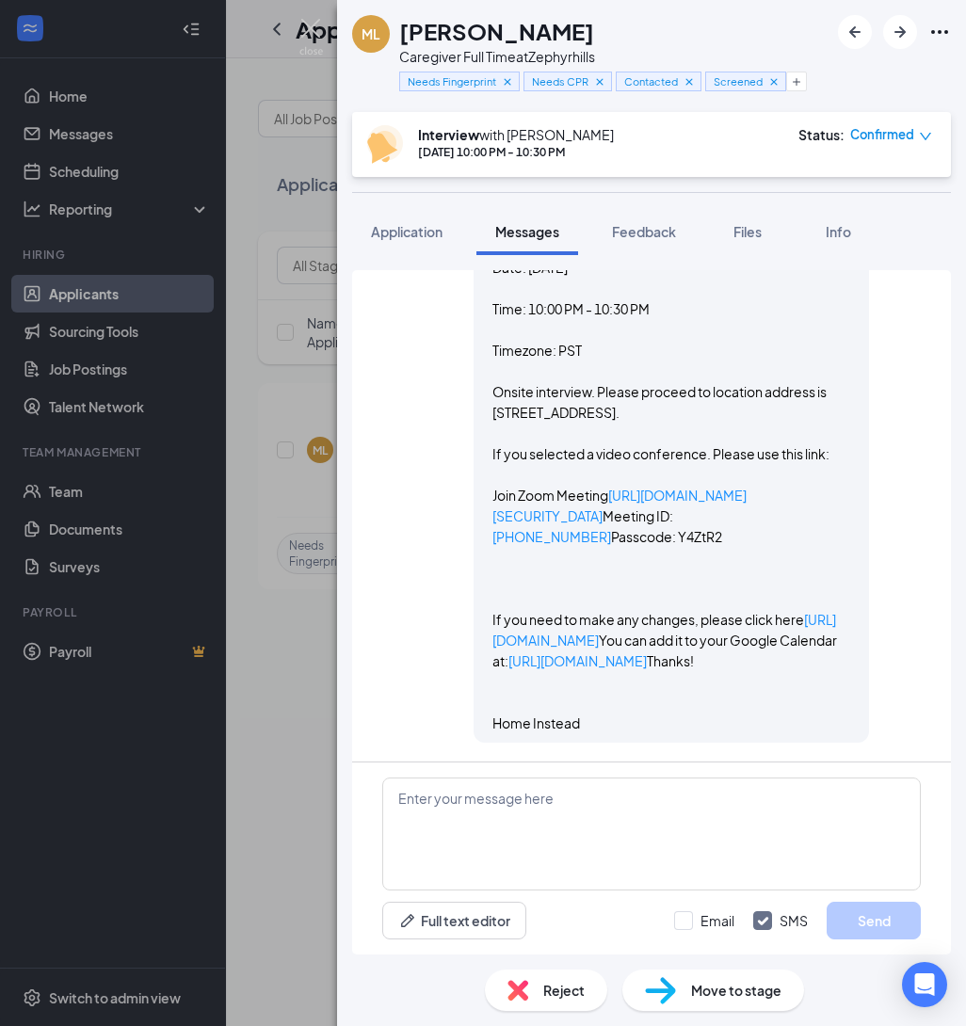
scroll to position [1645, 0]
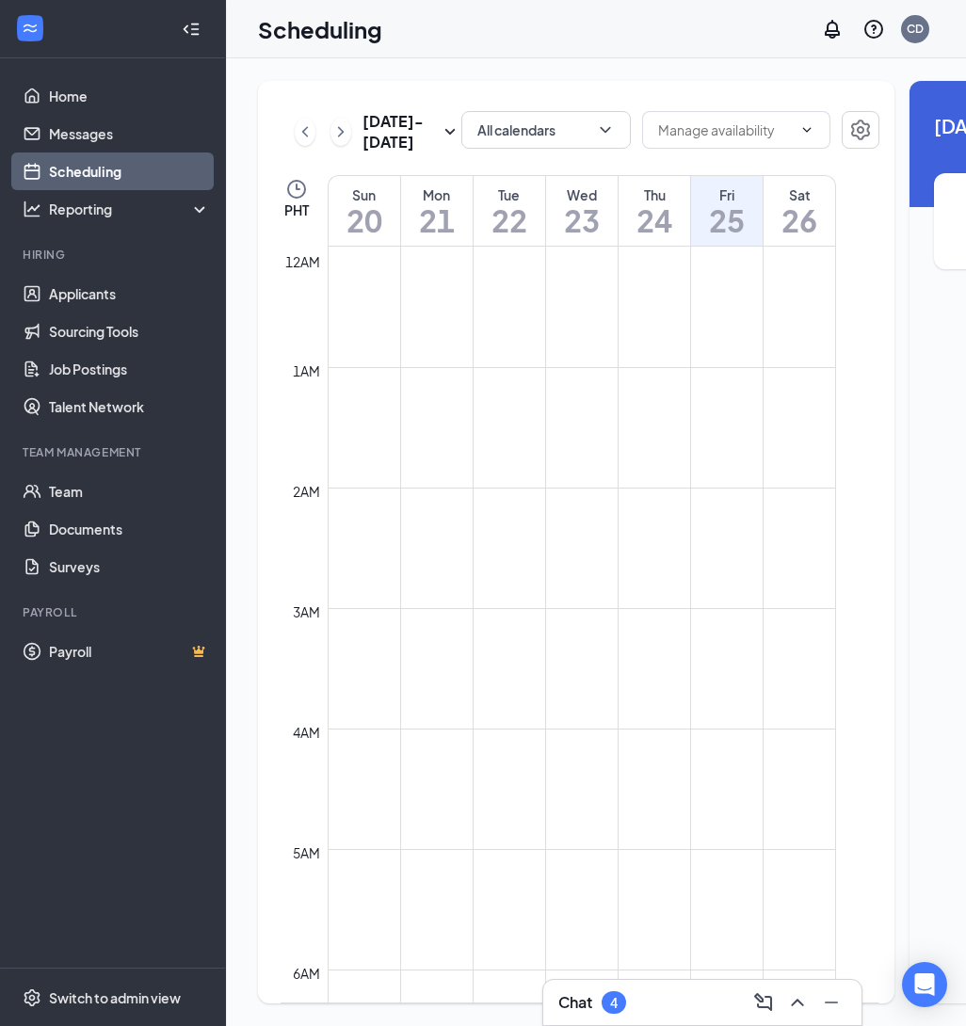
scroll to position [925, 0]
click at [343, 143] on icon "ChevronRight" at bounding box center [340, 131] width 19 height 23
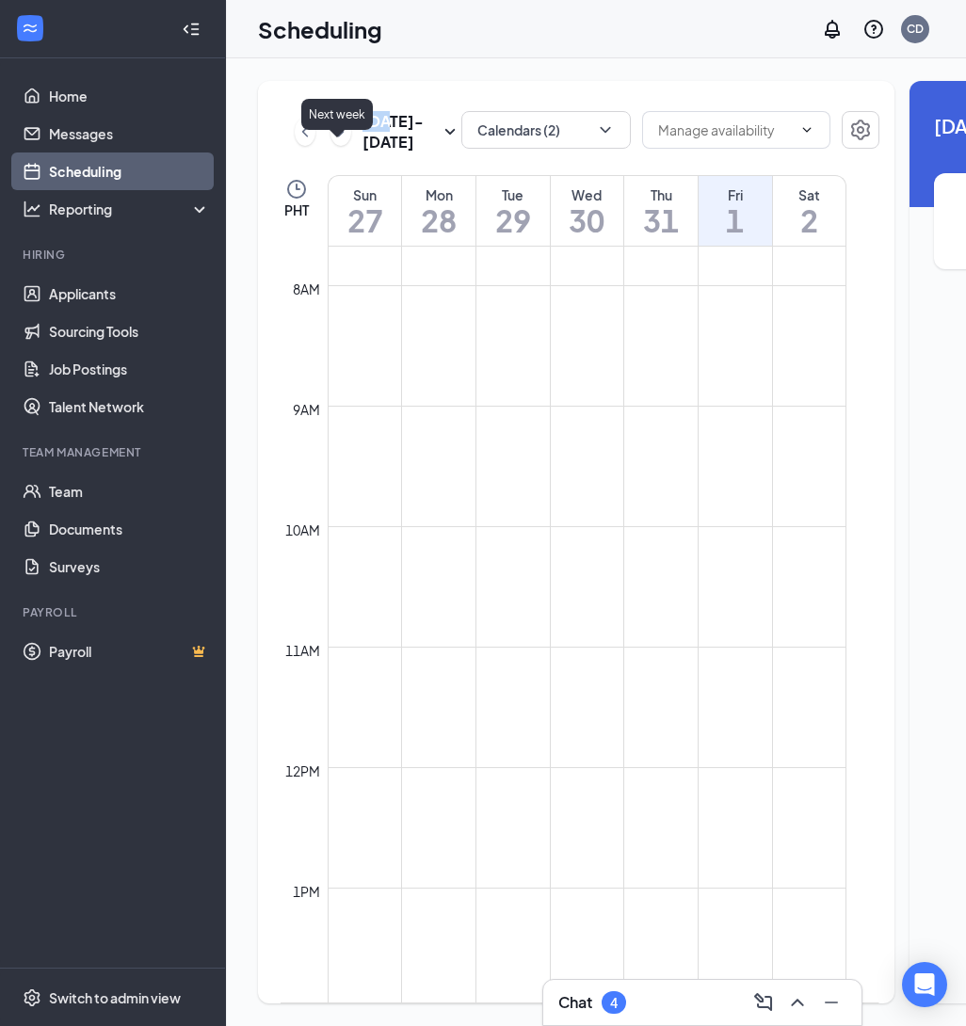
click at [343, 153] on div "[DATE] - [DATE]" at bounding box center [378, 131] width 167 height 41
click at [331, 141] on icon "ChevronRight" at bounding box center [340, 131] width 19 height 23
click at [331, 142] on icon "ChevronRight" at bounding box center [340, 131] width 19 height 23
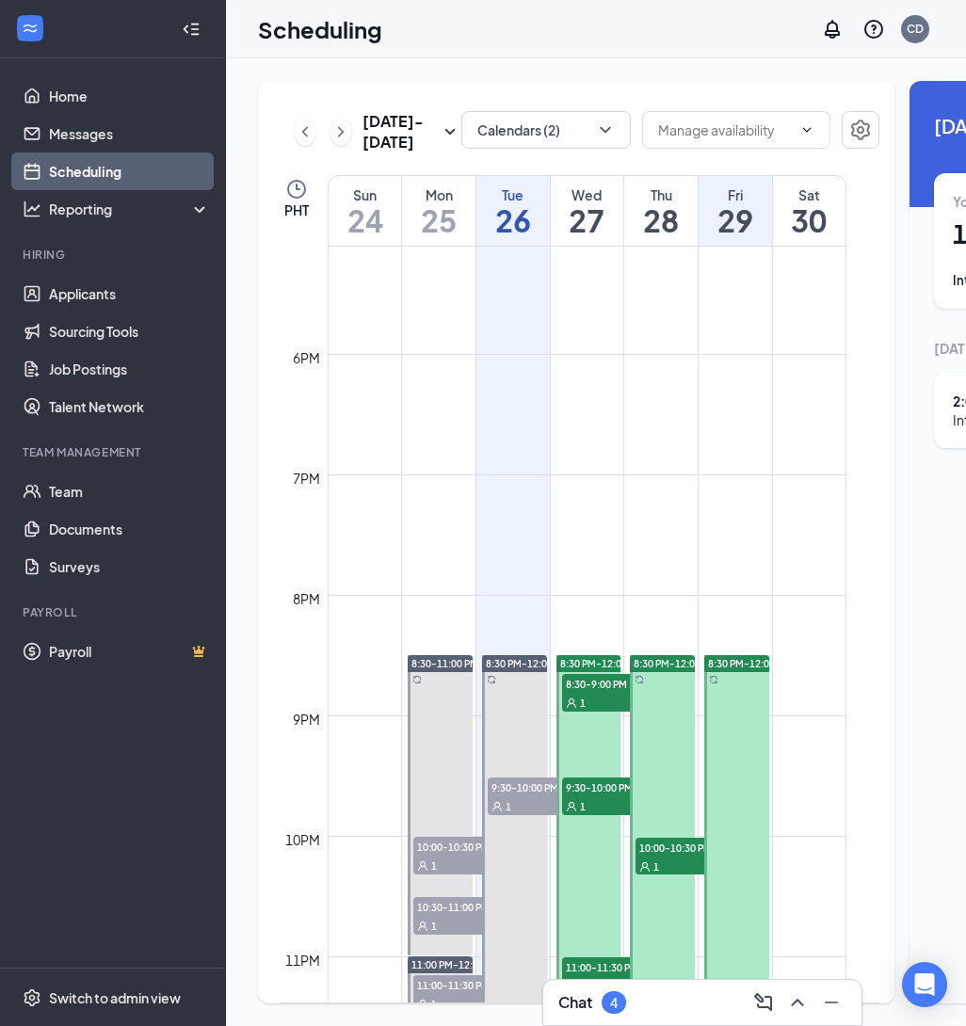
scroll to position [2175, 0]
